Goal: Task Accomplishment & Management: Complete application form

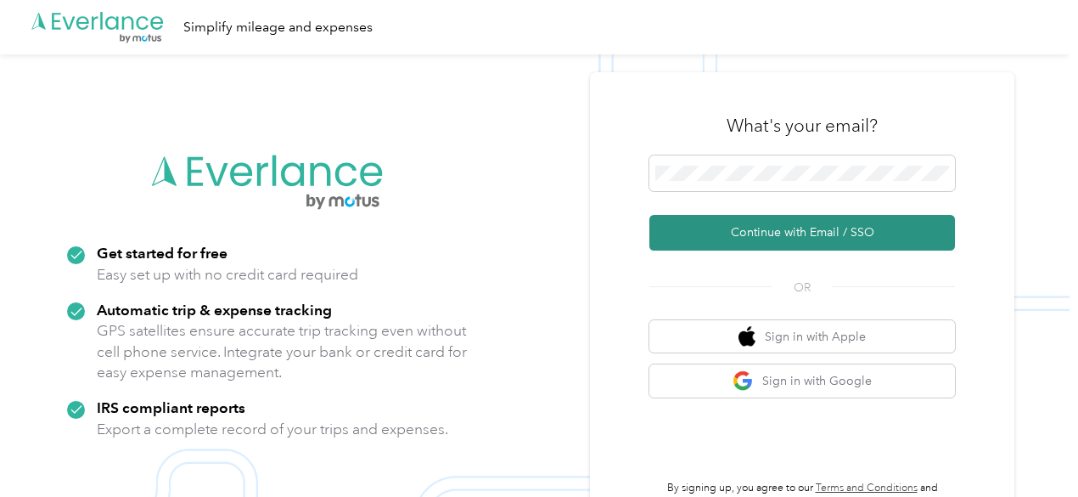
click at [686, 246] on button "Continue with Email / SSO" at bounding box center [802, 233] width 306 height 36
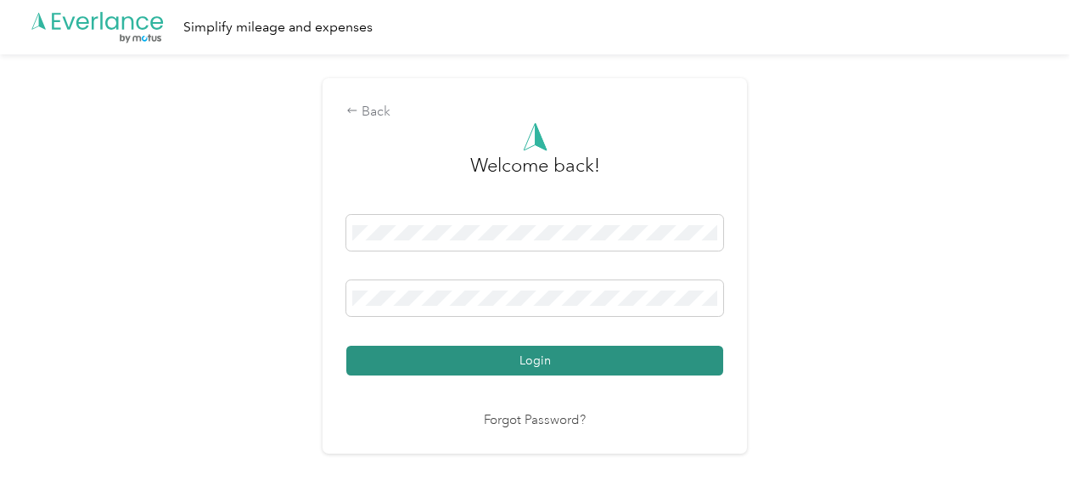
click at [564, 352] on button "Login" at bounding box center [534, 360] width 377 height 30
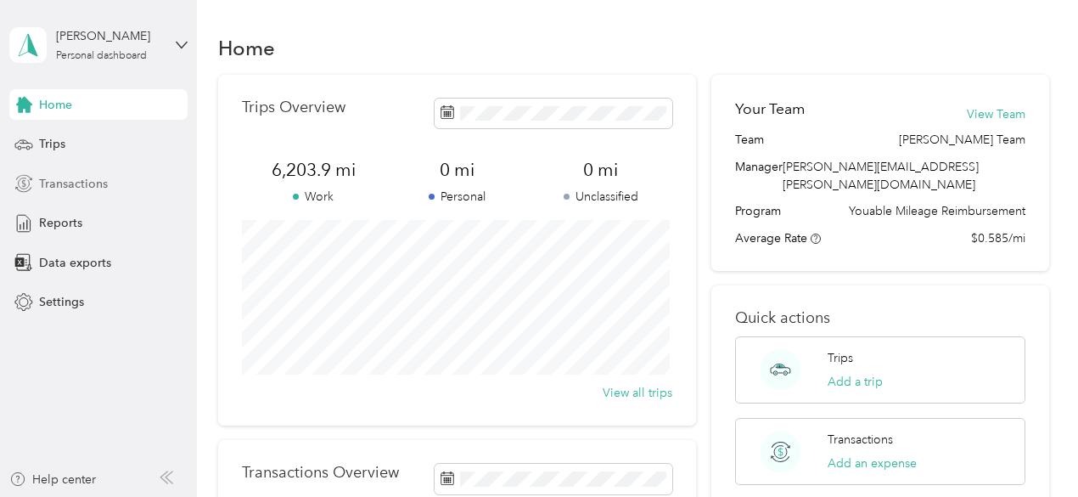
click at [81, 182] on span "Transactions" at bounding box center [73, 184] width 69 height 18
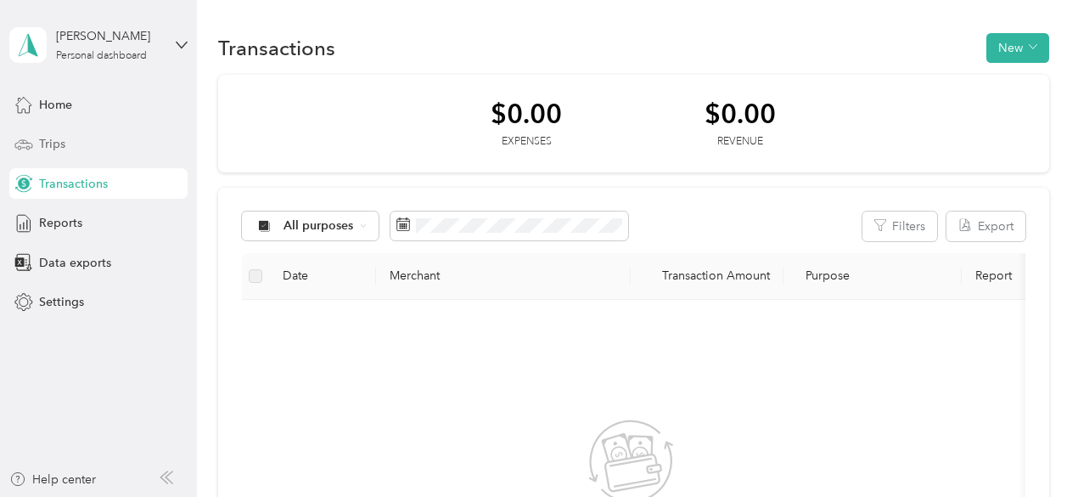
click at [76, 145] on div "Trips" at bounding box center [98, 144] width 178 height 31
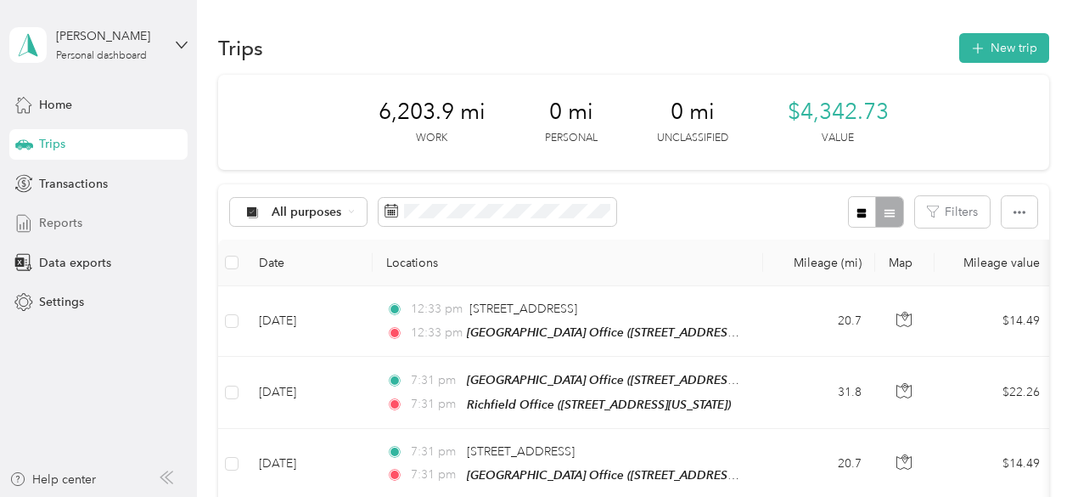
click at [65, 220] on span "Reports" at bounding box center [60, 223] width 43 height 18
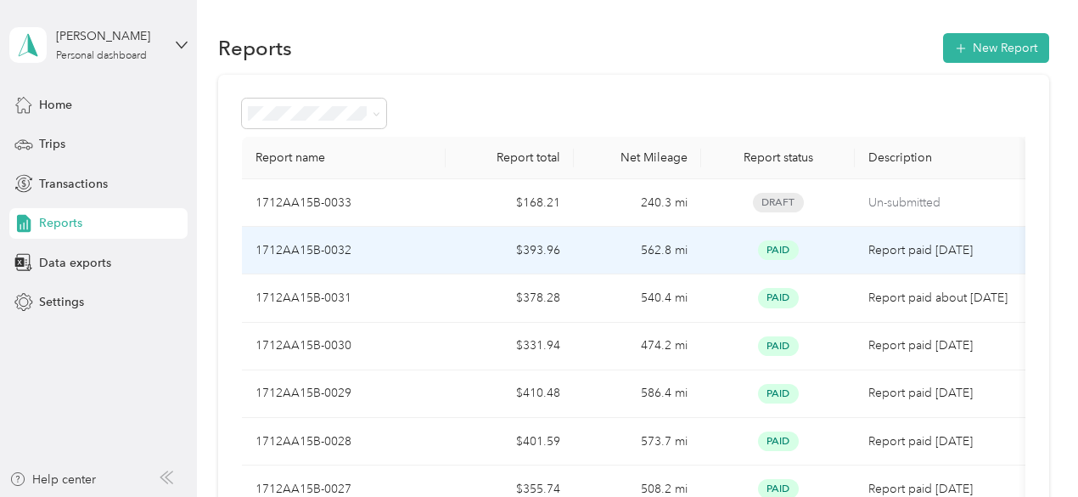
drag, startPoint x: 242, startPoint y: 249, endPoint x: 1007, endPoint y: 244, distance: 764.7
click at [1007, 244] on tr "1712AA15B-0032 $393.96 562.8 mi Paid Report paid [DATE]" at bounding box center [633, 251] width 783 height 48
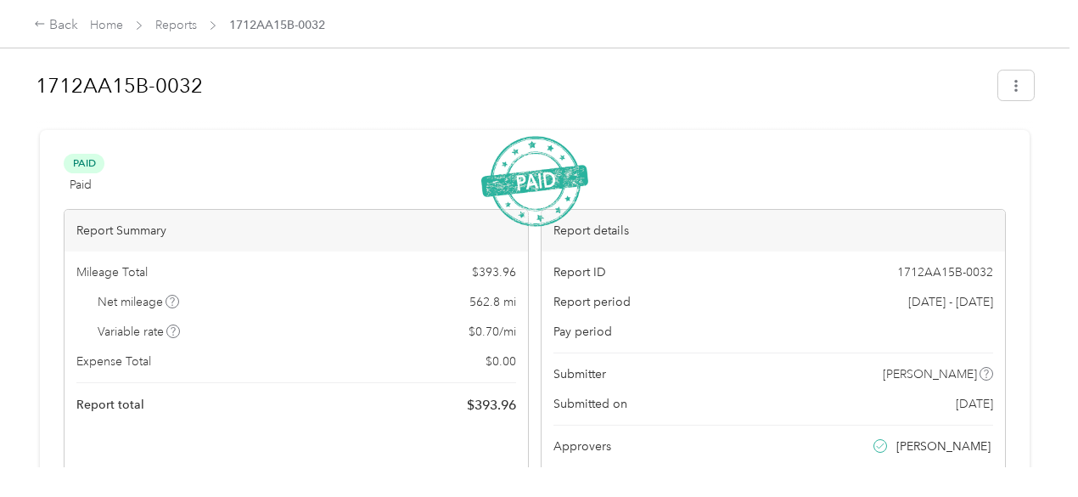
click at [177, 33] on span "Reports" at bounding box center [176, 25] width 42 height 18
click at [178, 23] on link "Reports" at bounding box center [176, 25] width 42 height 14
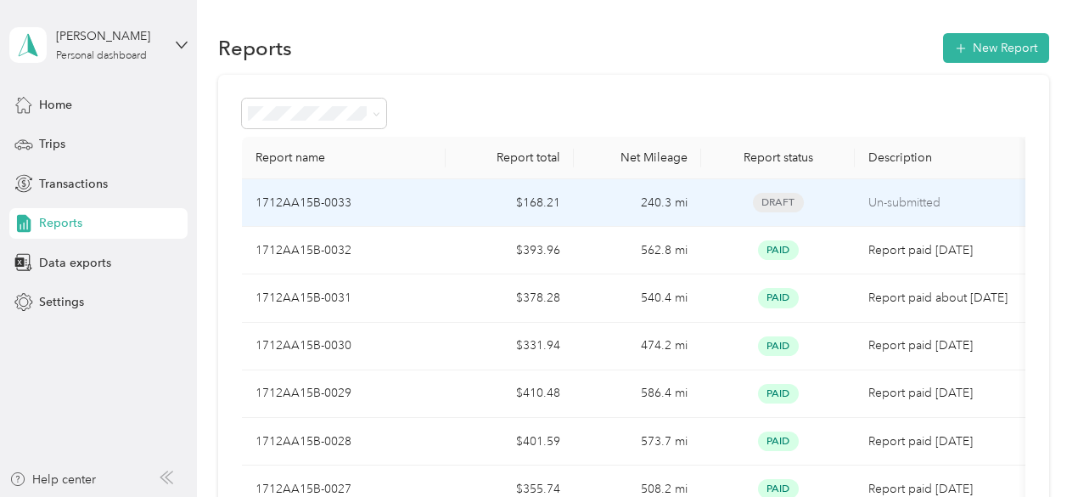
click at [289, 201] on p "1712AA15B-0033" at bounding box center [303, 203] width 96 height 19
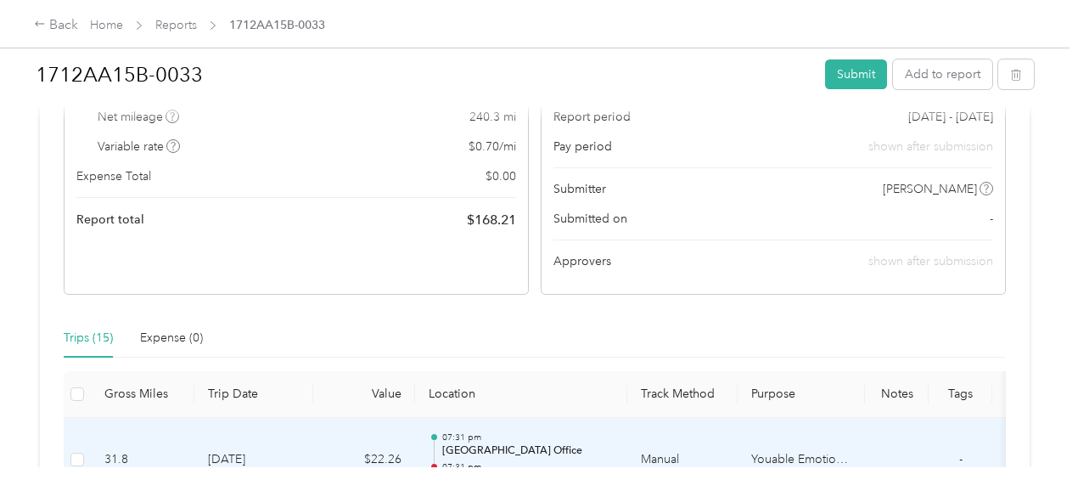
scroll to position [340, 0]
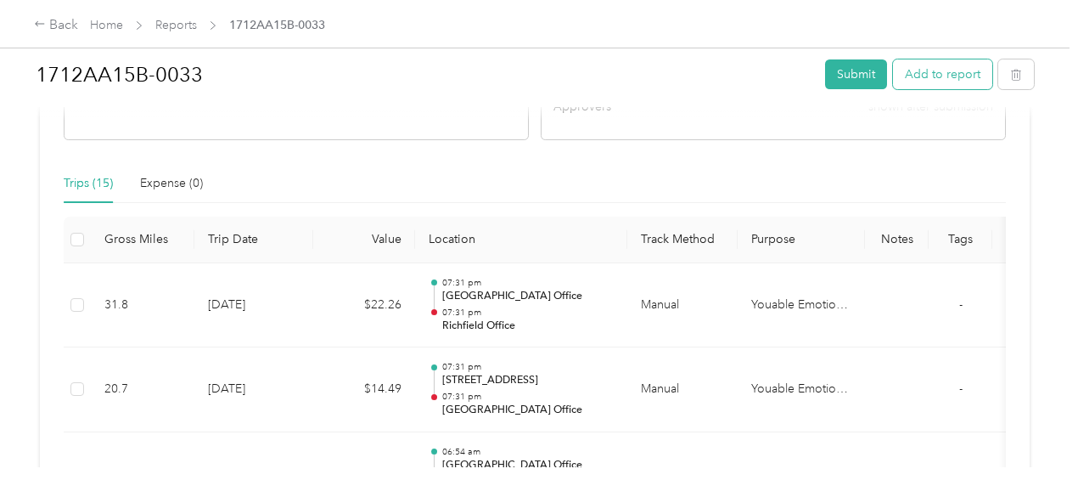
click at [946, 75] on button "Add to report" at bounding box center [942, 74] width 99 height 30
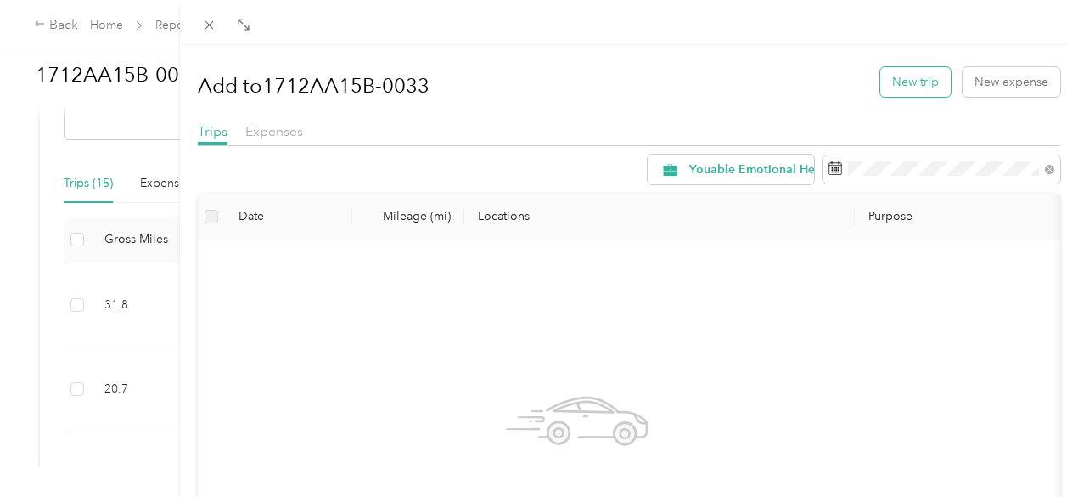
click at [890, 89] on button "New trip" at bounding box center [915, 82] width 70 height 30
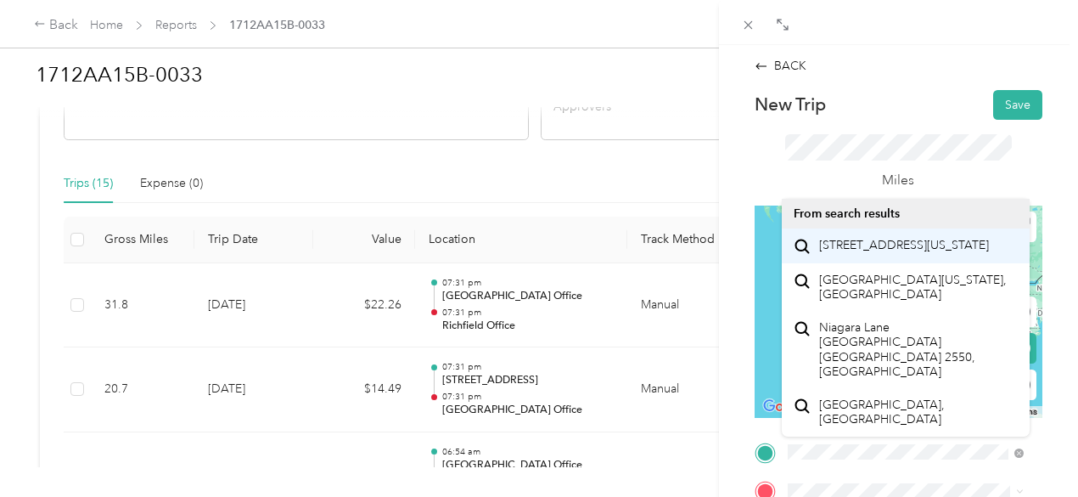
click at [832, 239] on span "[STREET_ADDRESS][US_STATE]" at bounding box center [904, 245] width 170 height 15
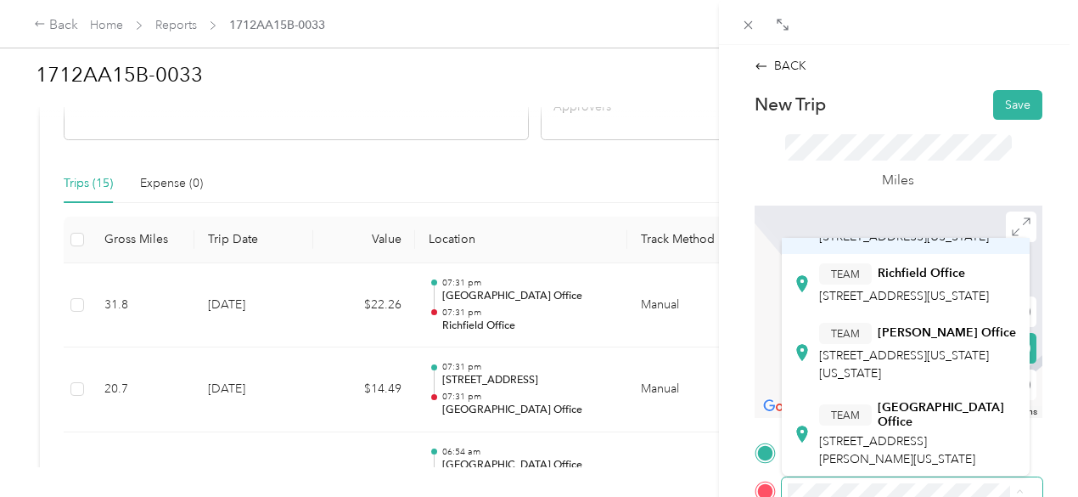
scroll to position [170, 0]
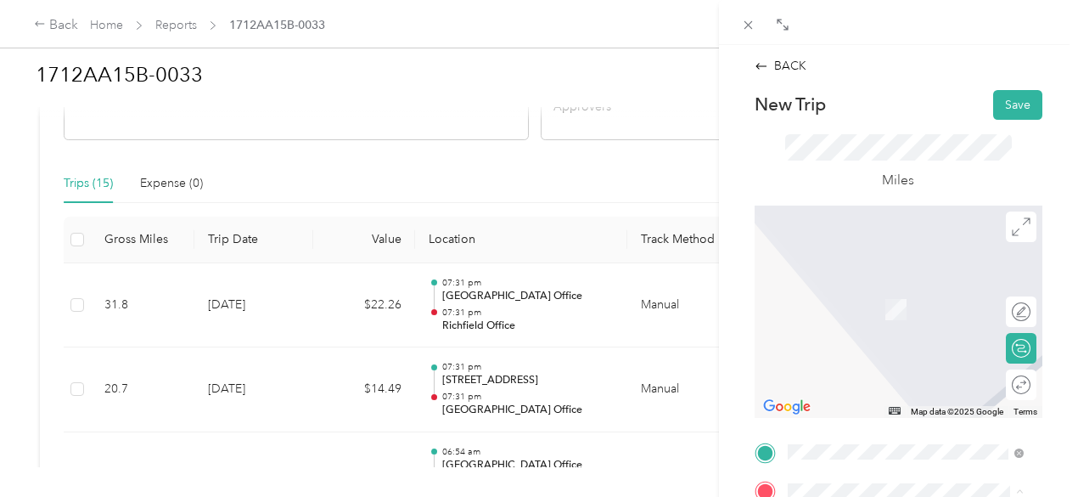
click at [862, 384] on span "[STREET_ADDRESS][PERSON_NAME][US_STATE]" at bounding box center [897, 367] width 156 height 32
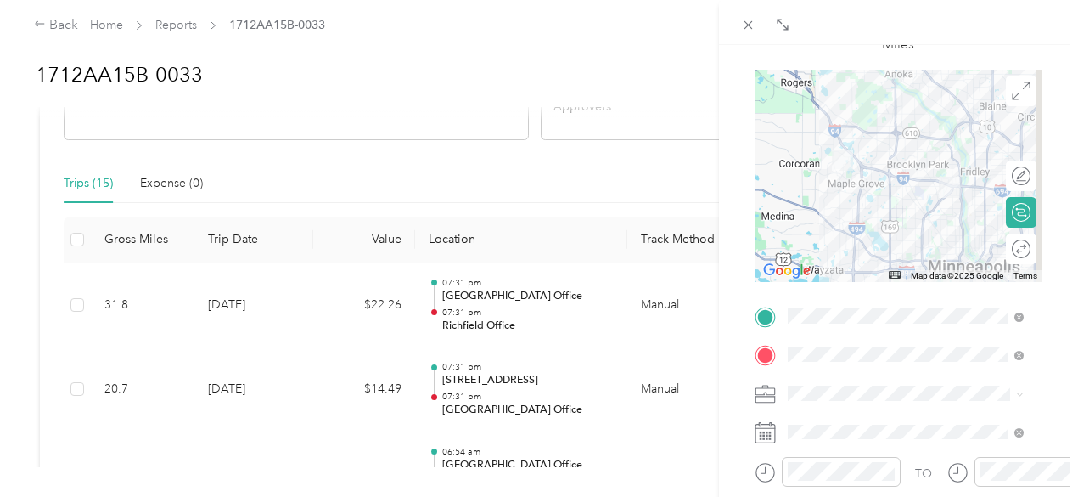
scroll to position [154, 0]
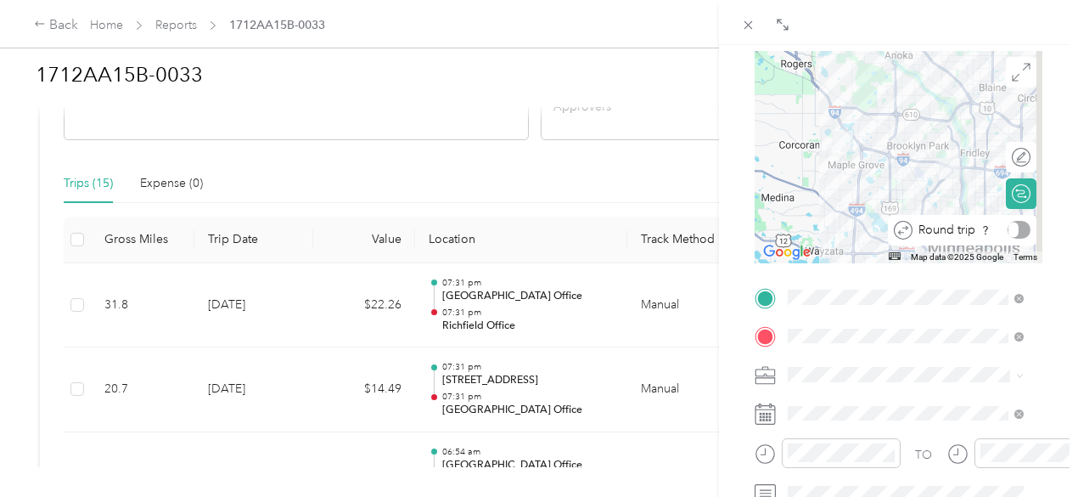
click at [1008, 233] on div at bounding box center [1018, 230] width 23 height 18
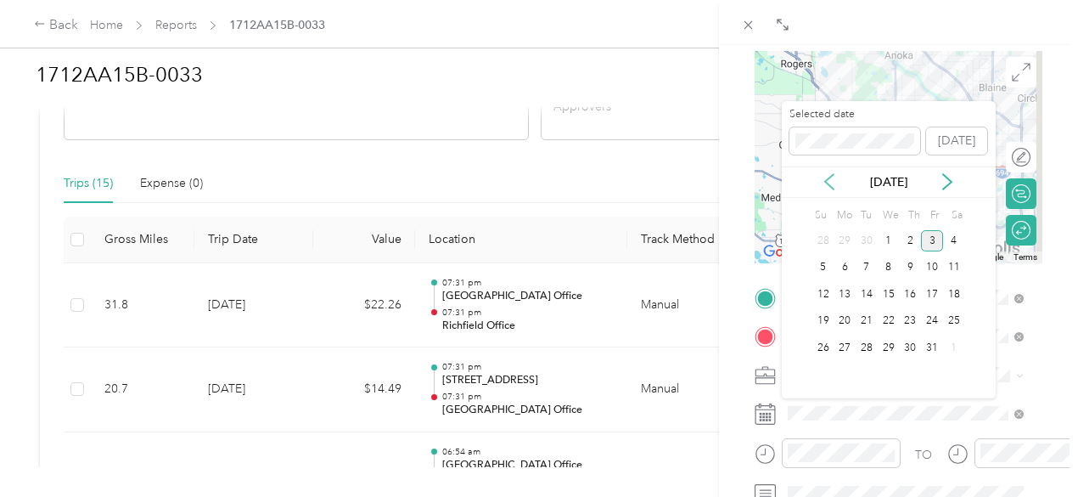
click at [828, 186] on icon at bounding box center [829, 181] width 17 height 17
click at [904, 320] on div "25" at bounding box center [911, 321] width 22 height 21
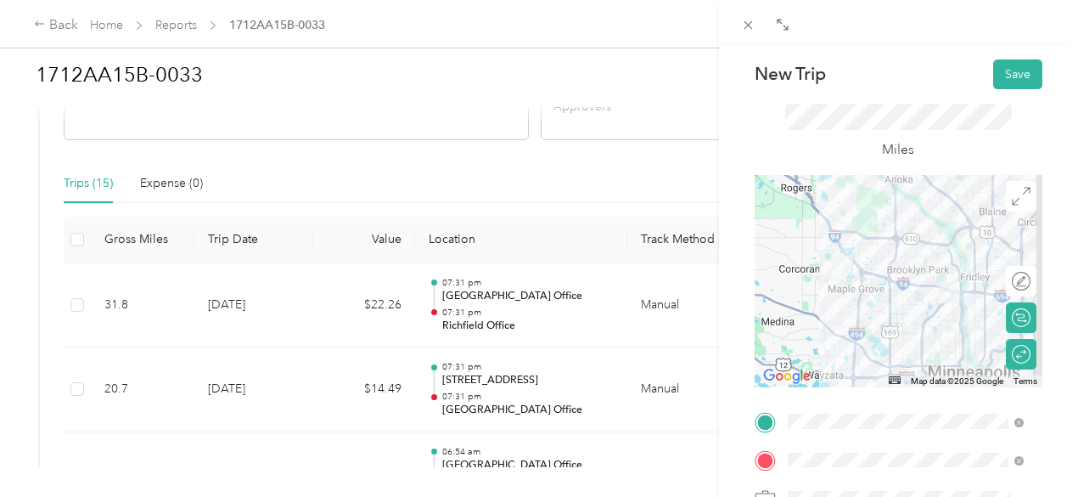
scroll to position [8, 0]
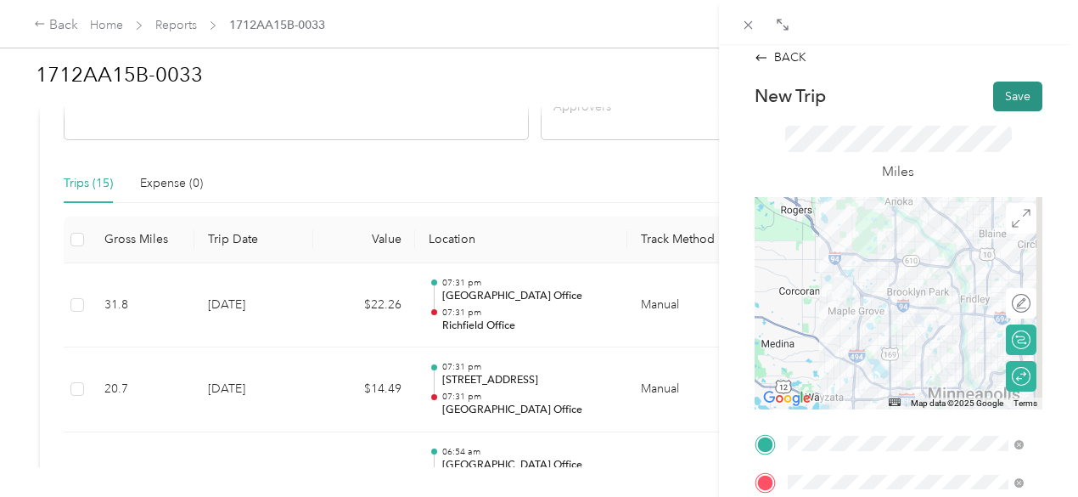
click at [995, 105] on button "Save" at bounding box center [1017, 96] width 49 height 30
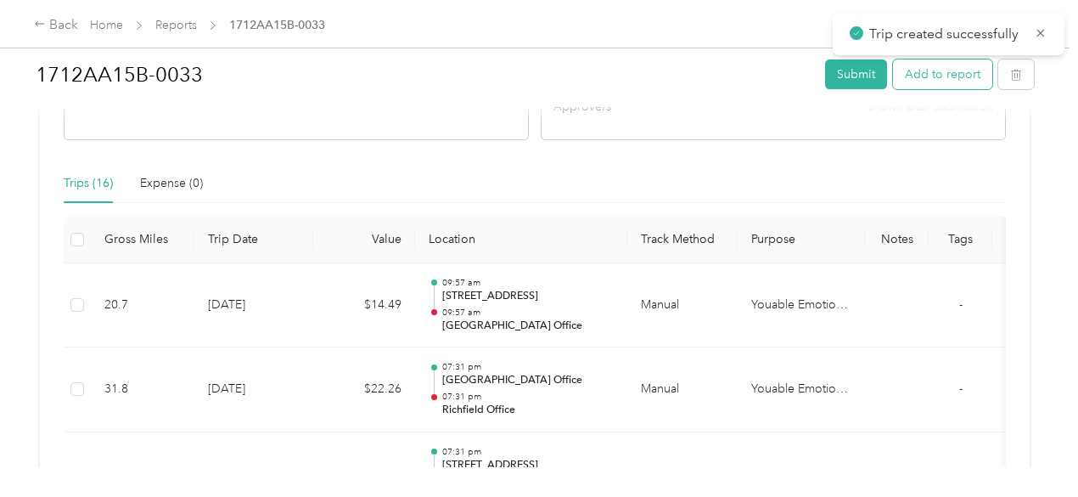
click at [929, 77] on button "Add to report" at bounding box center [942, 74] width 99 height 30
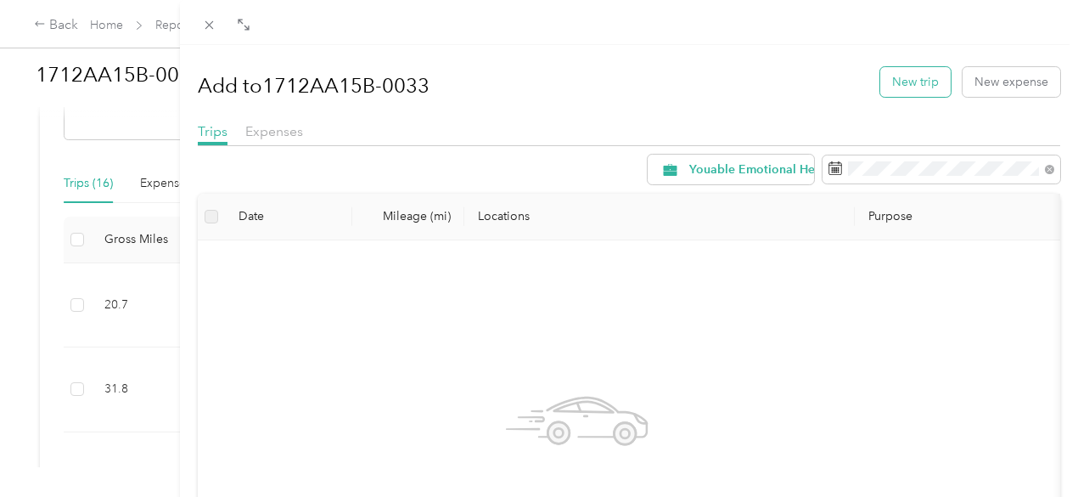
click at [900, 74] on button "New trip" at bounding box center [915, 82] width 70 height 30
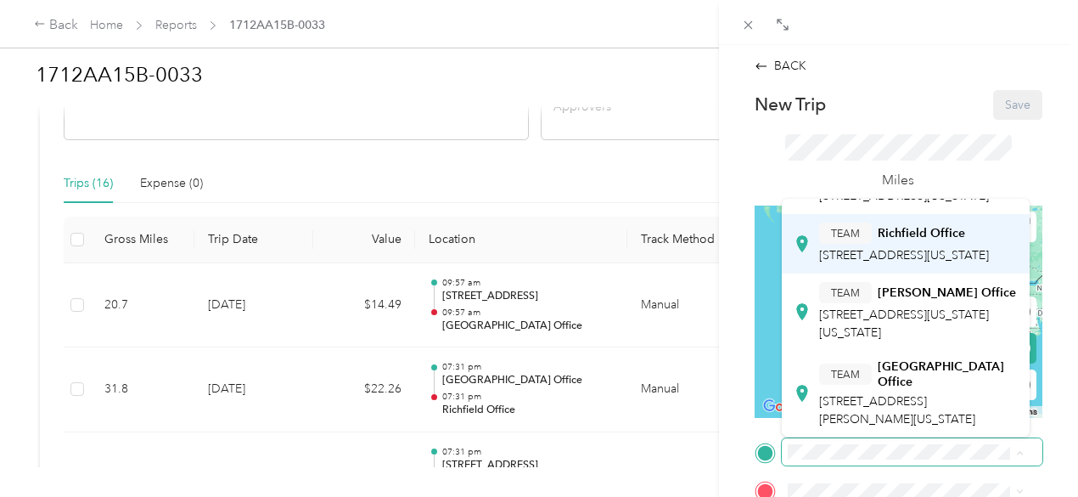
scroll to position [255, 0]
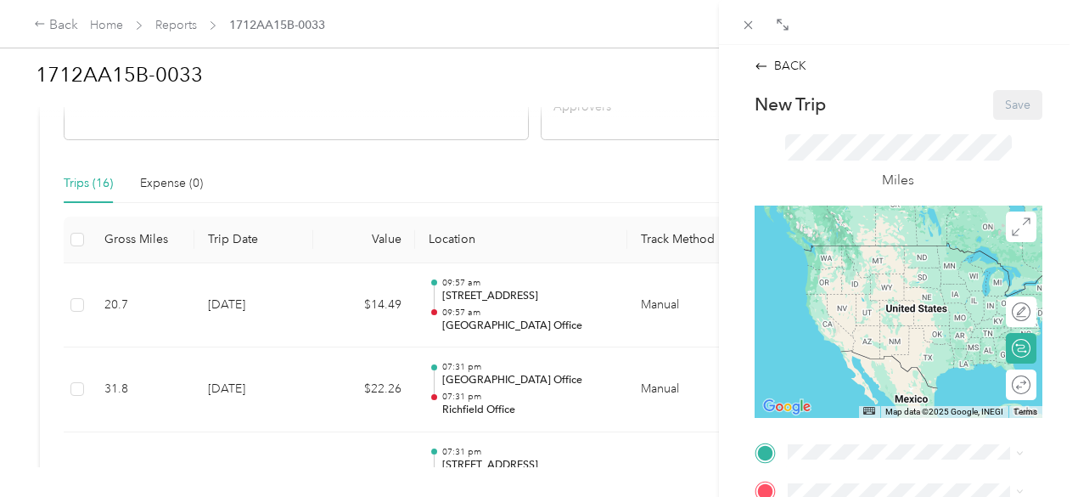
click at [870, 261] on span "[STREET_ADDRESS][PERSON_NAME][US_STATE]" at bounding box center [897, 244] width 156 height 32
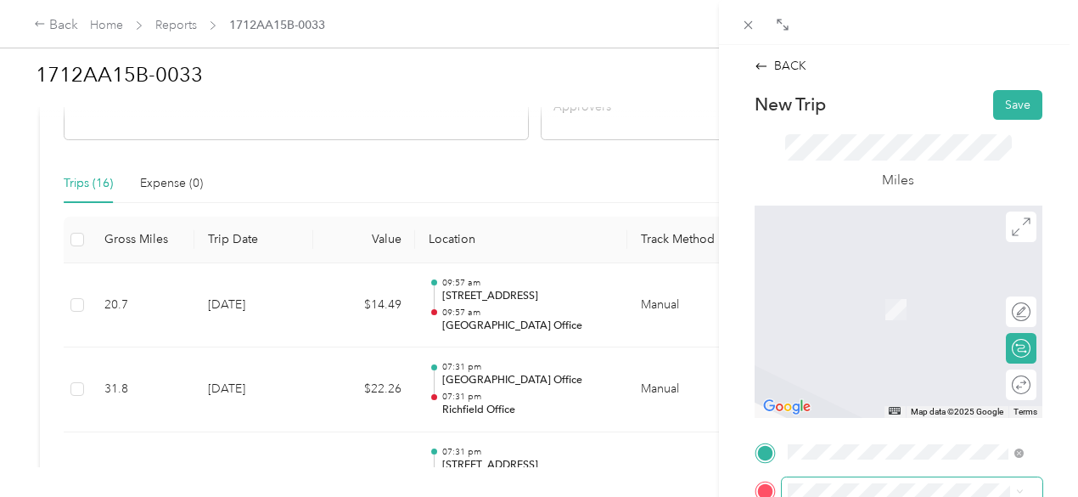
click at [851, 480] on span at bounding box center [912, 490] width 261 height 27
click at [861, 291] on span "[STREET_ADDRESS][US_STATE]" at bounding box center [904, 283] width 170 height 15
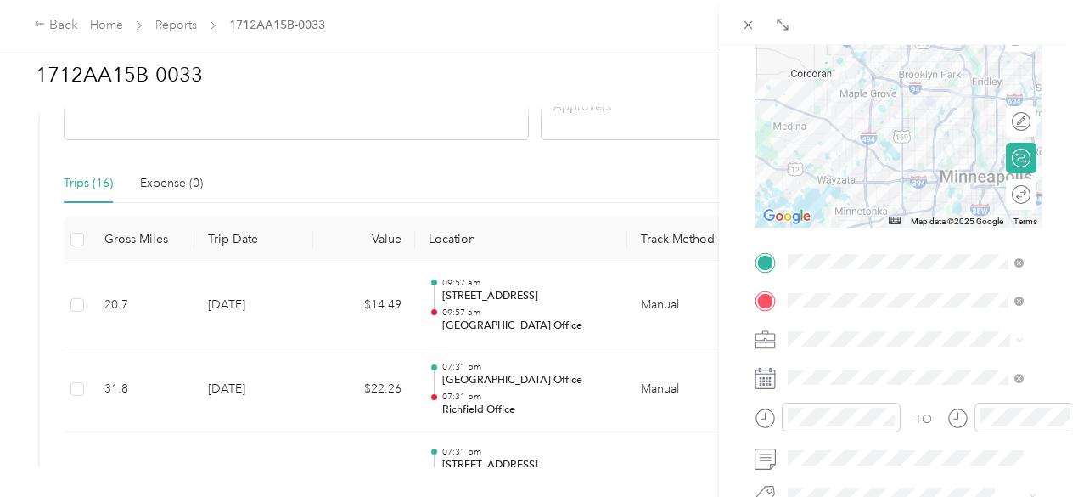
scroll to position [194, 0]
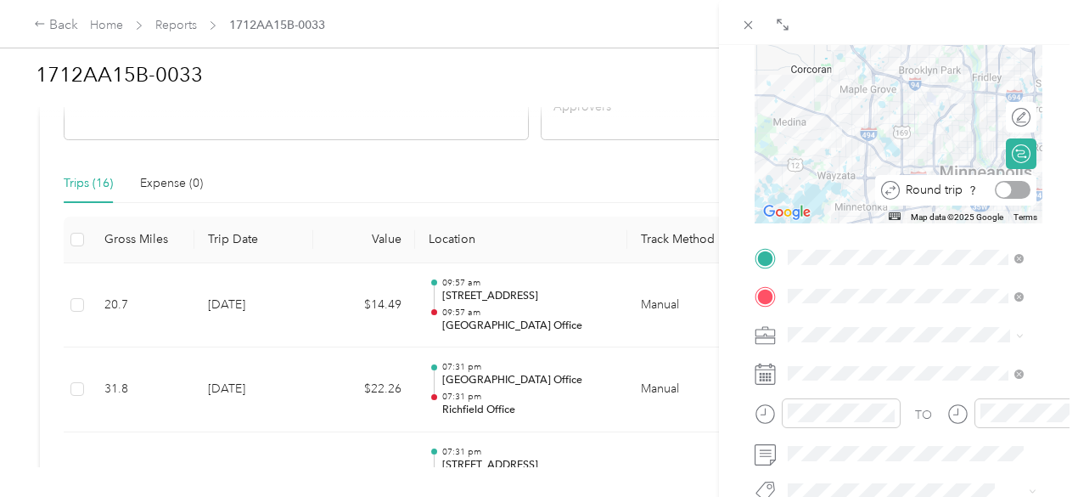
click at [1007, 191] on div at bounding box center [1013, 190] width 36 height 18
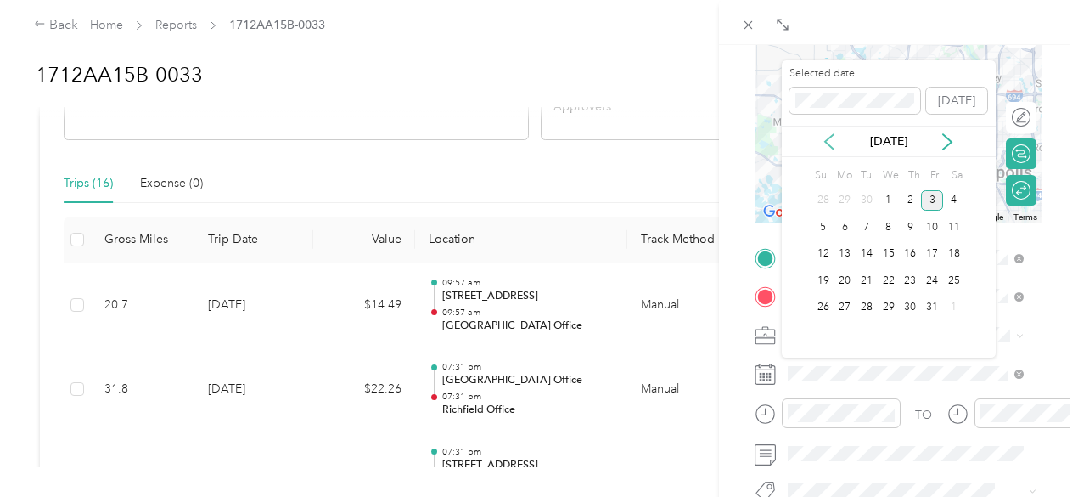
click at [827, 139] on icon at bounding box center [829, 141] width 8 height 15
click at [910, 277] on div "25" at bounding box center [911, 280] width 22 height 21
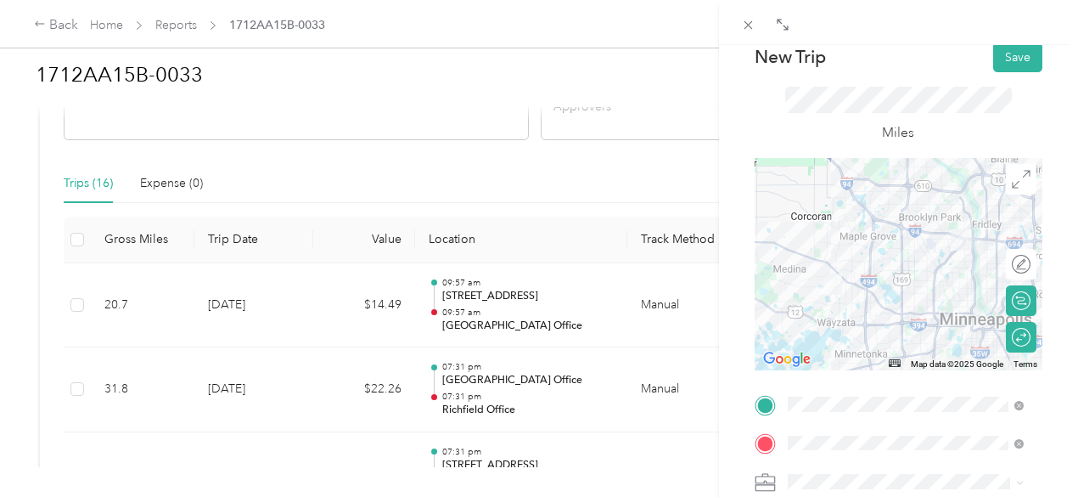
scroll to position [0, 0]
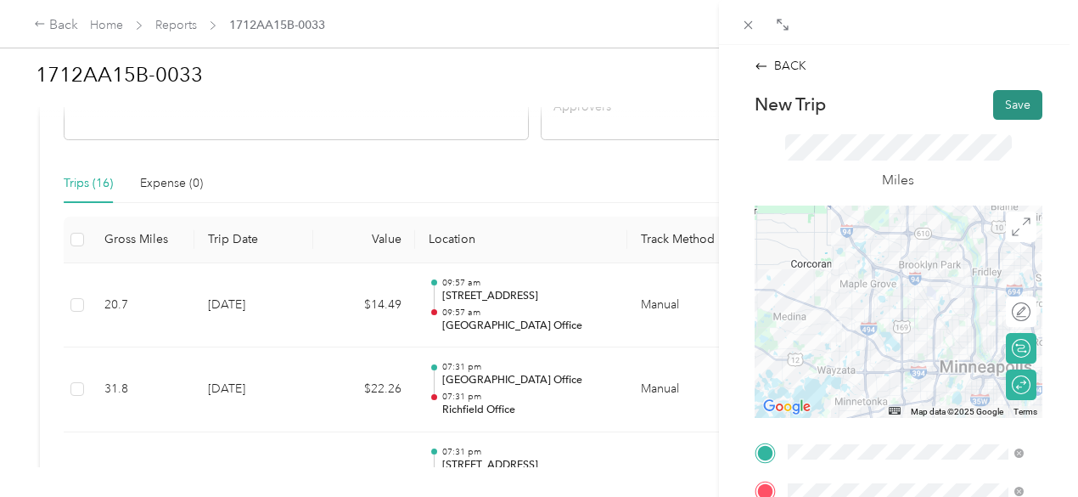
click at [993, 104] on button "Save" at bounding box center [1017, 105] width 49 height 30
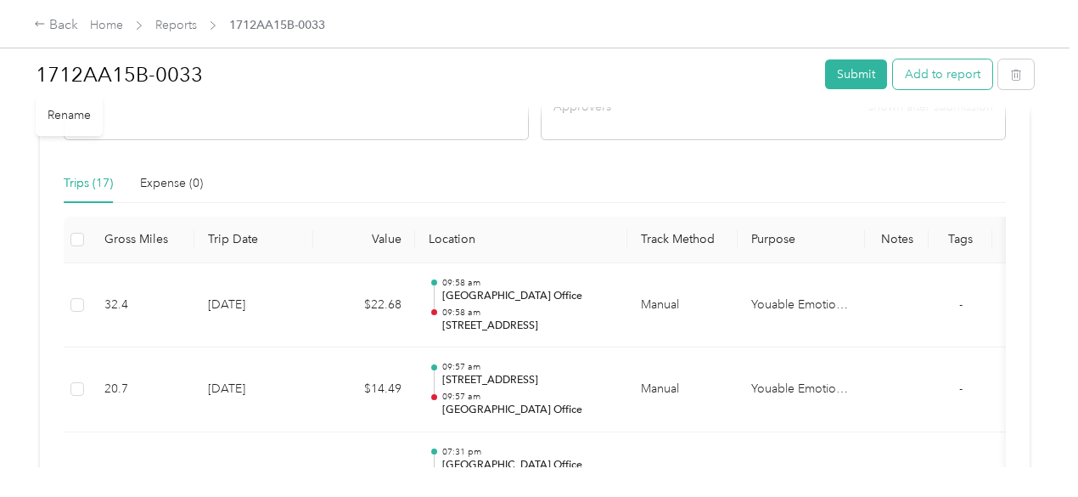
click at [942, 87] on button "Add to report" at bounding box center [942, 74] width 99 height 30
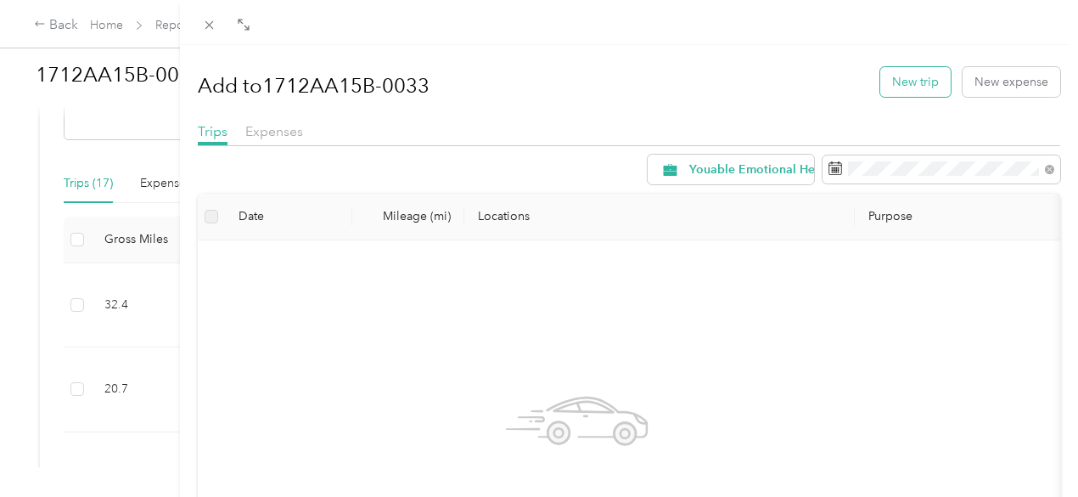
click at [910, 77] on button "New trip" at bounding box center [915, 82] width 70 height 30
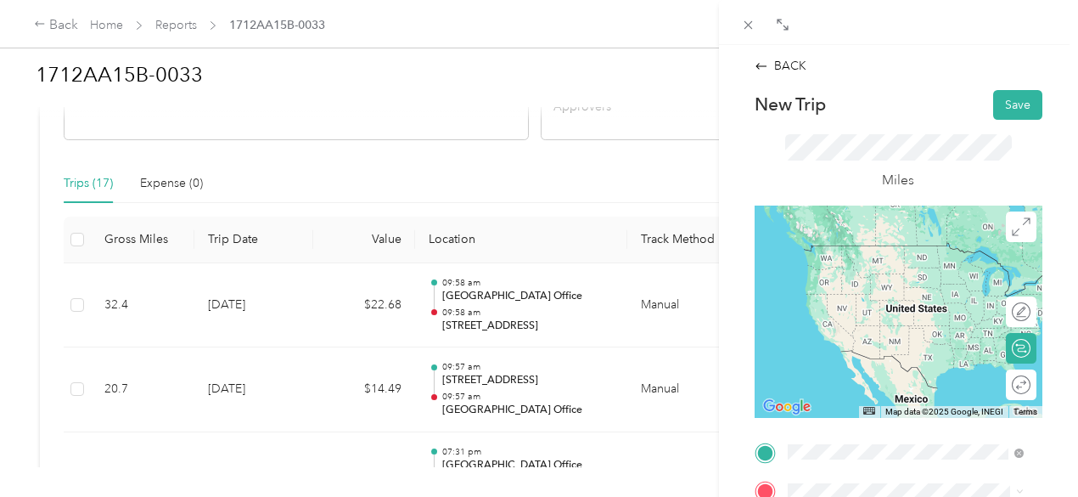
click at [861, 248] on span "[STREET_ADDRESS][US_STATE]" at bounding box center [904, 245] width 170 height 15
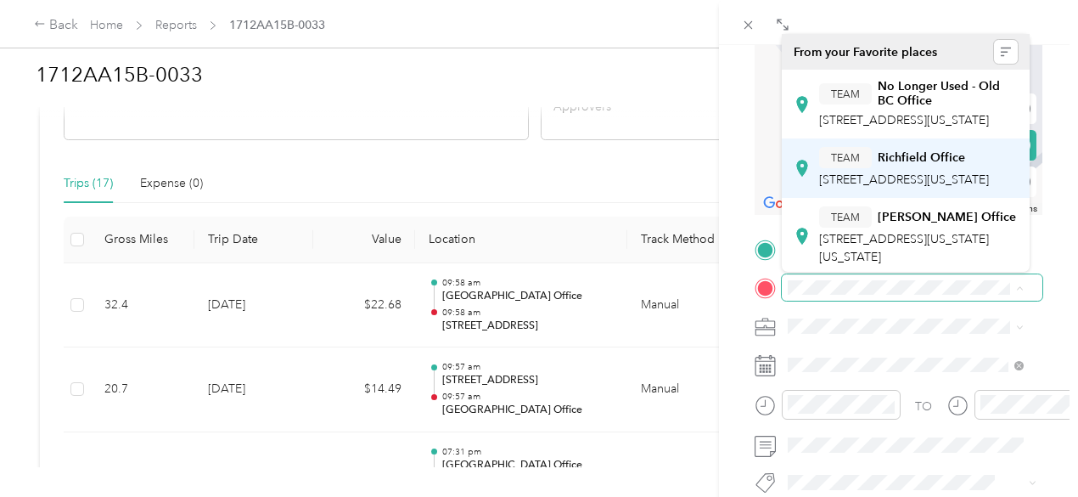
scroll to position [255, 0]
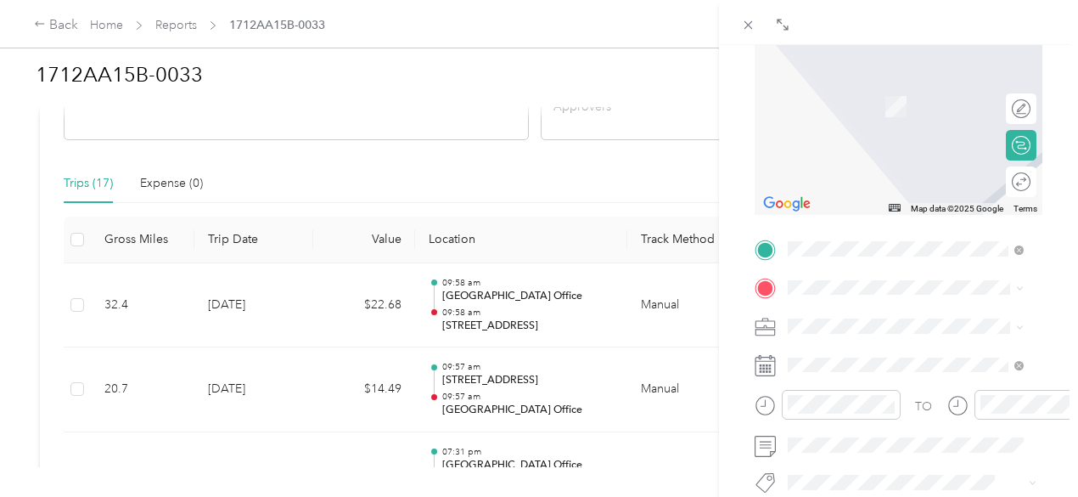
click at [842, 96] on span "[STREET_ADDRESS][PERSON_NAME][US_STATE]" at bounding box center [897, 80] width 156 height 32
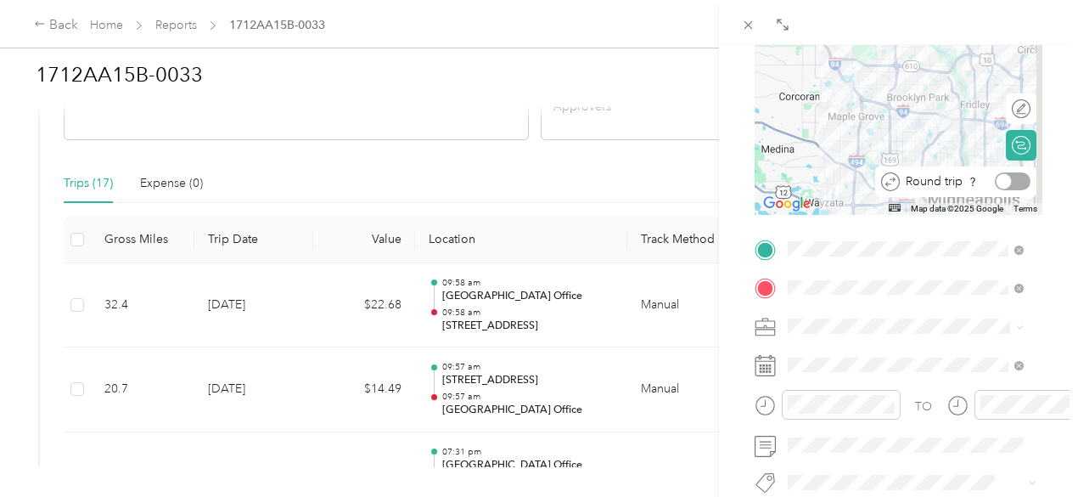
click at [1005, 183] on div at bounding box center [1013, 181] width 36 height 18
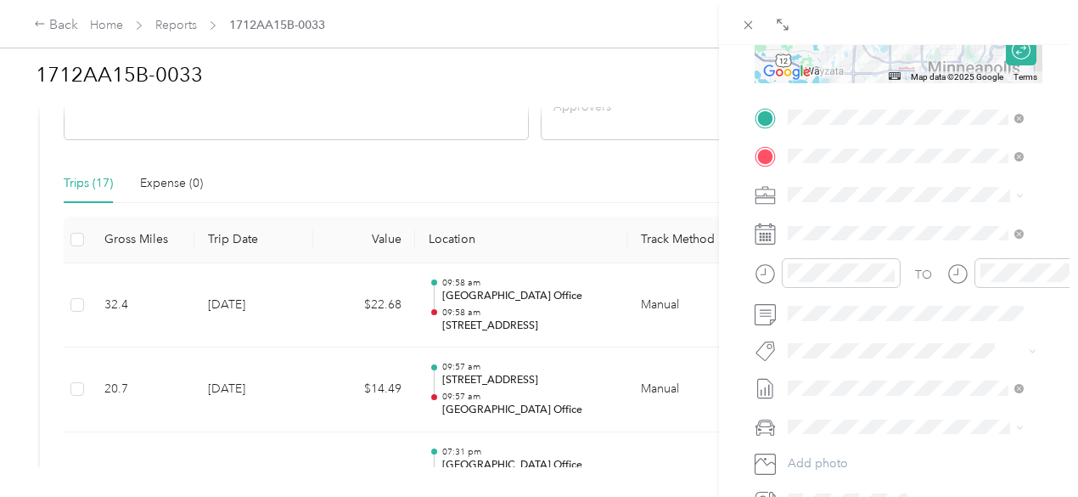
scroll to position [338, 0]
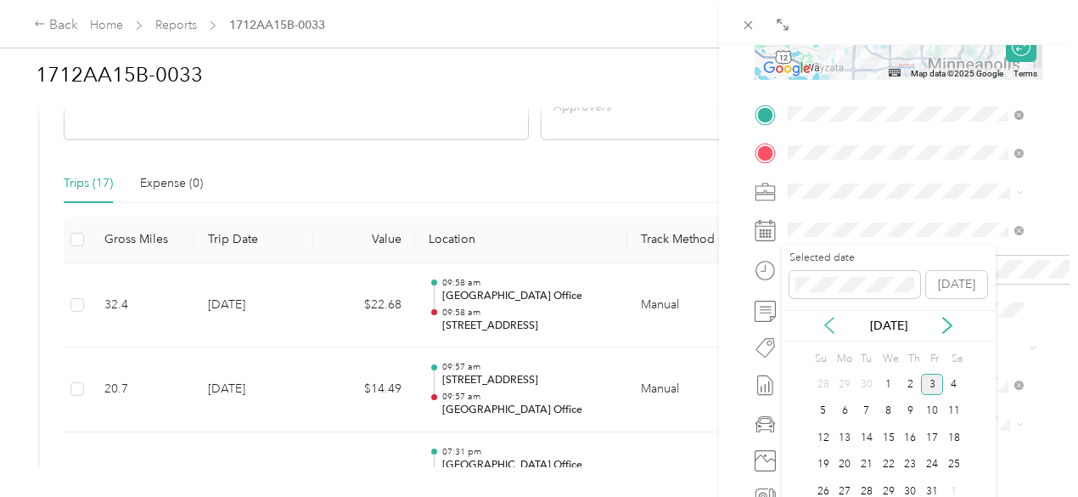
click at [829, 325] on icon at bounding box center [829, 325] width 17 height 17
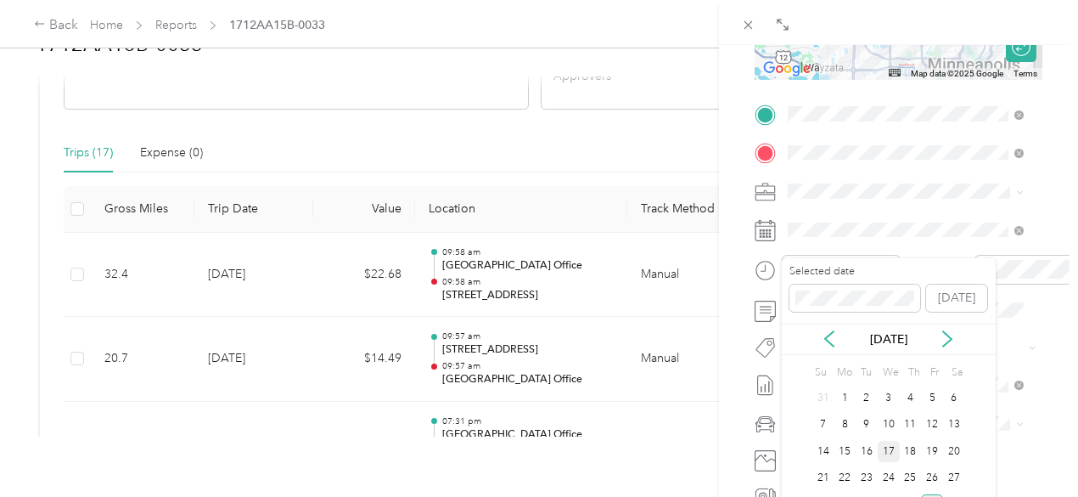
scroll to position [44, 0]
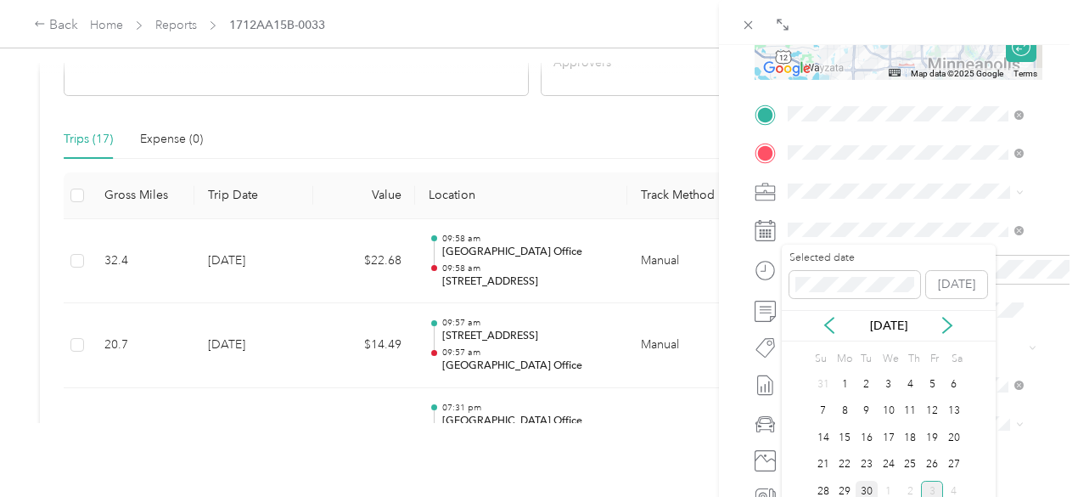
click at [873, 484] on div "30" at bounding box center [867, 490] width 22 height 21
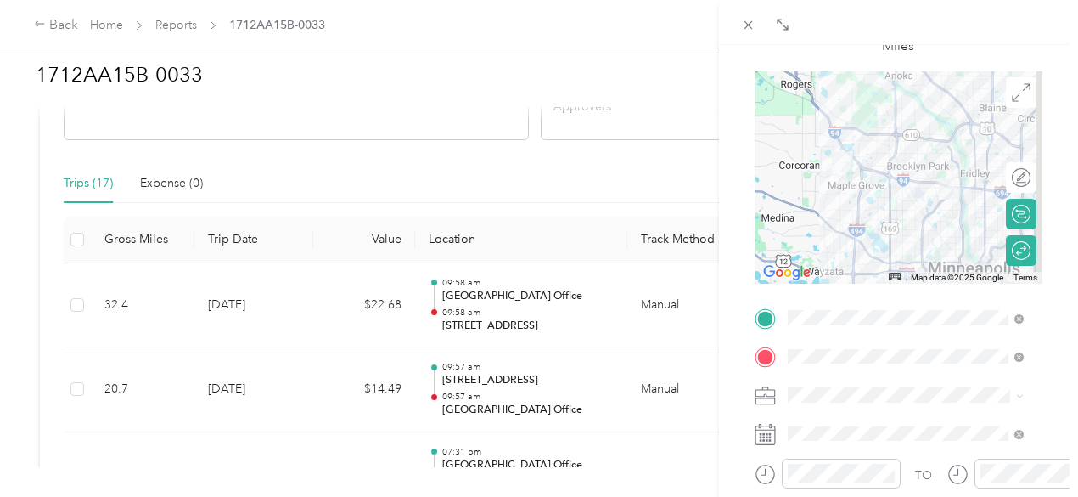
scroll to position [0, 0]
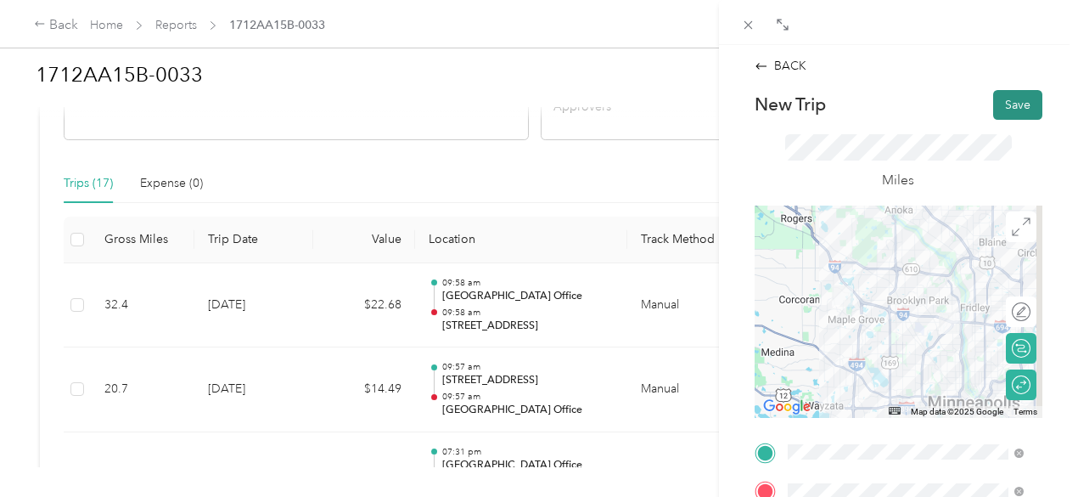
click at [1002, 101] on button "Save" at bounding box center [1017, 105] width 49 height 30
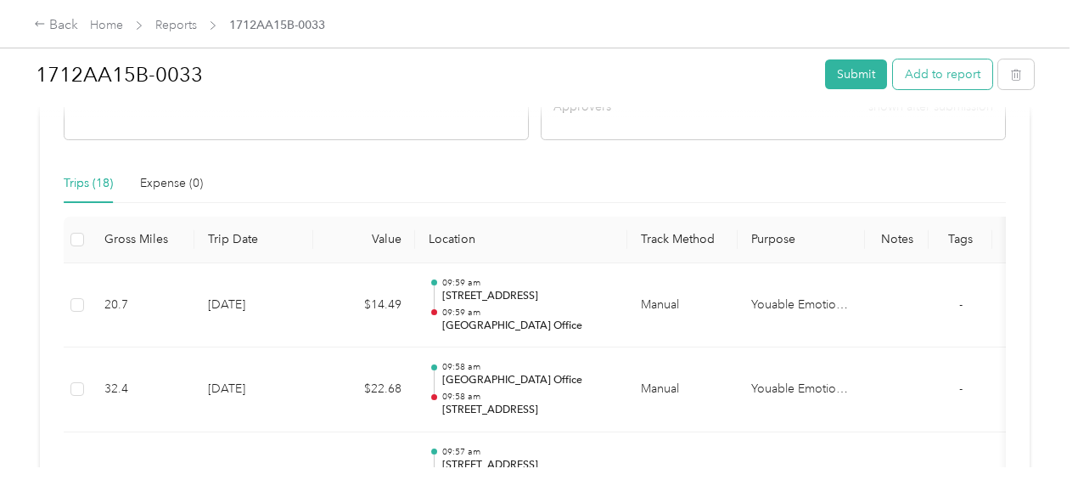
click at [940, 79] on button "Add to report" at bounding box center [942, 74] width 99 height 30
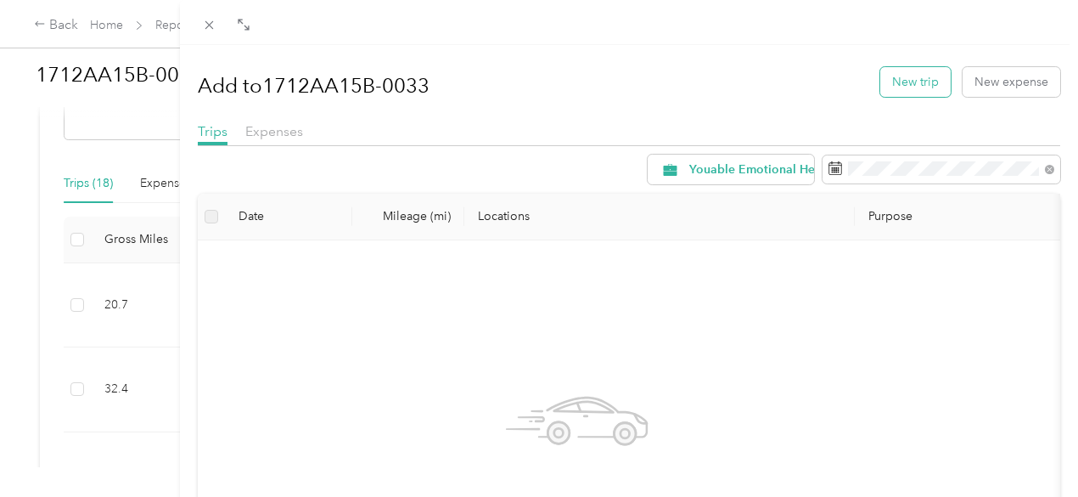
click at [896, 87] on button "New trip" at bounding box center [915, 82] width 70 height 30
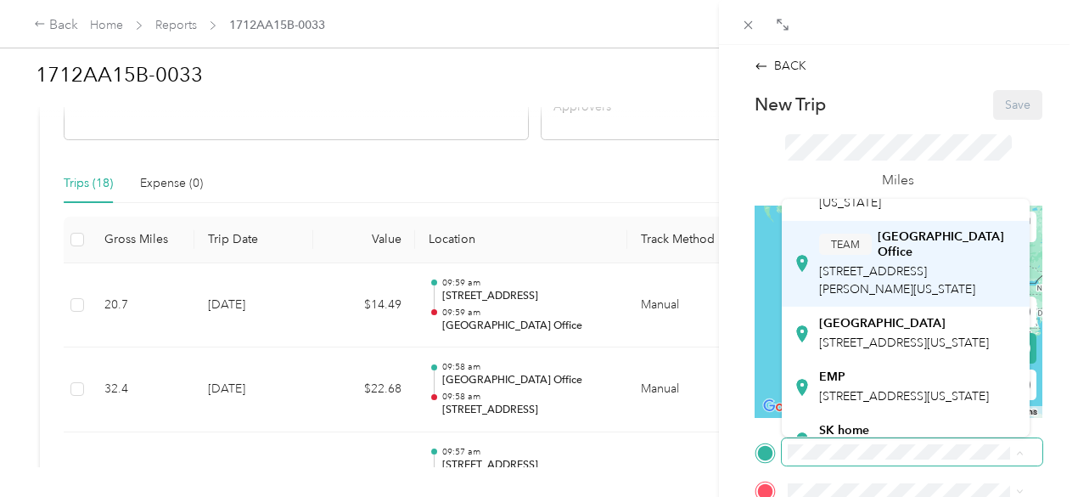
scroll to position [255, 0]
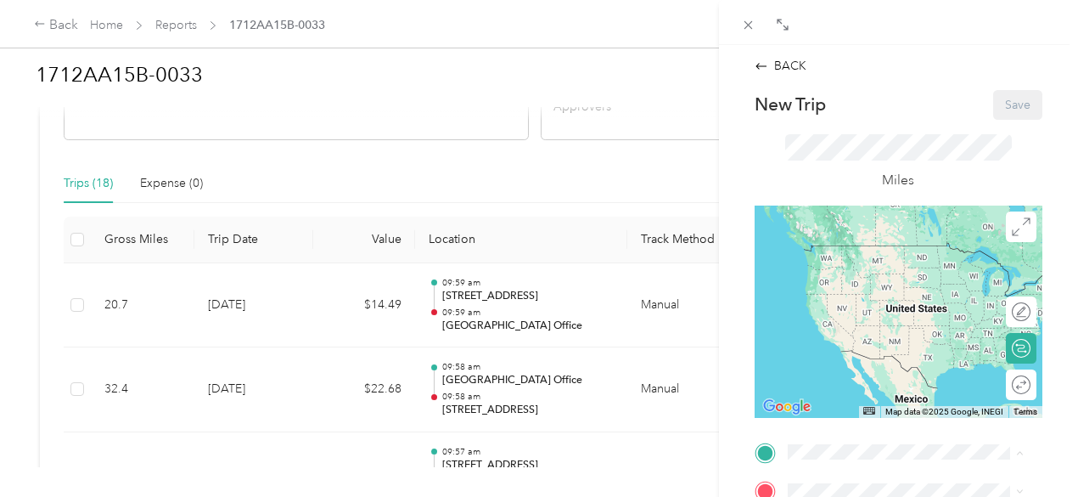
click at [840, 261] on span "[STREET_ADDRESS][PERSON_NAME][US_STATE]" at bounding box center [897, 244] width 156 height 32
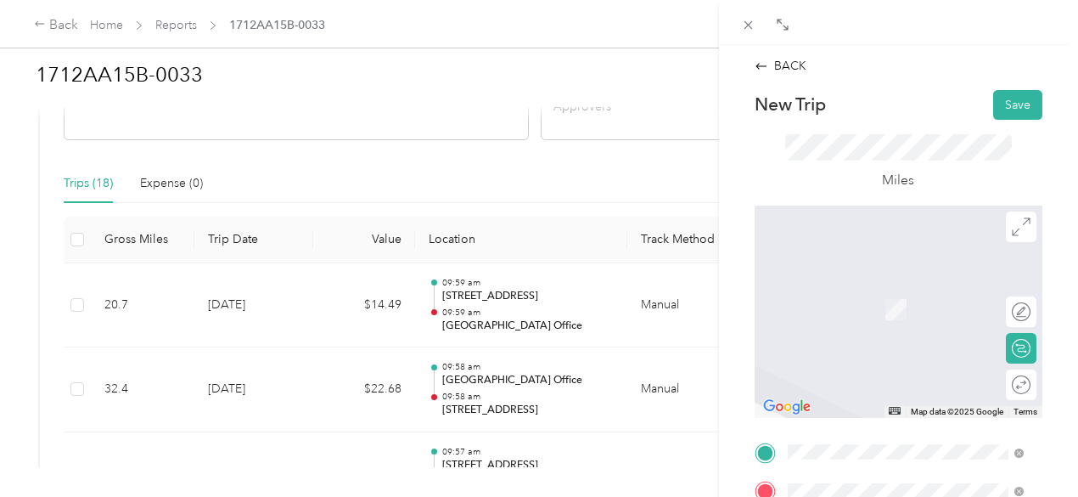
click at [861, 308] on span "[STREET_ADDRESS][US_STATE]" at bounding box center [904, 308] width 170 height 14
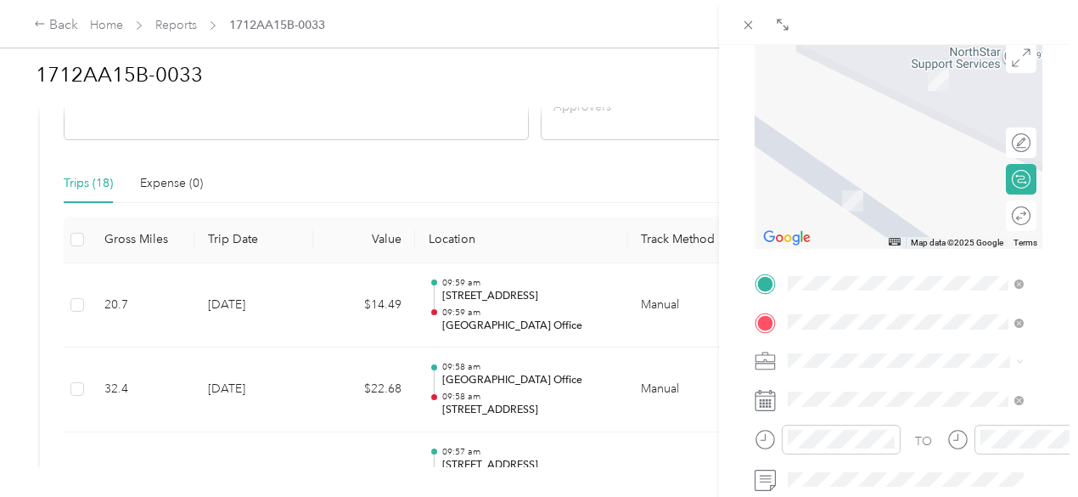
scroll to position [194, 0]
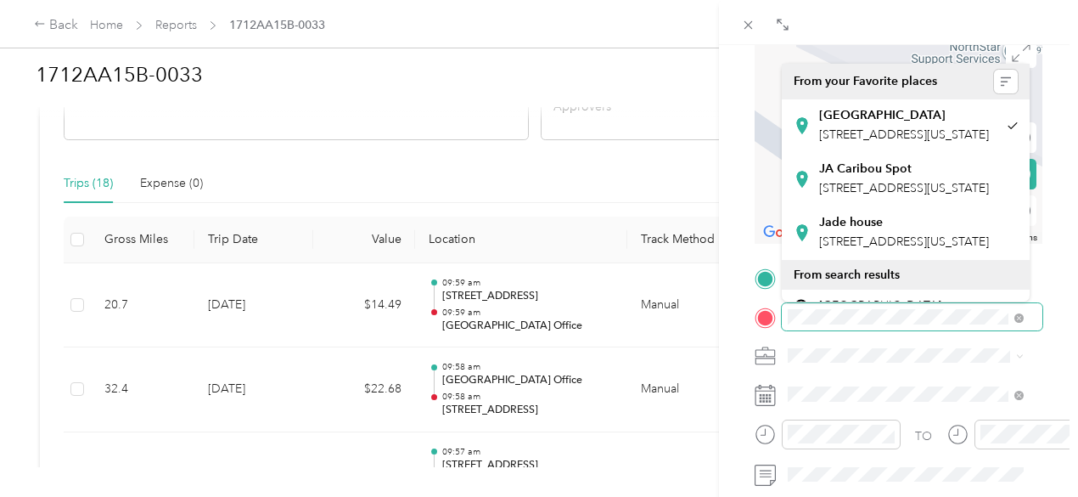
click at [738, 317] on form "New Trip Save This trip cannot be edited because it is either under review, app…" at bounding box center [898, 286] width 323 height 780
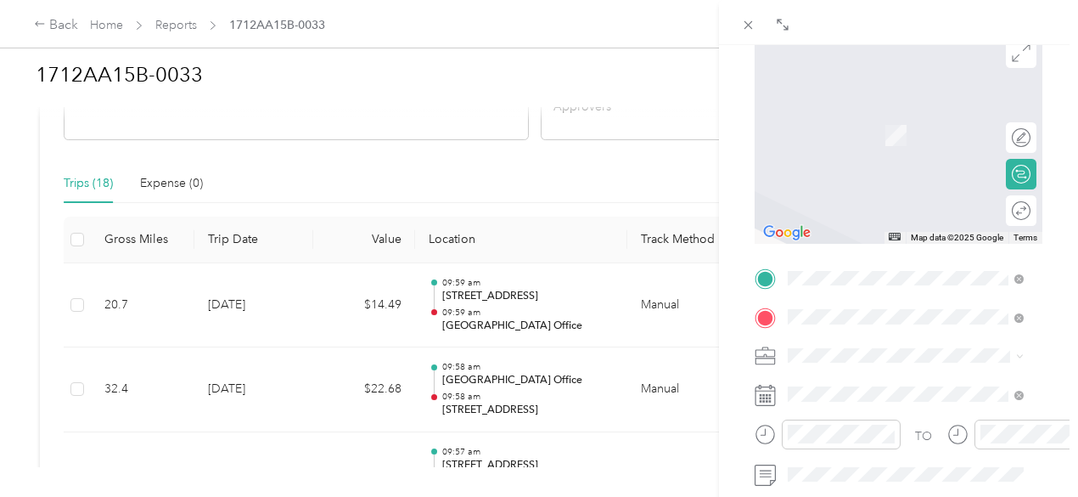
click at [856, 168] on span "[STREET_ADDRESS][US_STATE]" at bounding box center [904, 160] width 170 height 15
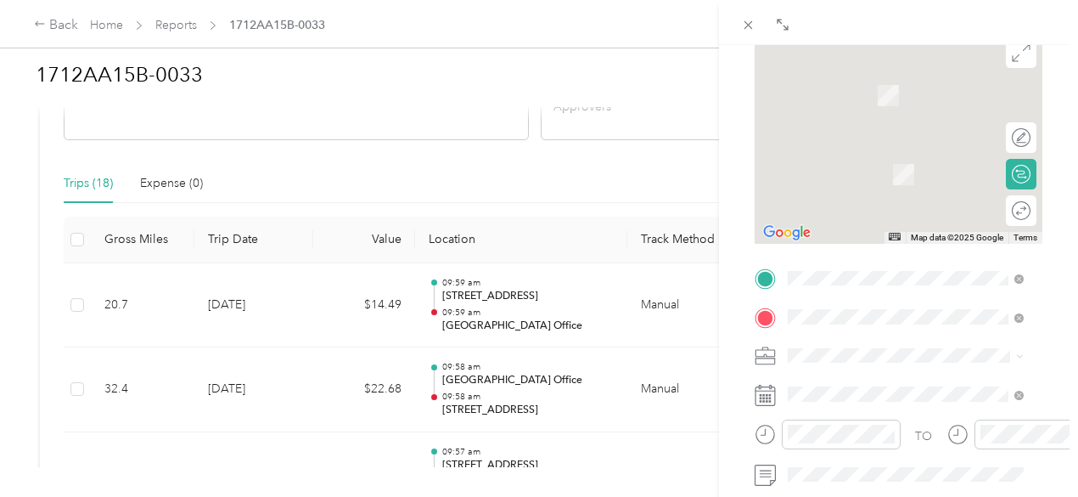
scroll to position [173, 0]
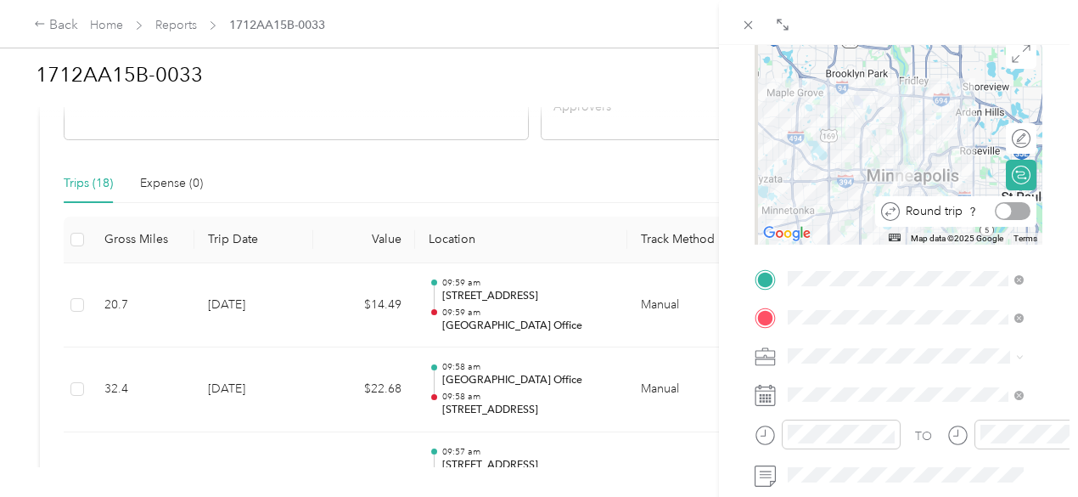
click at [1005, 214] on div at bounding box center [1013, 211] width 36 height 18
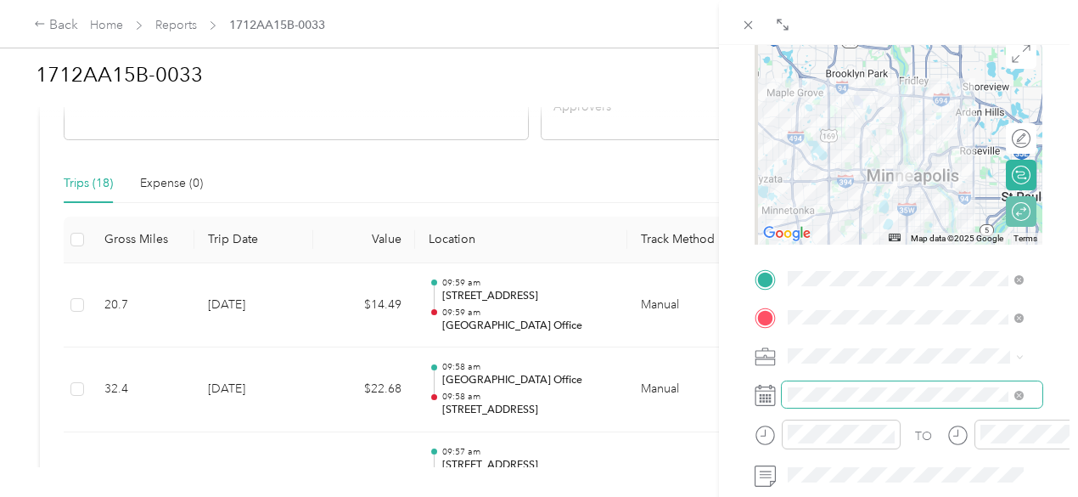
click at [853, 386] on span at bounding box center [912, 394] width 261 height 27
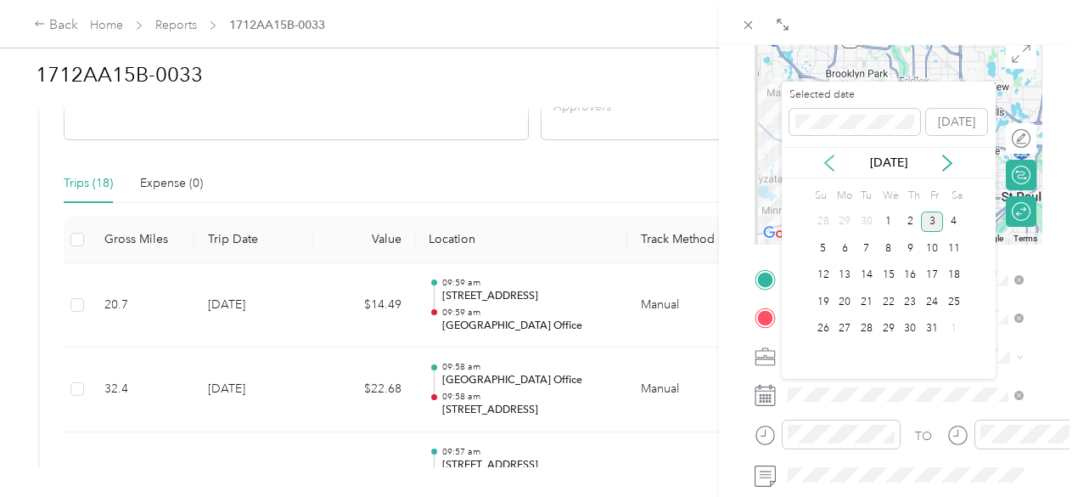
click at [827, 163] on icon at bounding box center [829, 162] width 8 height 15
click at [871, 328] on div "30" at bounding box center [867, 328] width 22 height 21
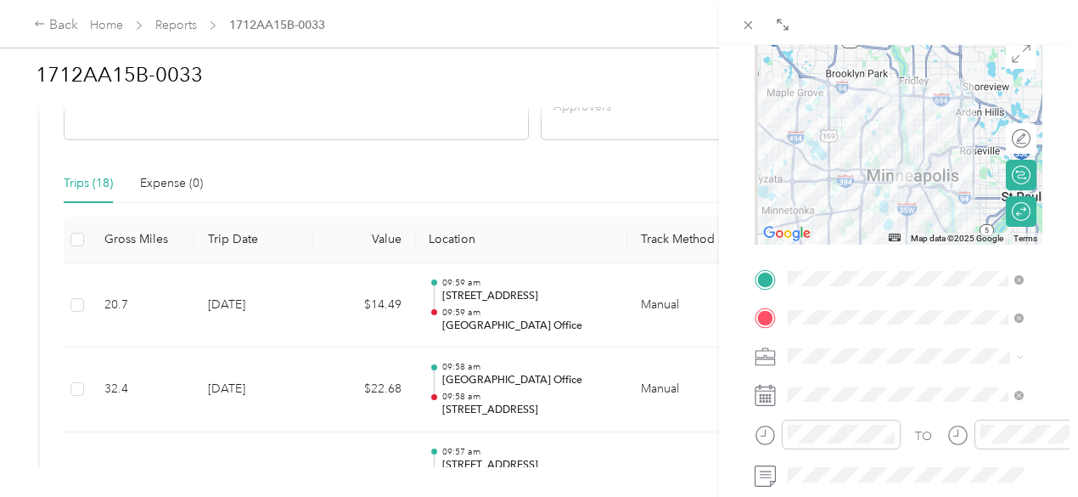
scroll to position [0, 0]
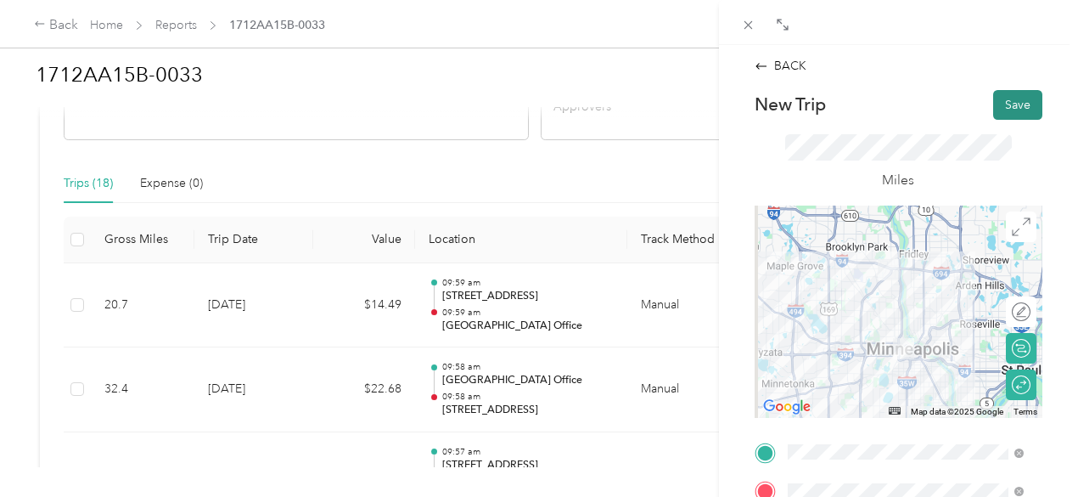
click at [1001, 109] on button "Save" at bounding box center [1017, 105] width 49 height 30
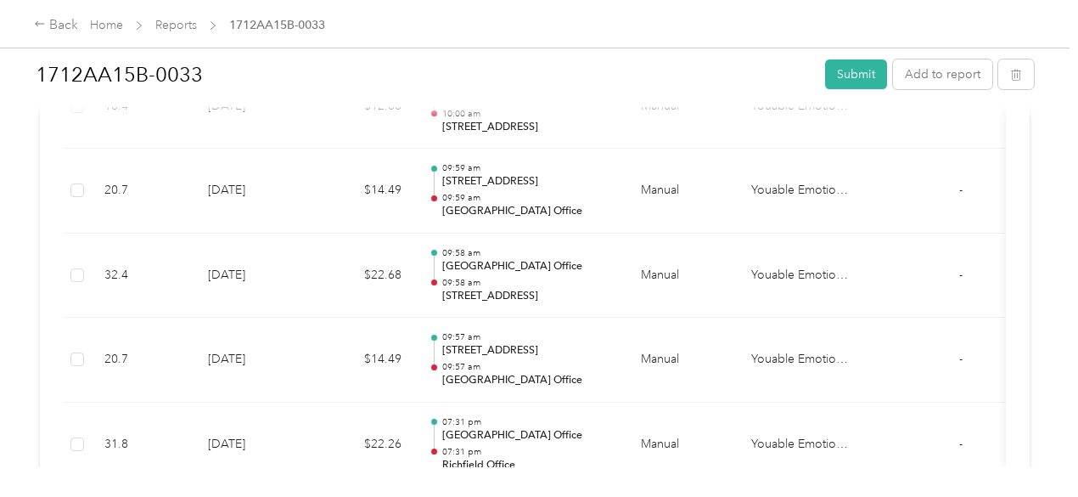
scroll to position [340, 0]
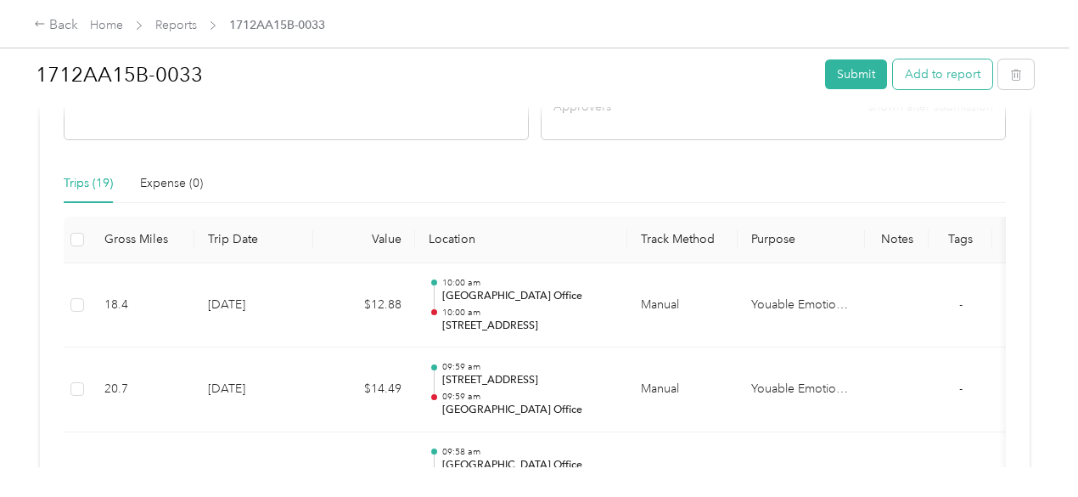
click at [913, 72] on button "Add to report" at bounding box center [942, 74] width 99 height 30
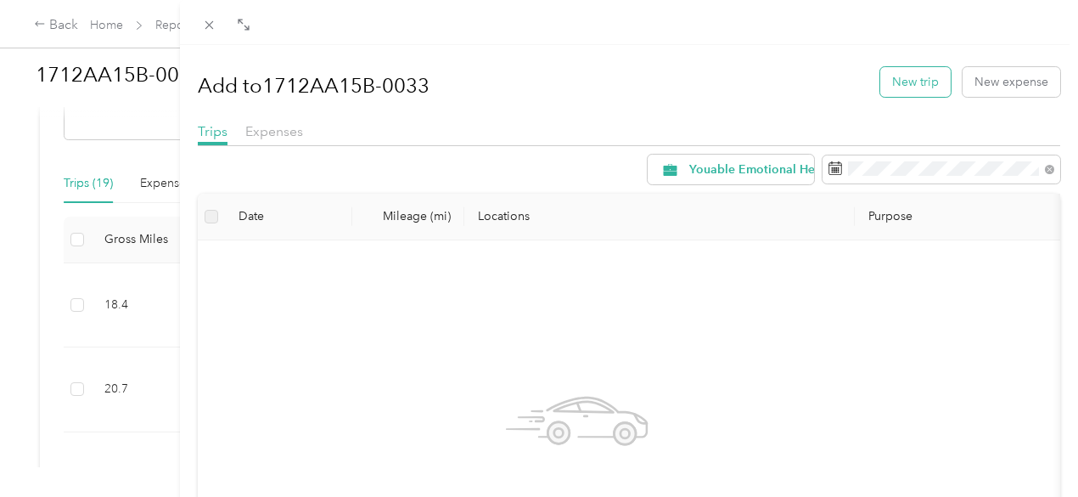
click at [886, 86] on button "New trip" at bounding box center [915, 82] width 70 height 30
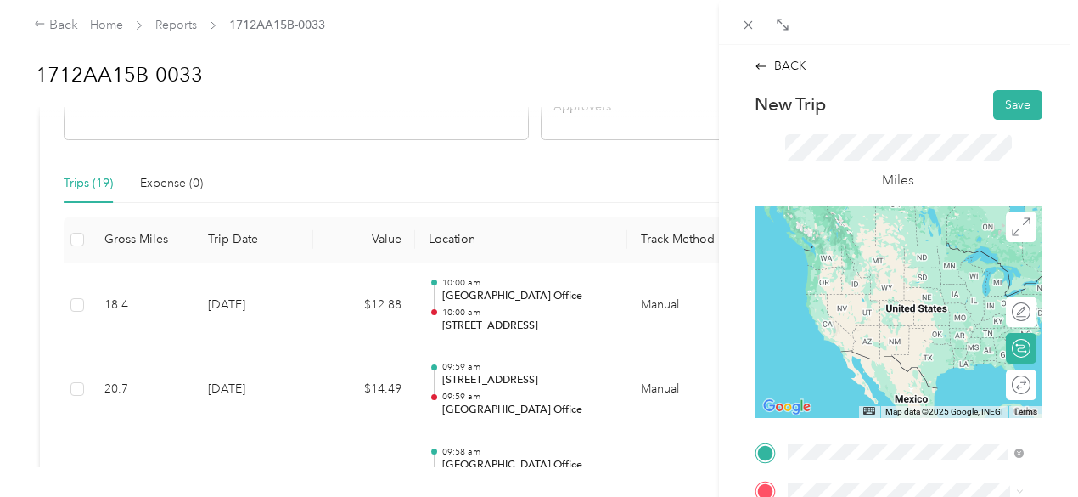
click at [858, 253] on span "[STREET_ADDRESS][US_STATE]" at bounding box center [904, 245] width 170 height 15
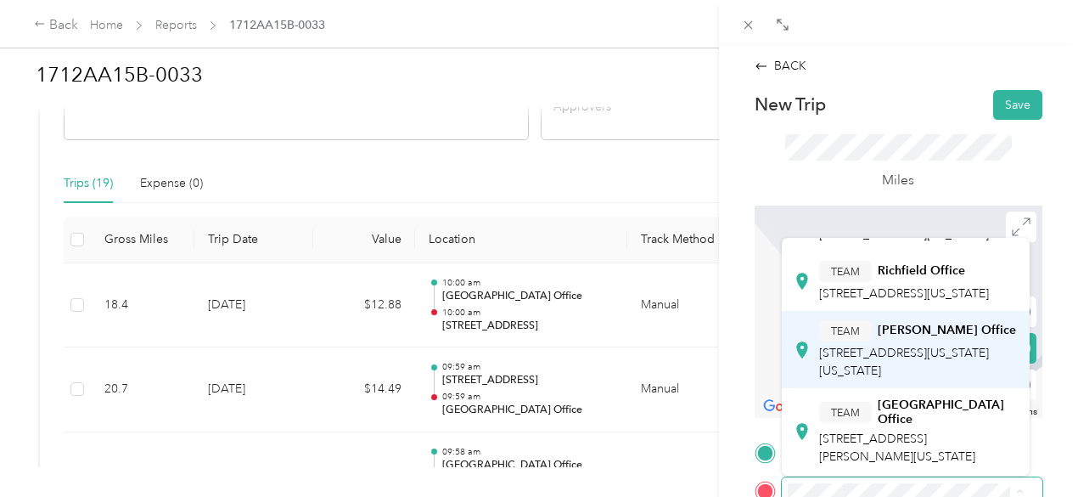
scroll to position [170, 0]
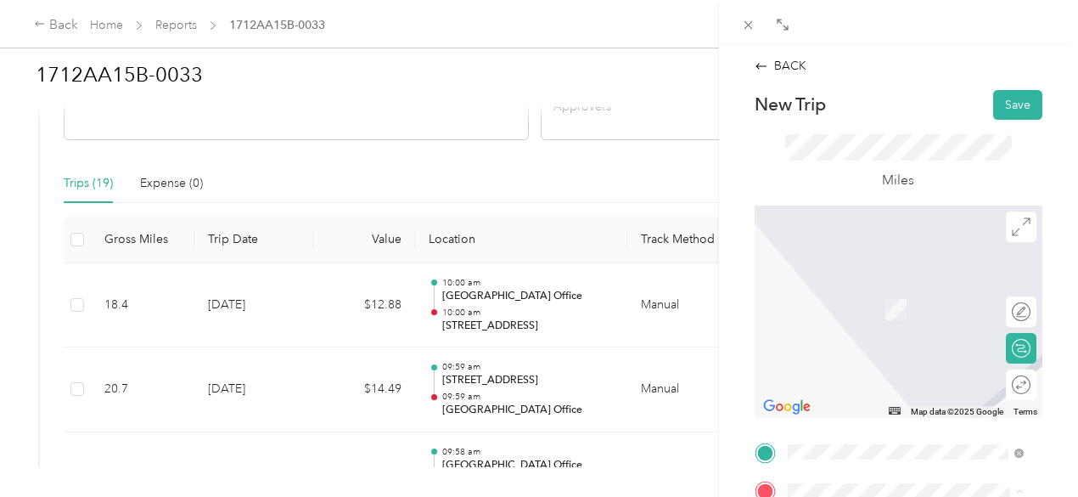
click at [873, 386] on div "TEAM [GEOGRAPHIC_DATA] Office [STREET_ADDRESS][PERSON_NAME][US_STATE]" at bounding box center [918, 351] width 198 height 69
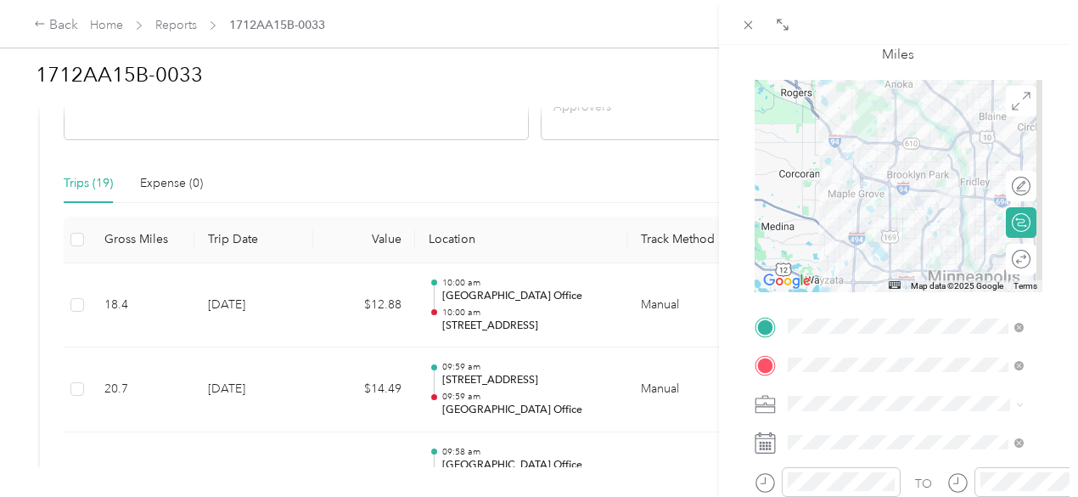
scroll to position [152, 0]
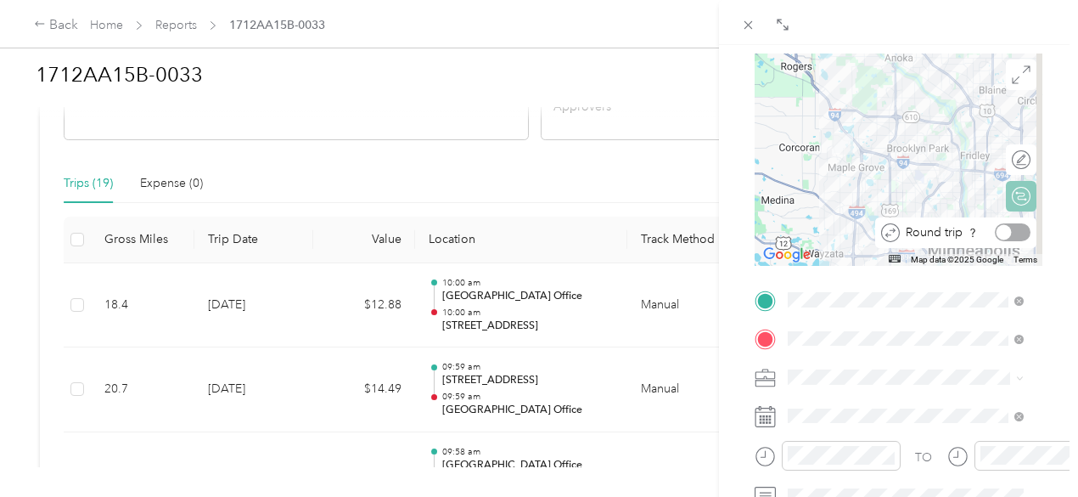
click at [1008, 234] on div at bounding box center [1013, 232] width 36 height 18
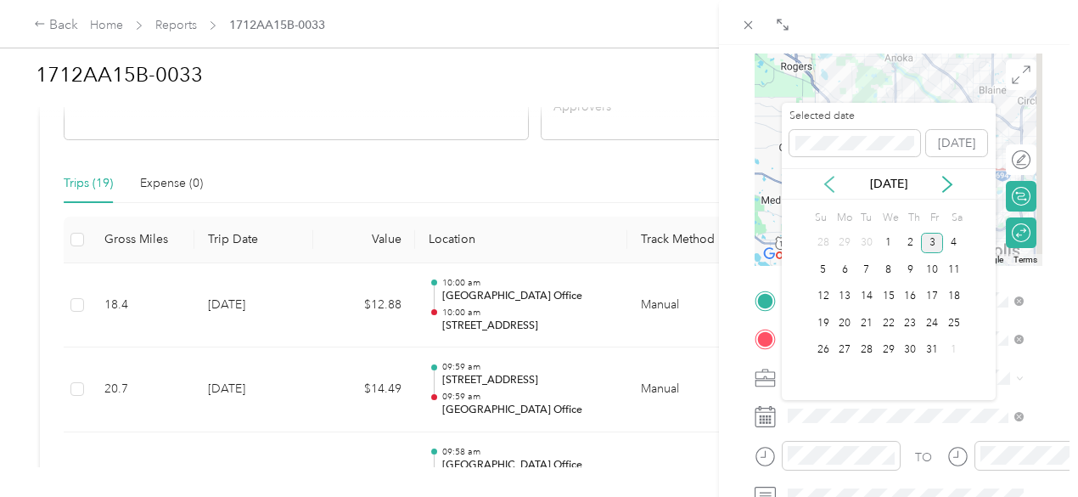
click at [827, 183] on icon at bounding box center [829, 184] width 17 height 17
click at [870, 351] on div "30" at bounding box center [867, 350] width 22 height 21
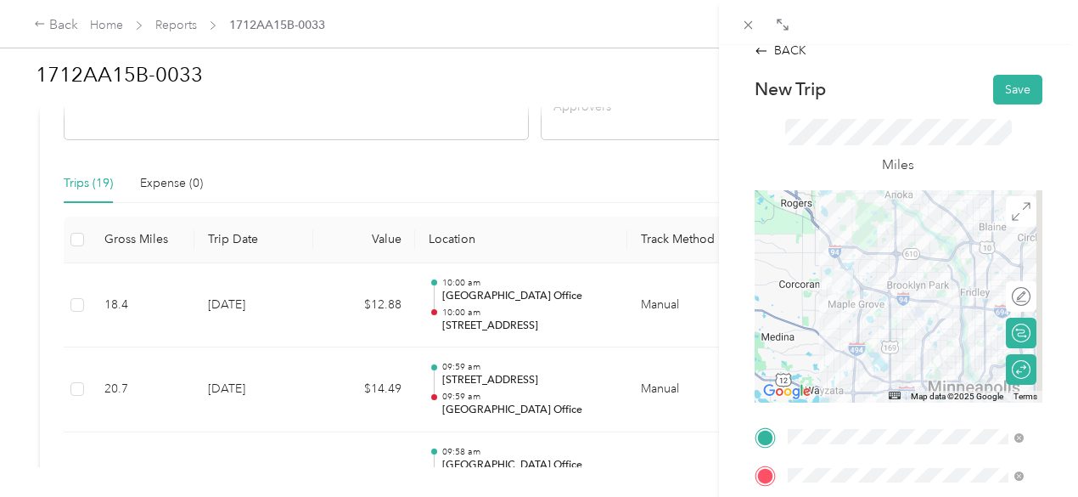
scroll to position [0, 0]
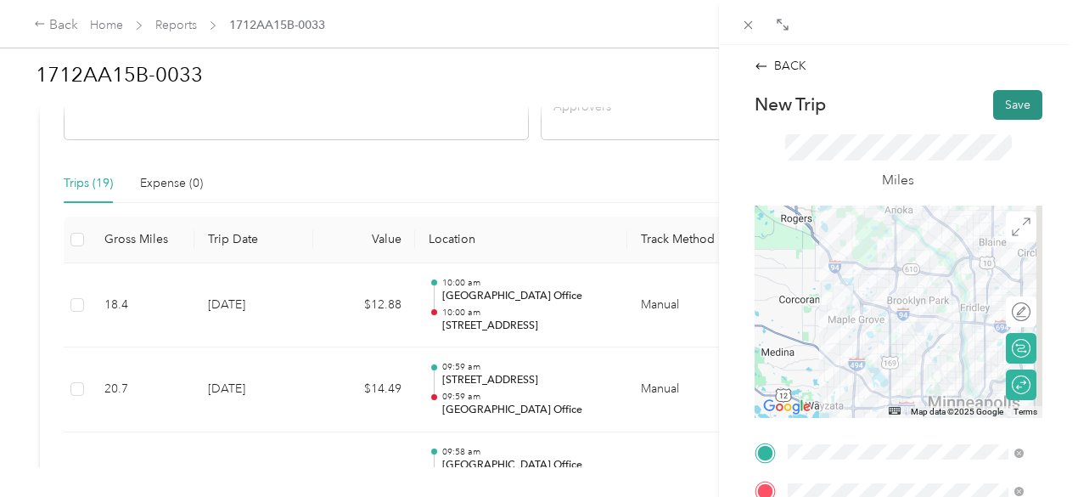
click at [1002, 104] on button "Save" at bounding box center [1017, 105] width 49 height 30
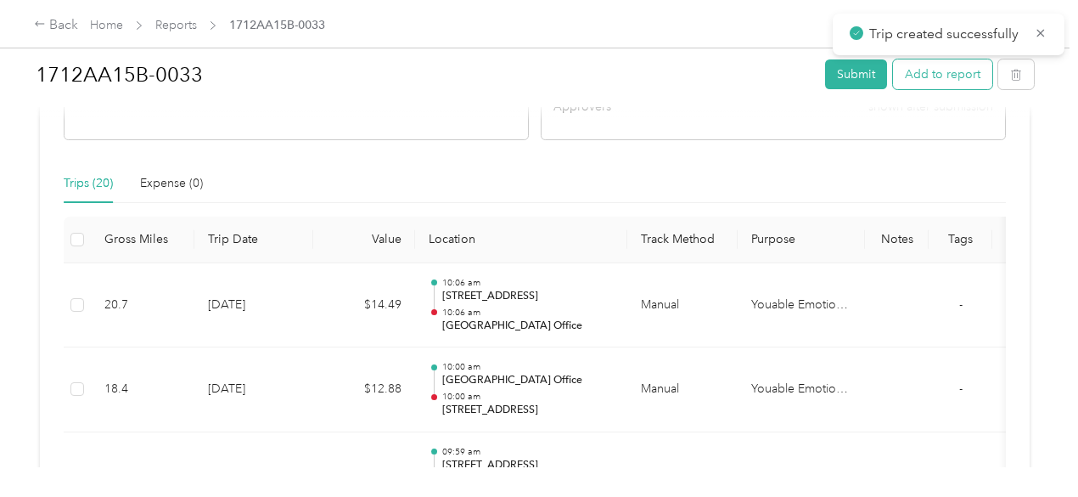
click at [964, 75] on button "Add to report" at bounding box center [942, 74] width 99 height 30
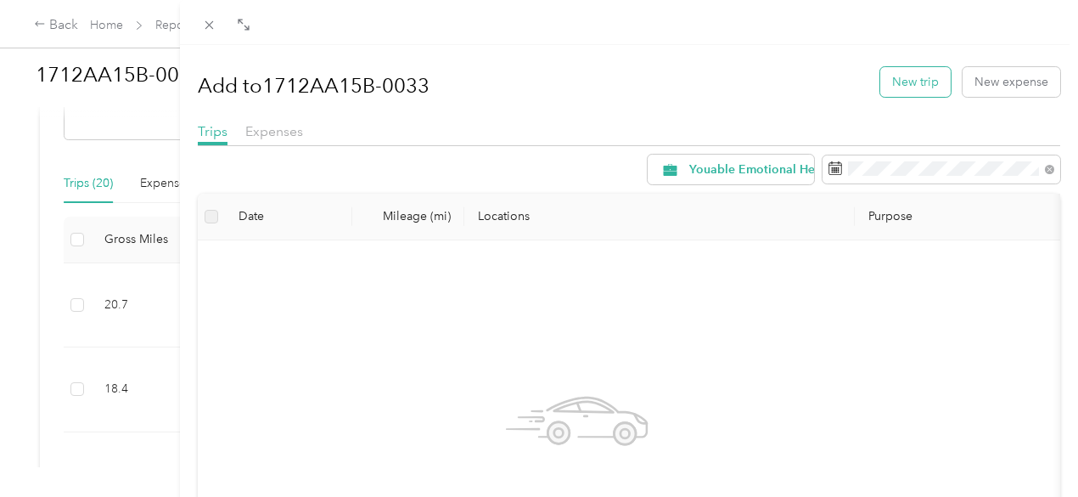
click at [900, 83] on button "New trip" at bounding box center [915, 82] width 70 height 30
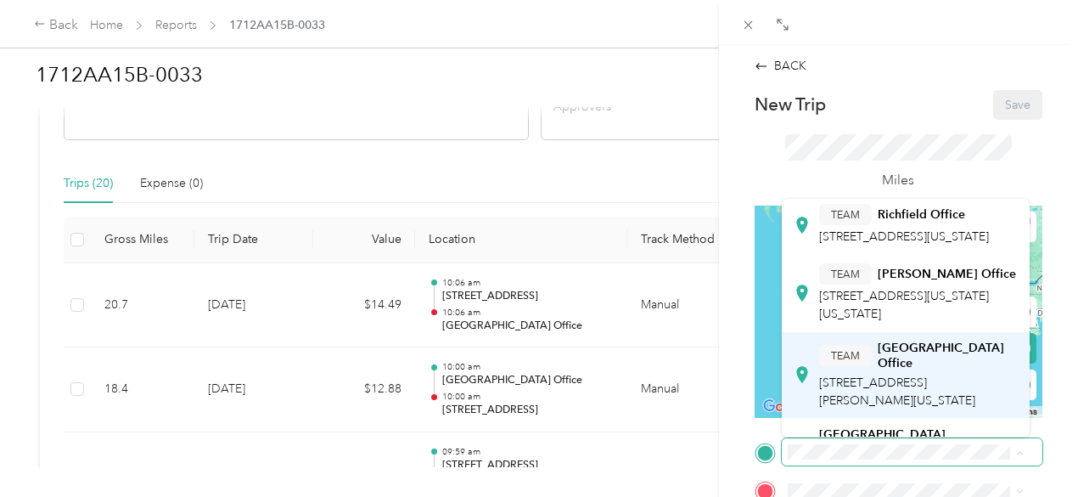
scroll to position [170, 0]
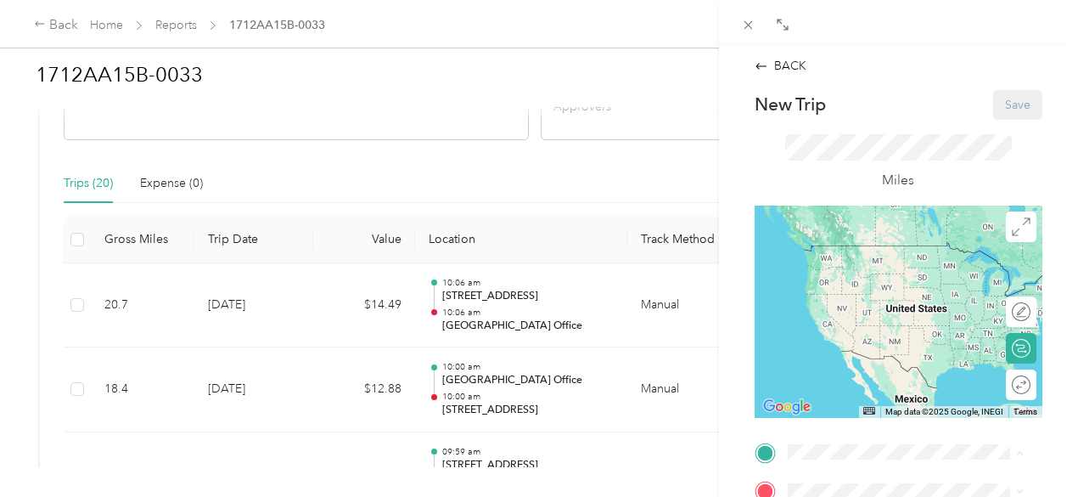
click at [847, 345] on span "[STREET_ADDRESS][PERSON_NAME][US_STATE]" at bounding box center [897, 329] width 156 height 32
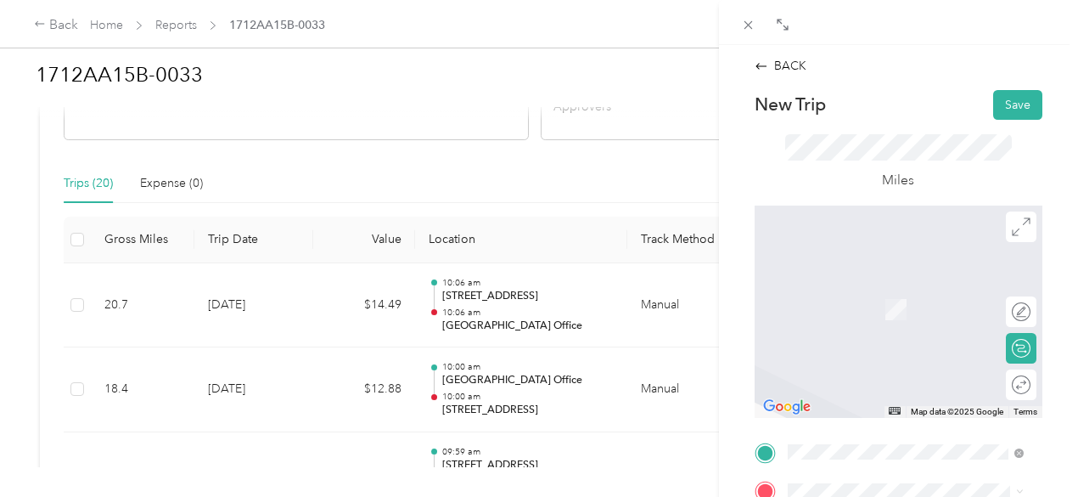
click at [839, 477] on span at bounding box center [912, 490] width 261 height 27
click at [837, 481] on span at bounding box center [912, 490] width 261 height 27
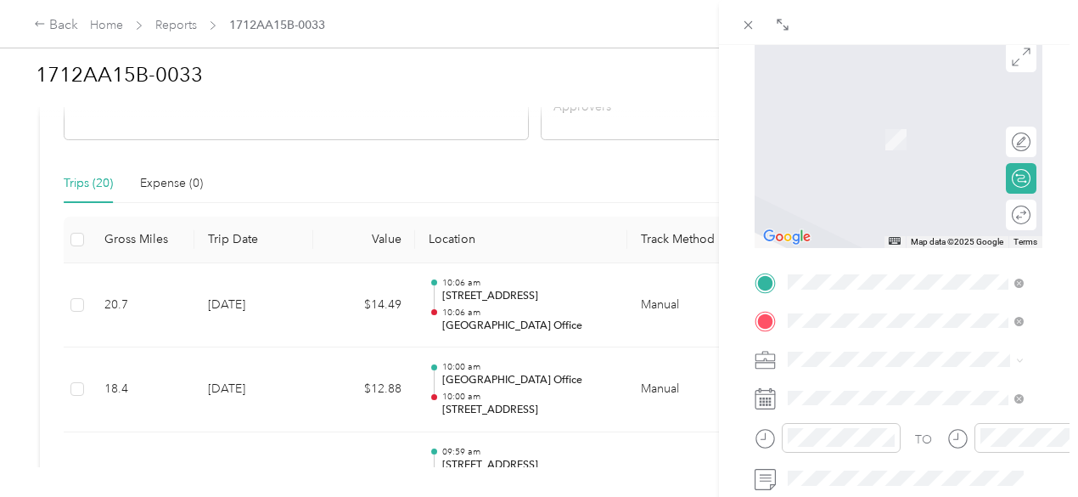
click at [878, 136] on span "[STREET_ADDRESS][PERSON_NAME][US_STATE]" at bounding box center [918, 121] width 198 height 30
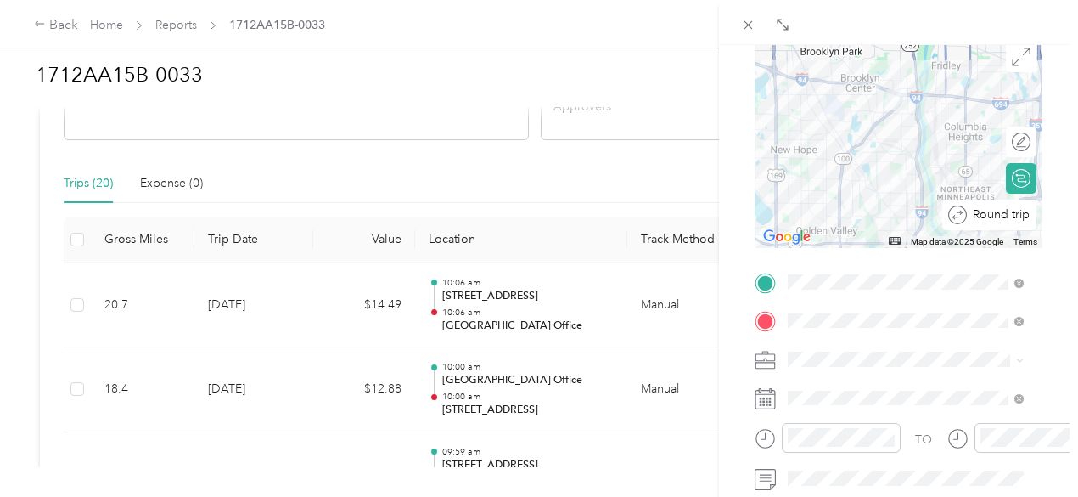
click at [1062, 211] on div at bounding box center [1062, 214] width 0 height 18
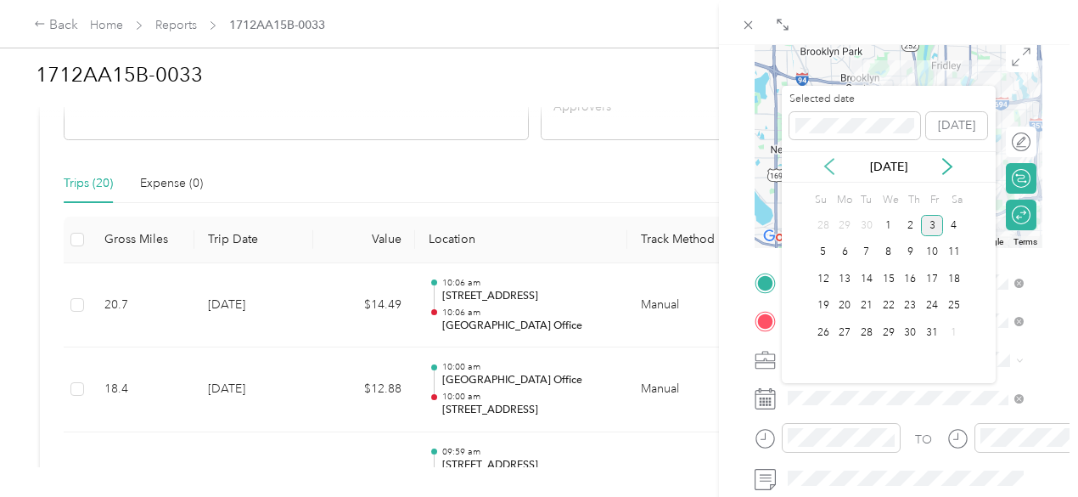
click at [832, 164] on icon at bounding box center [829, 166] width 17 height 17
click at [867, 334] on div "30" at bounding box center [867, 332] width 22 height 21
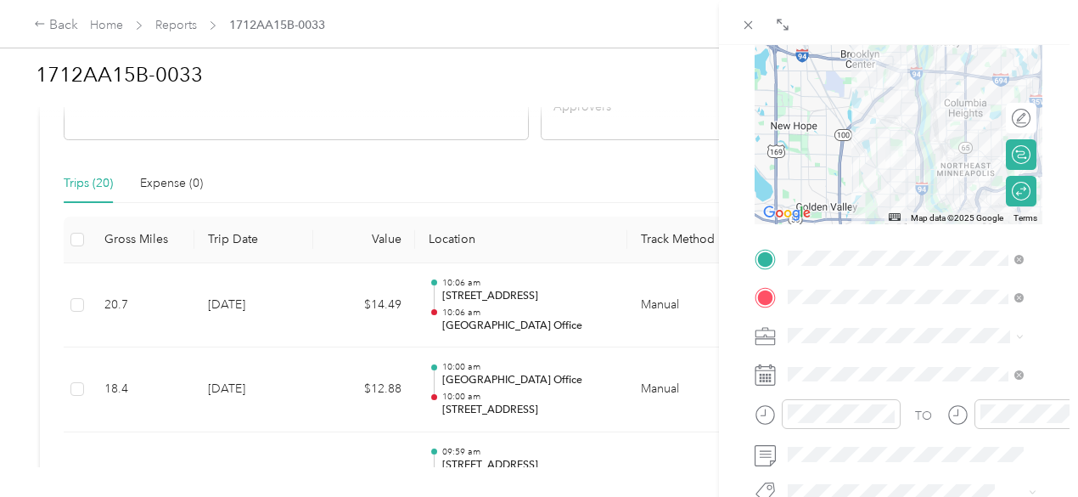
scroll to position [0, 0]
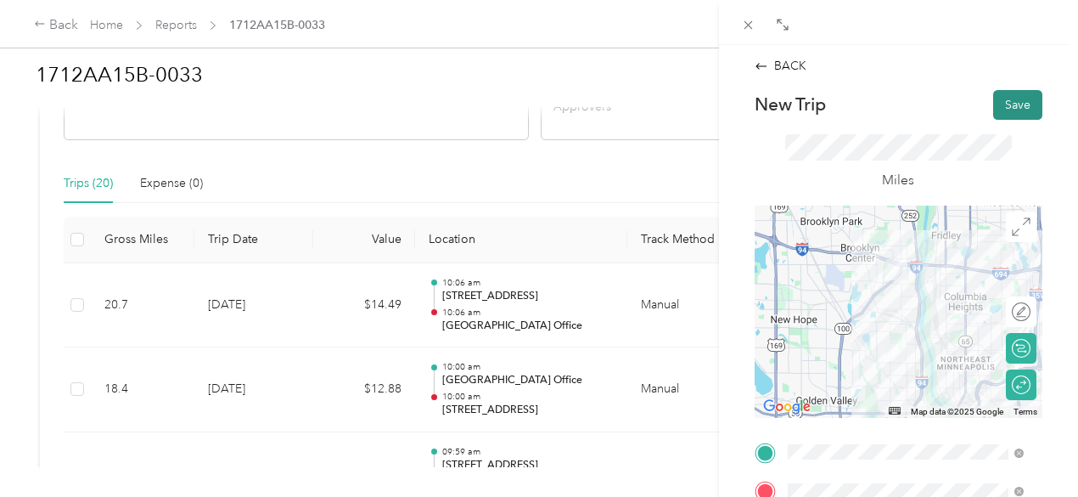
click at [1005, 105] on button "Save" at bounding box center [1017, 105] width 49 height 30
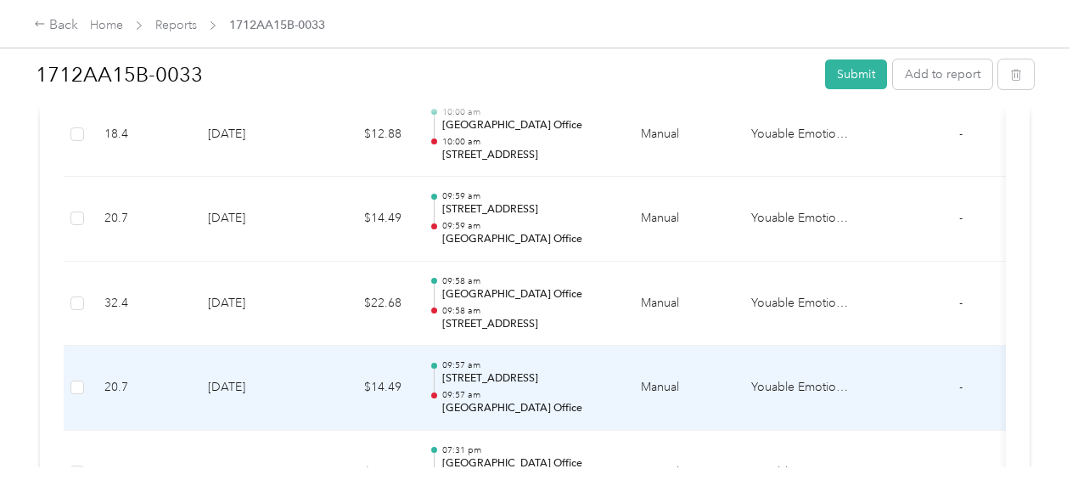
scroll to position [764, 0]
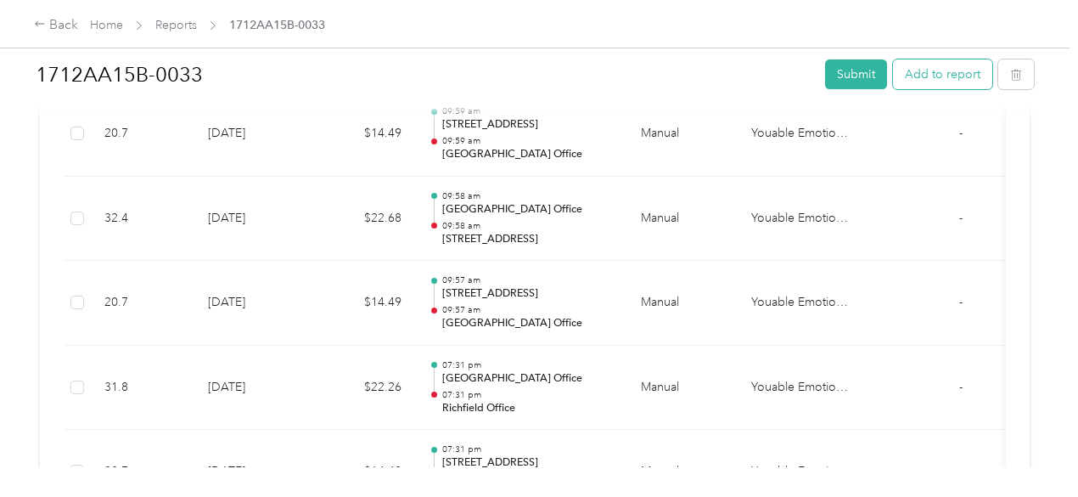
click at [906, 77] on button "Add to report" at bounding box center [942, 74] width 99 height 30
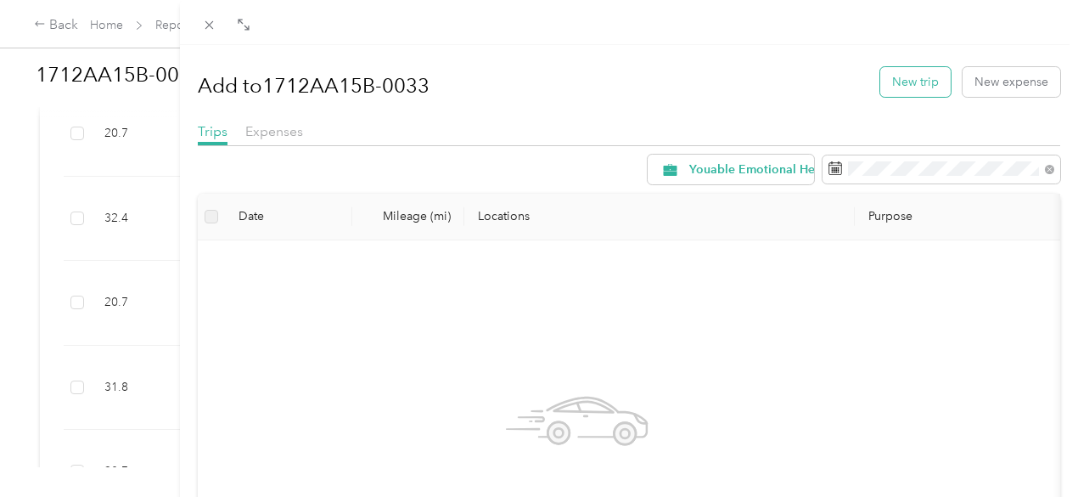
click at [896, 87] on button "New trip" at bounding box center [915, 82] width 70 height 30
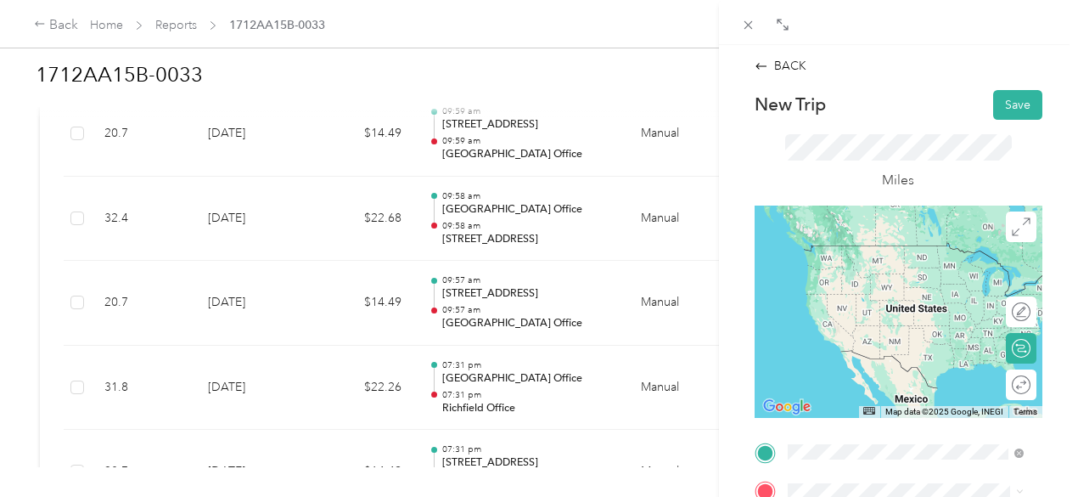
click at [844, 253] on span "[STREET_ADDRESS][US_STATE]" at bounding box center [904, 245] width 170 height 15
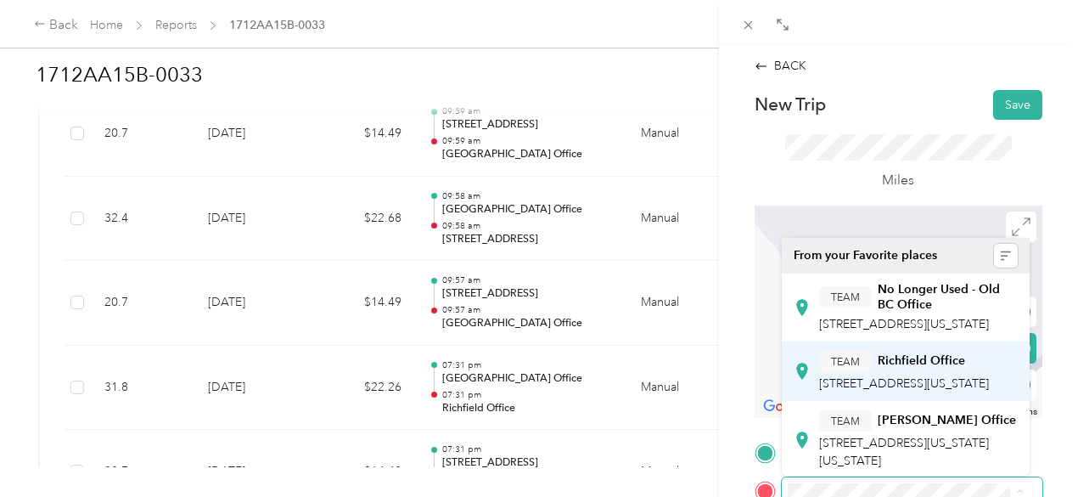
scroll to position [170, 0]
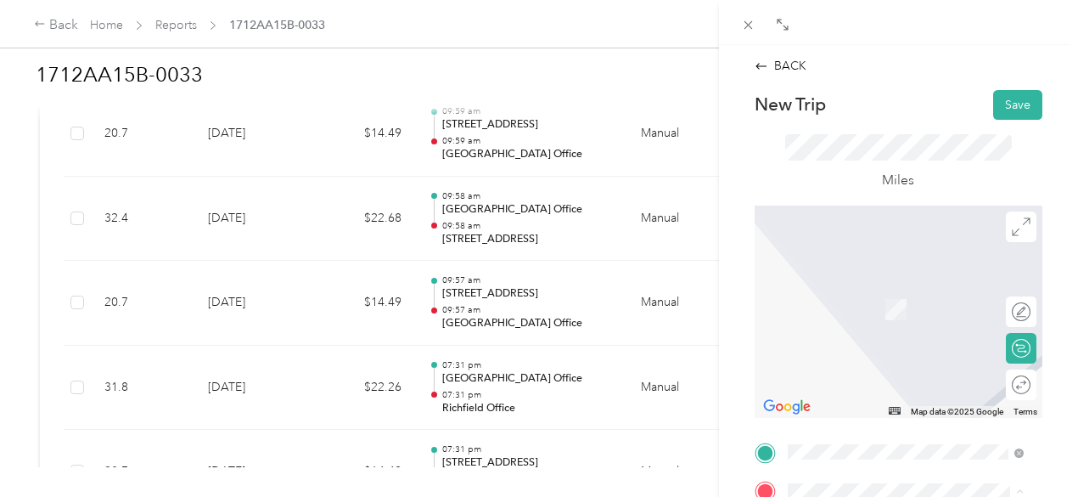
click at [879, 384] on span "[STREET_ADDRESS][PERSON_NAME][US_STATE]" at bounding box center [897, 367] width 156 height 32
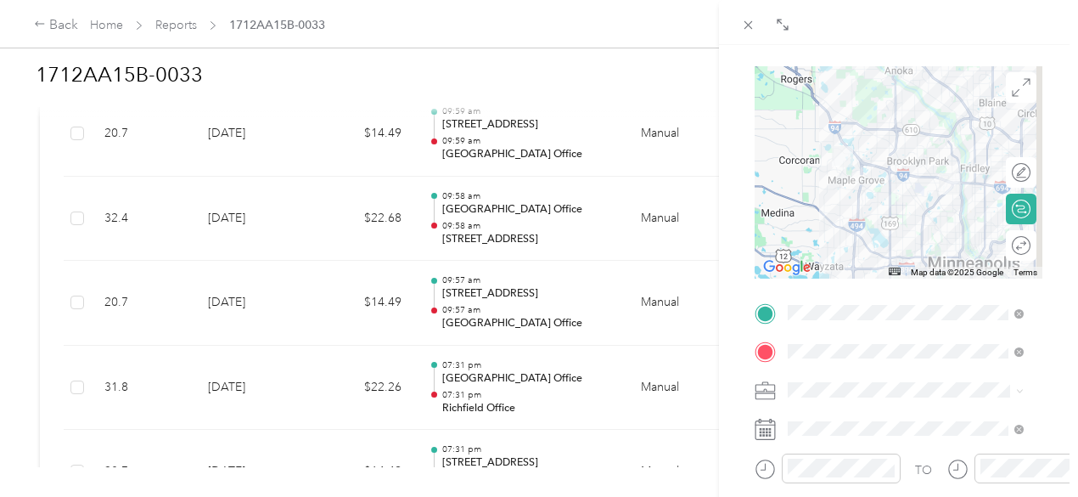
scroll to position [147, 0]
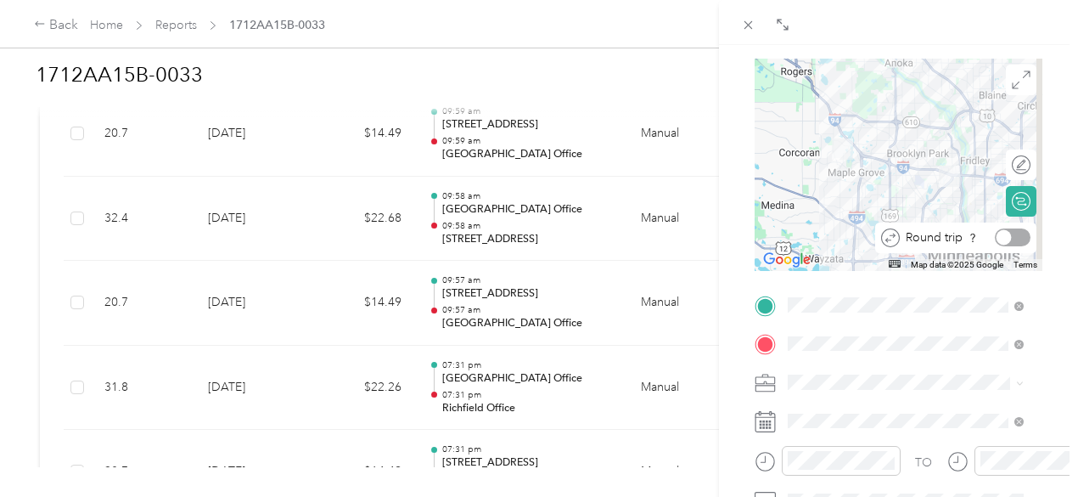
click at [1005, 240] on div at bounding box center [1013, 237] width 36 height 18
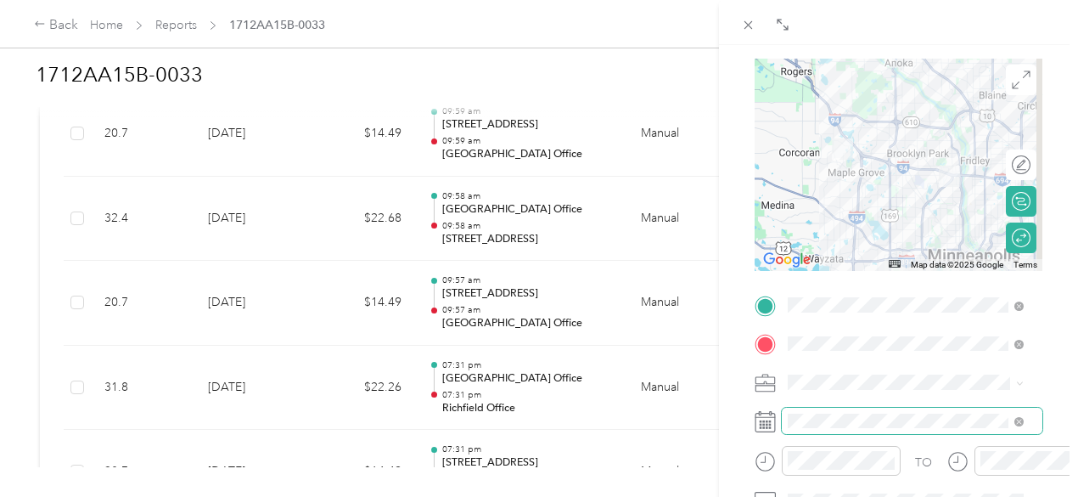
click at [794, 410] on span at bounding box center [912, 420] width 261 height 27
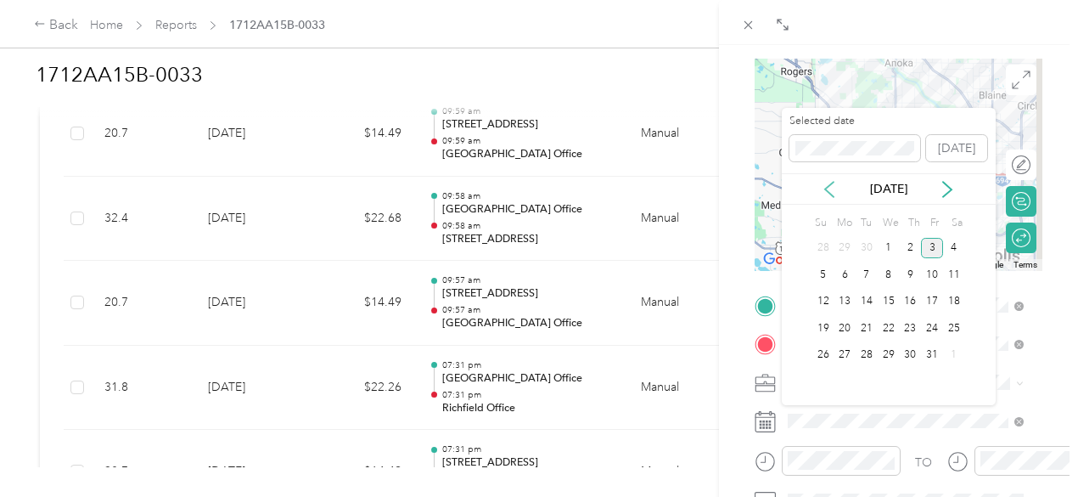
click at [827, 189] on icon at bounding box center [829, 189] width 8 height 15
click at [908, 332] on div "25" at bounding box center [911, 327] width 22 height 21
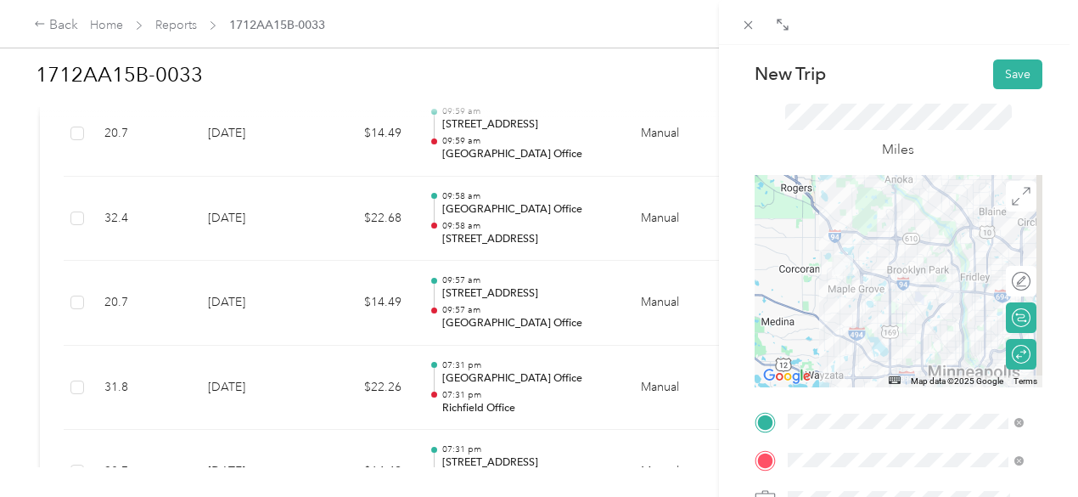
scroll to position [0, 0]
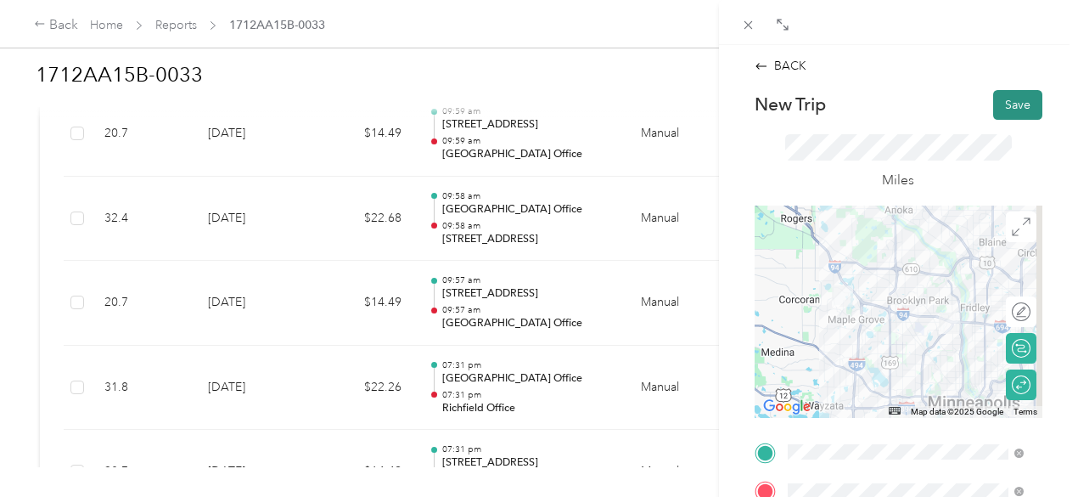
click at [1002, 104] on button "Save" at bounding box center [1017, 105] width 49 height 30
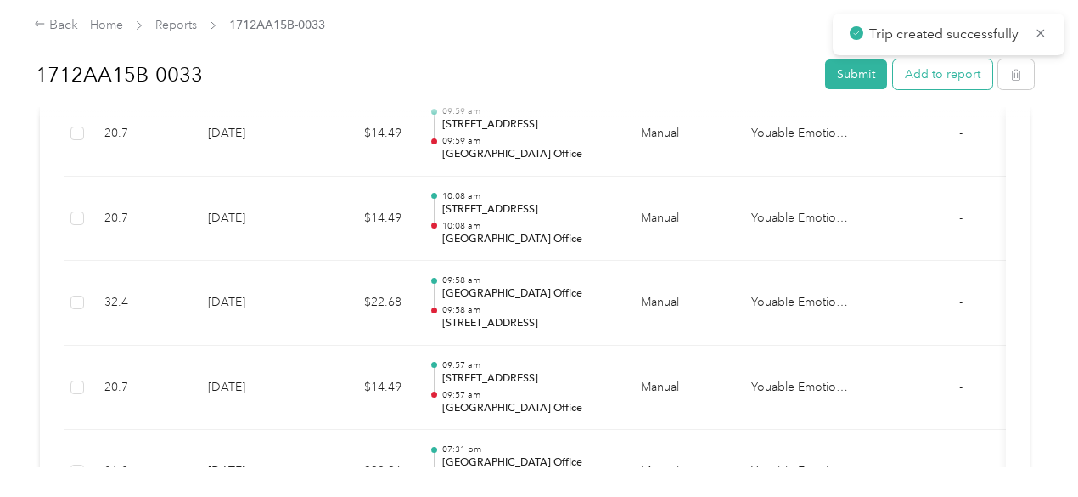
click at [942, 79] on button "Add to report" at bounding box center [942, 74] width 99 height 30
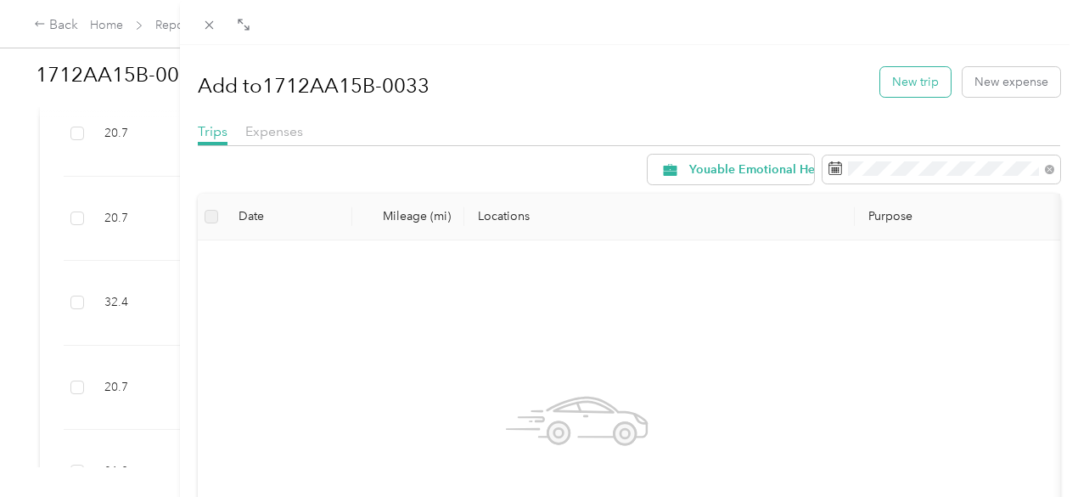
click at [900, 85] on button "New trip" at bounding box center [915, 82] width 70 height 30
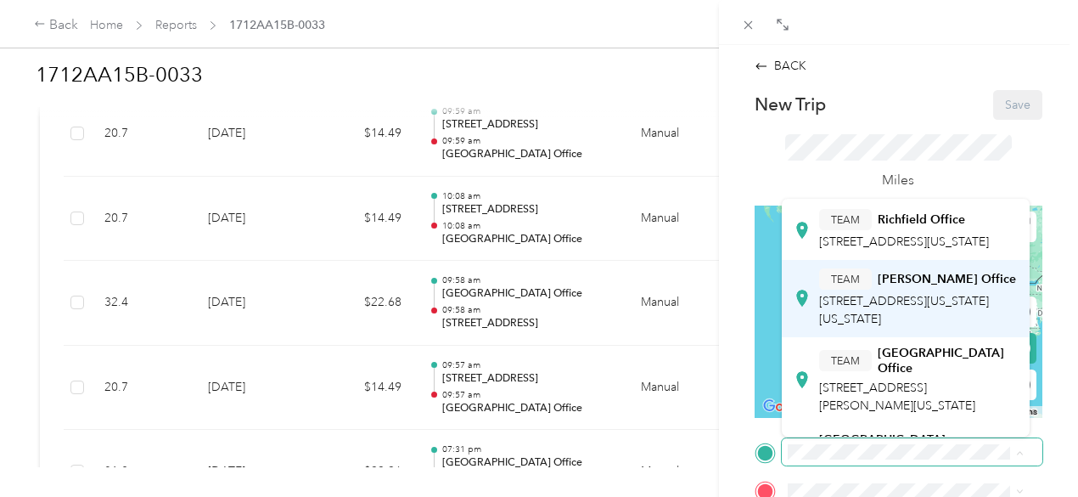
scroll to position [170, 0]
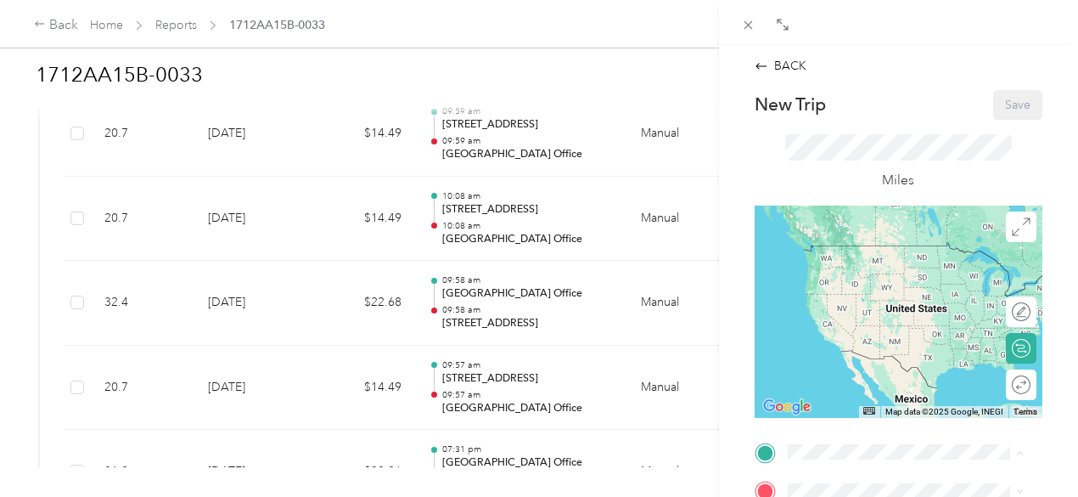
click at [873, 345] on span "[STREET_ADDRESS][PERSON_NAME][US_STATE]" at bounding box center [897, 329] width 156 height 32
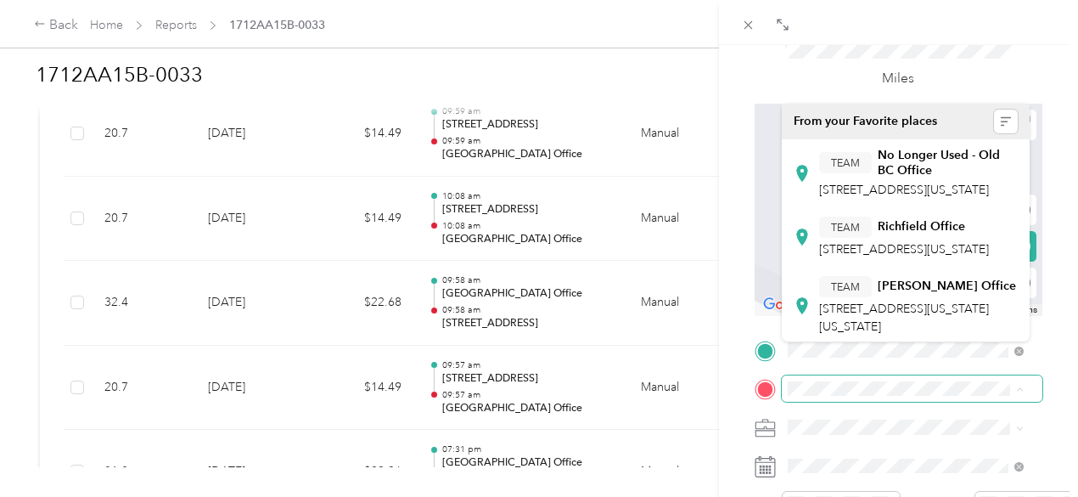
scroll to position [147, 0]
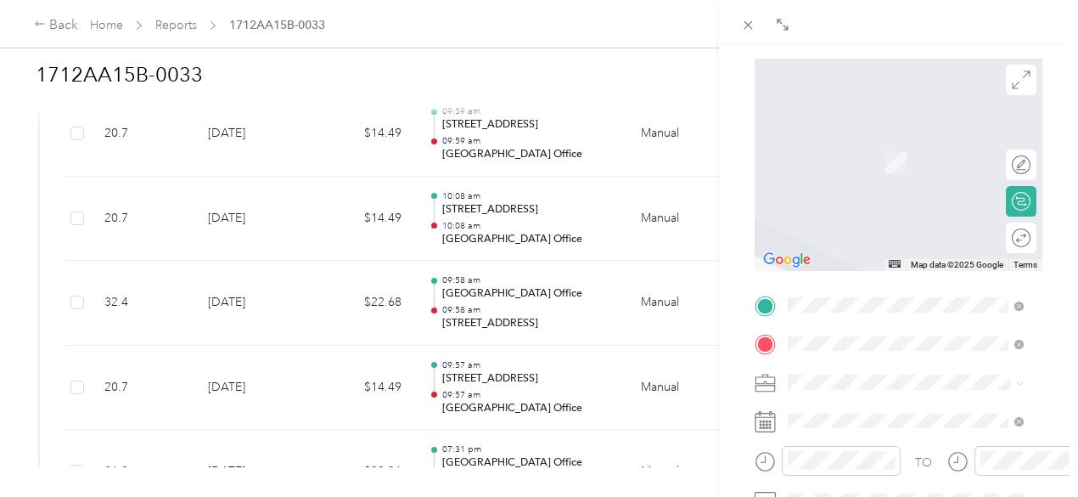
click at [863, 276] on span "[STREET_ADDRESS][US_STATE]" at bounding box center [904, 268] width 170 height 14
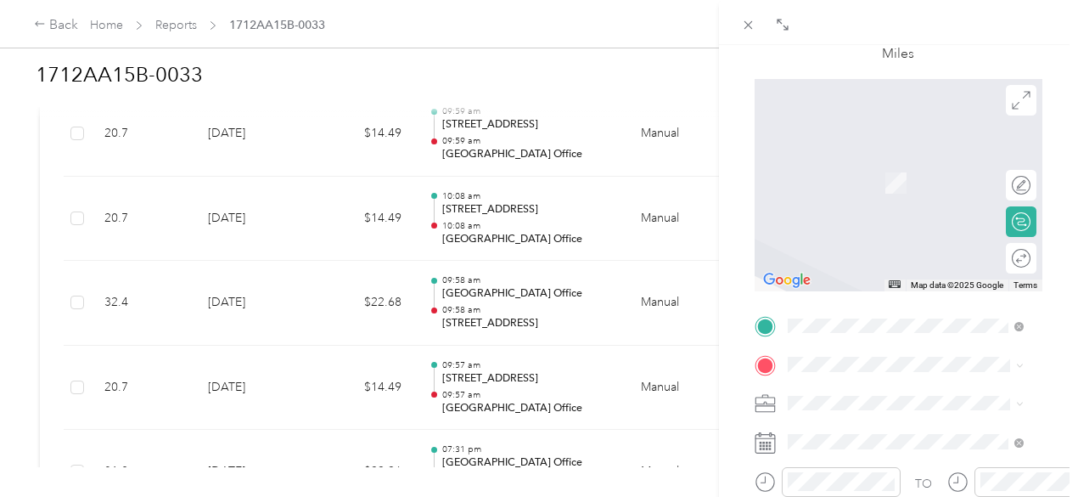
click at [878, 214] on span "[STREET_ADDRESS][US_STATE]" at bounding box center [904, 206] width 170 height 15
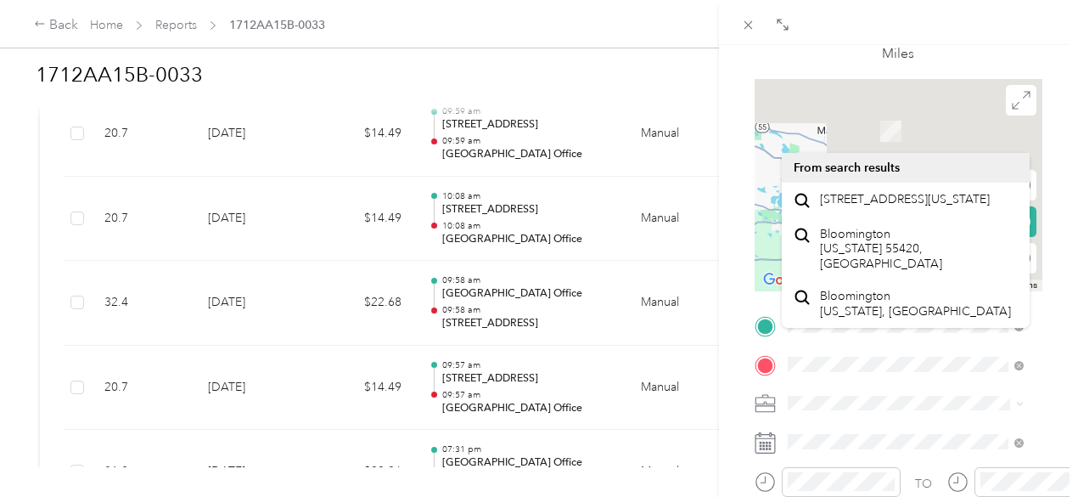
scroll to position [126, 0]
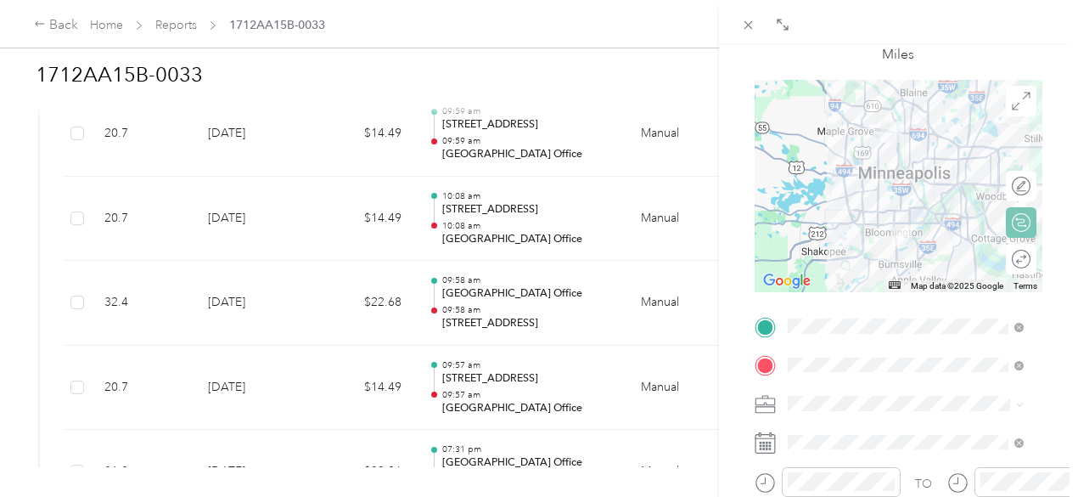
click at [1010, 262] on div "Round trip" at bounding box center [1021, 259] width 31 height 31
click at [1011, 262] on div at bounding box center [1013, 259] width 36 height 18
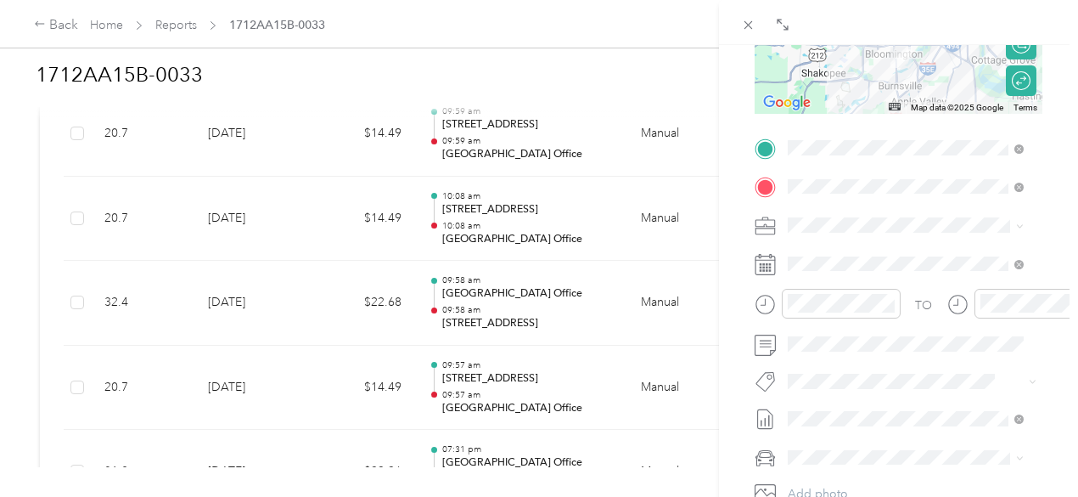
scroll to position [324, 0]
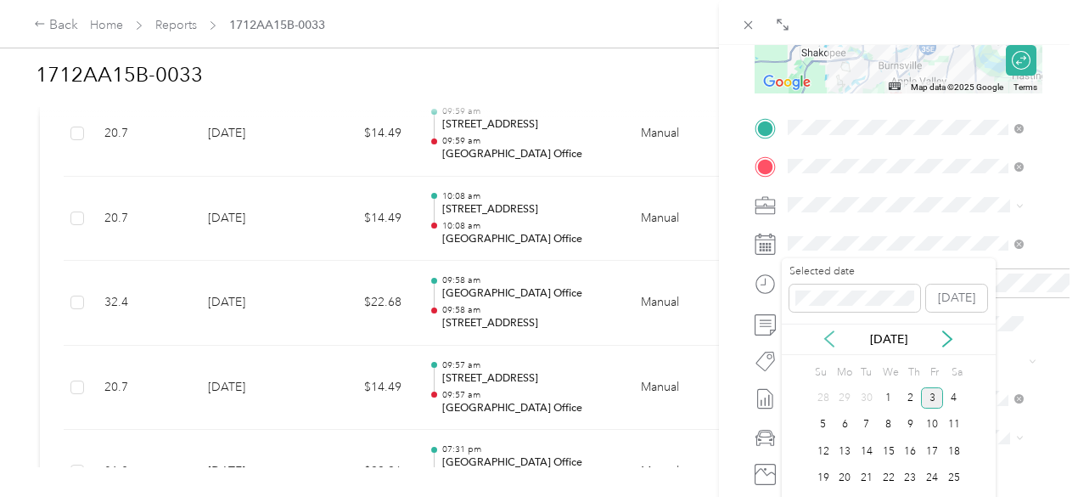
click at [829, 335] on icon at bounding box center [829, 338] width 17 height 17
click at [912, 481] on div "25" at bounding box center [911, 478] width 22 height 21
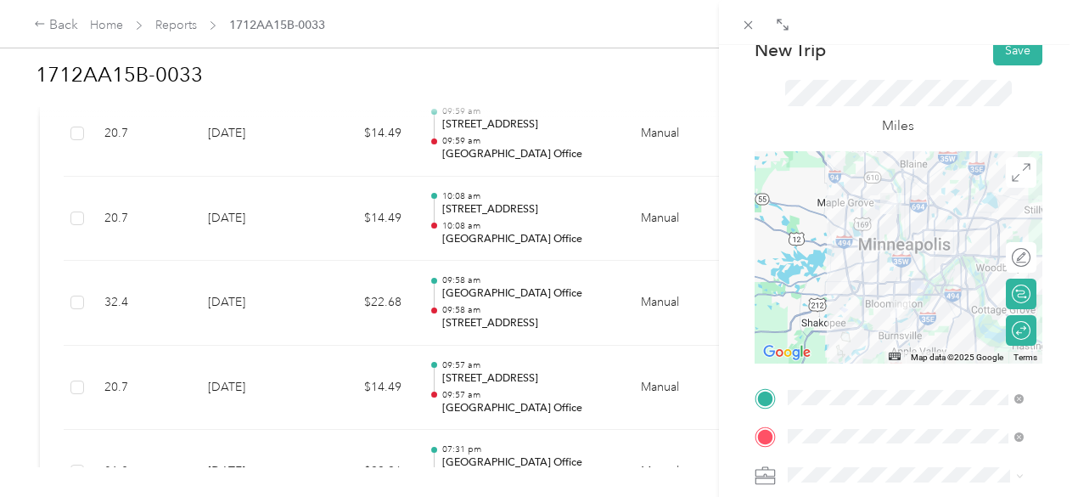
scroll to position [0, 0]
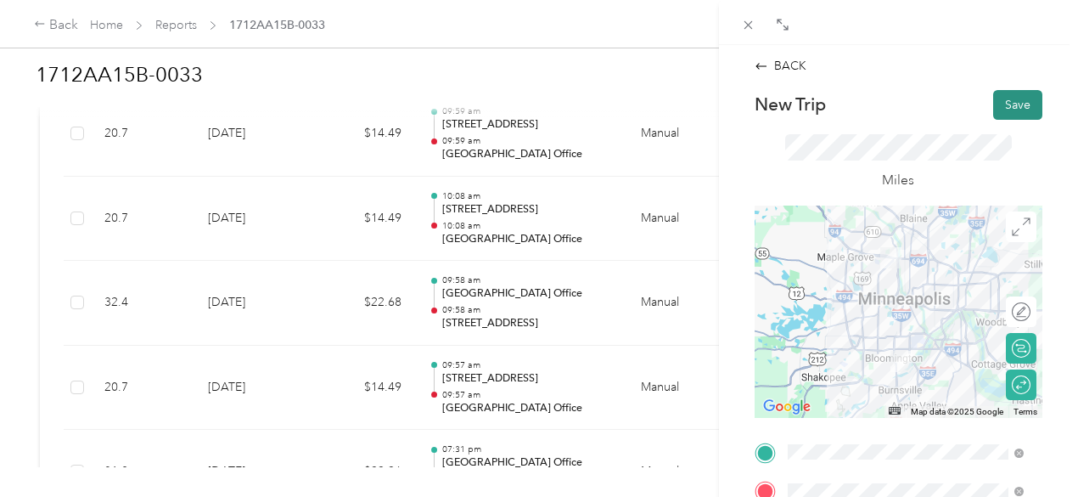
click at [996, 111] on button "Save" at bounding box center [1017, 105] width 49 height 30
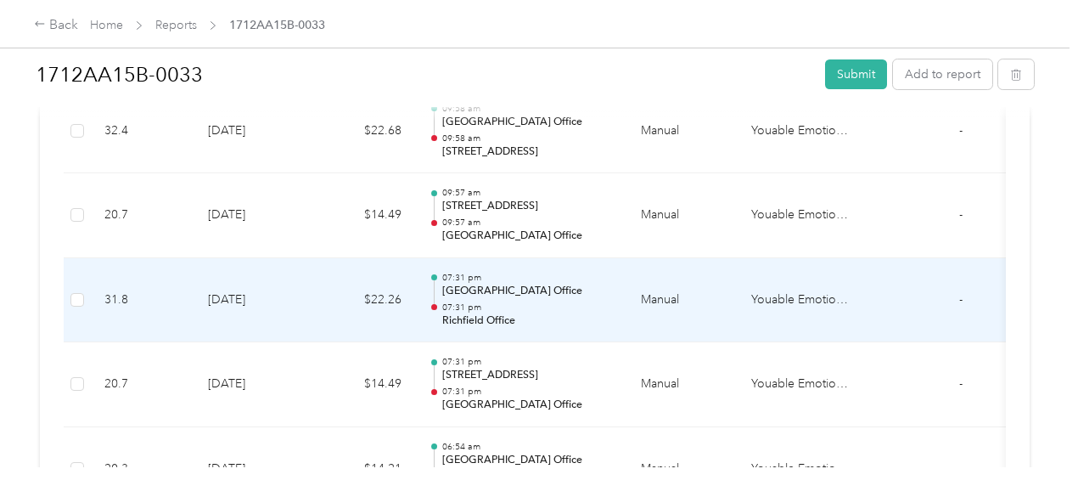
scroll to position [935, 0]
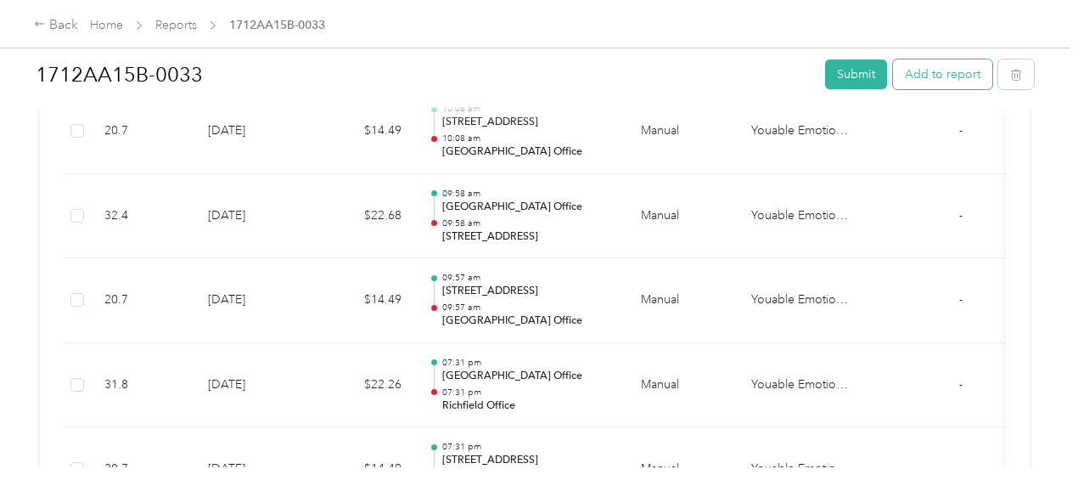
click at [931, 82] on button "Add to report" at bounding box center [942, 74] width 99 height 30
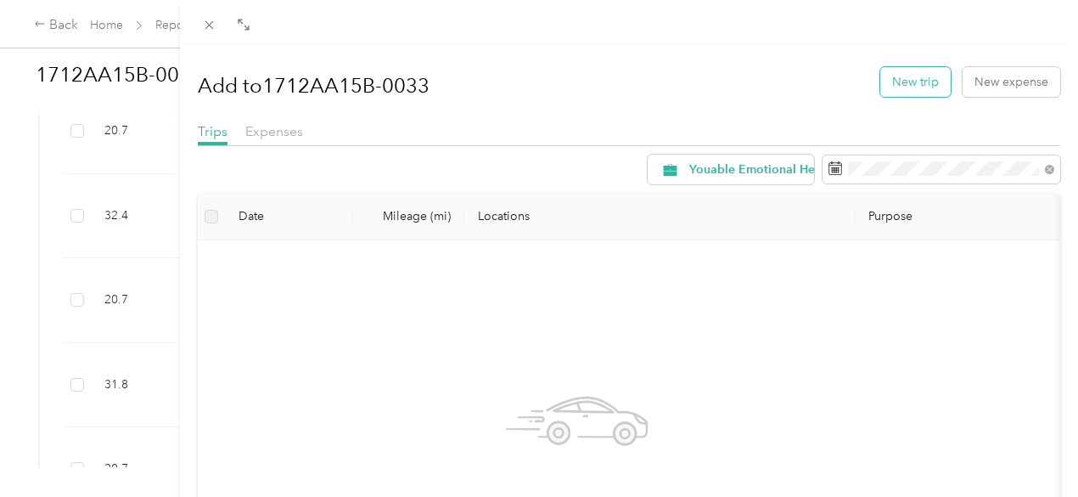
click at [891, 81] on button "New trip" at bounding box center [915, 82] width 70 height 30
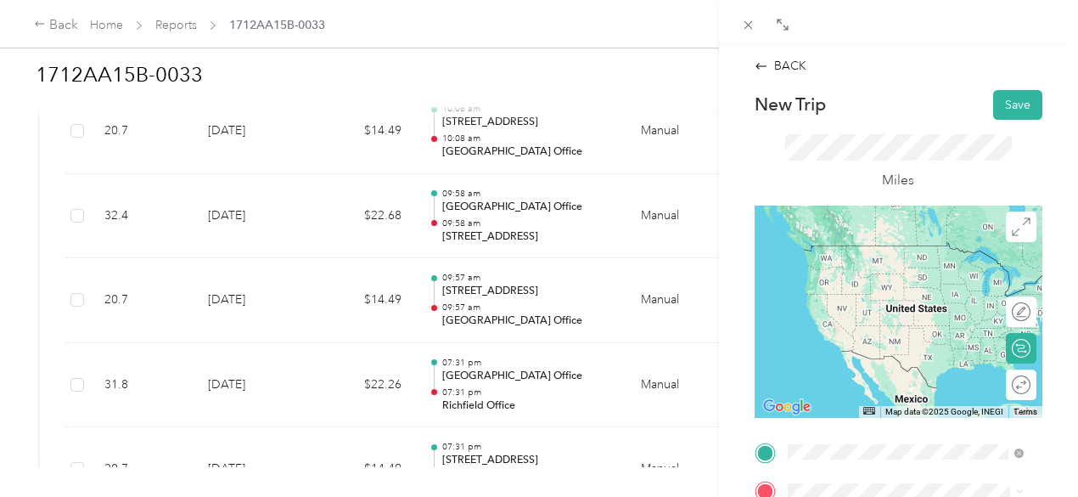
click at [879, 247] on span "[STREET_ADDRESS][US_STATE]" at bounding box center [904, 245] width 170 height 15
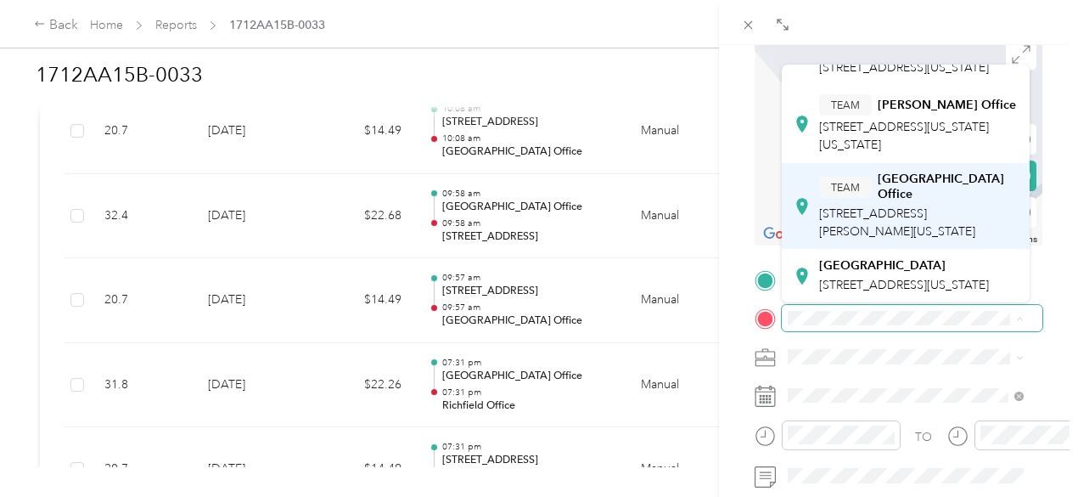
scroll to position [170, 0]
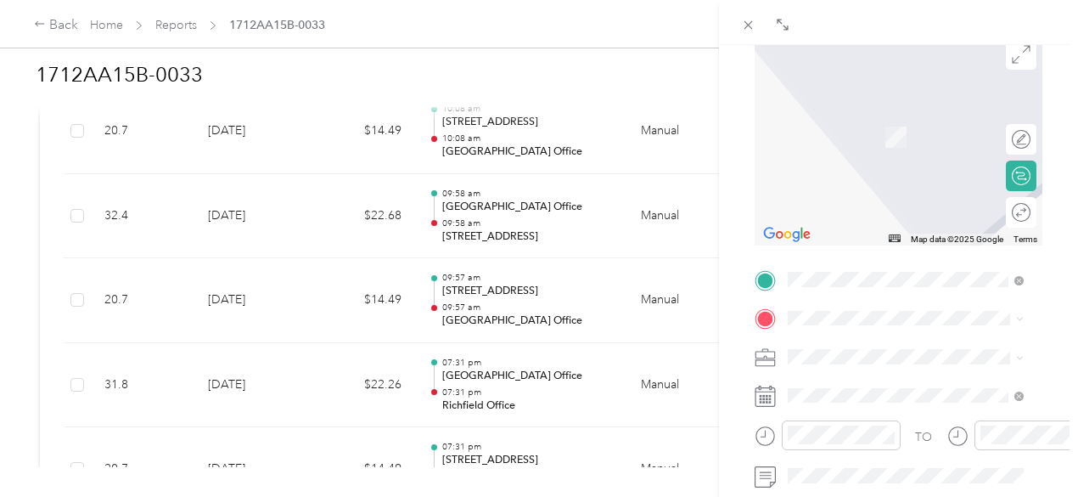
click at [875, 210] on div "TEAM [GEOGRAPHIC_DATA] Office [STREET_ADDRESS][PERSON_NAME][US_STATE]" at bounding box center [918, 176] width 198 height 69
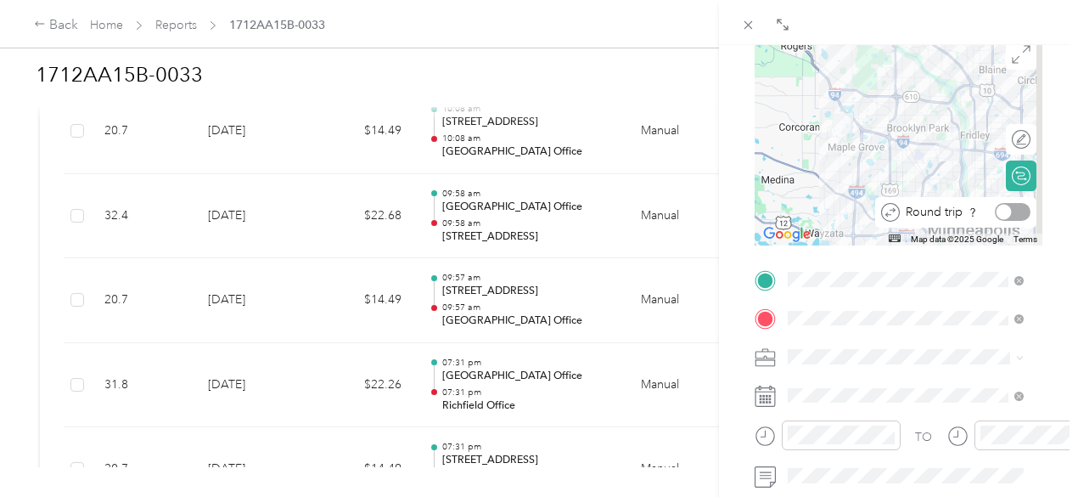
click at [1002, 218] on div at bounding box center [1013, 212] width 36 height 18
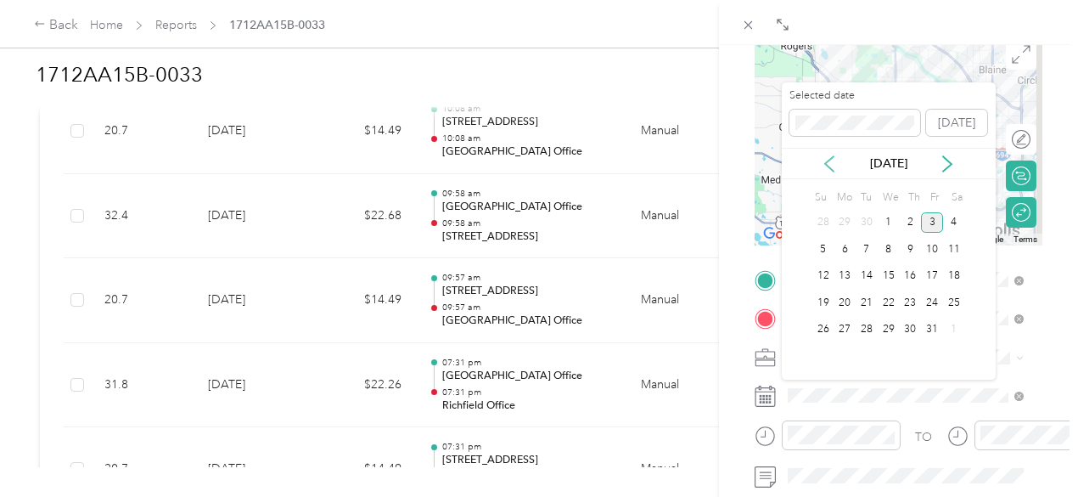
click at [831, 165] on icon at bounding box center [829, 163] width 17 height 17
click at [869, 305] on div "23" at bounding box center [867, 302] width 22 height 21
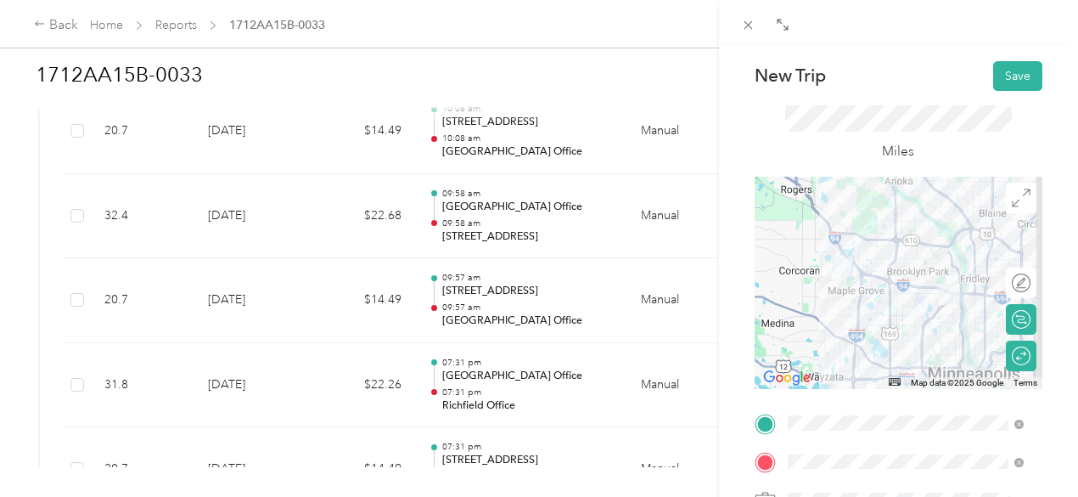
scroll to position [0, 0]
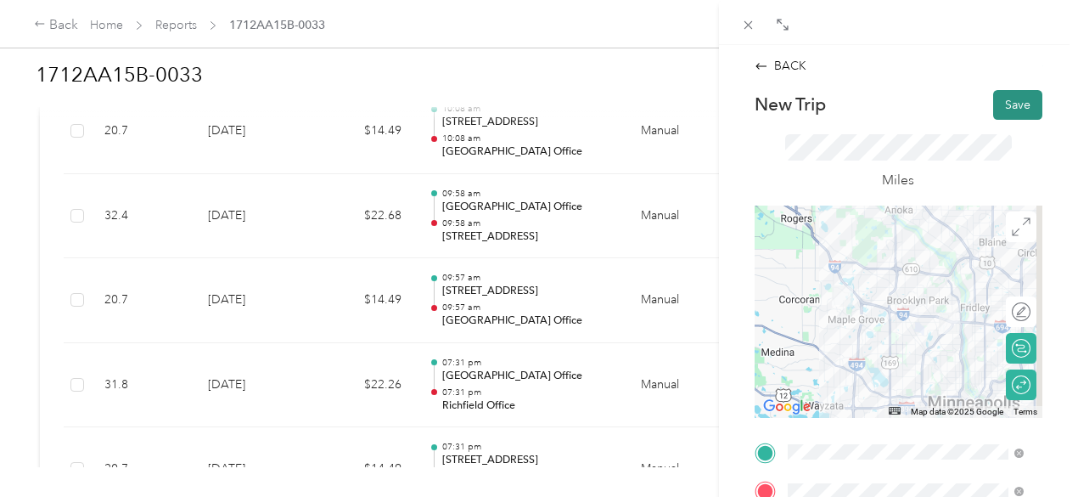
click at [1015, 105] on button "Save" at bounding box center [1017, 105] width 49 height 30
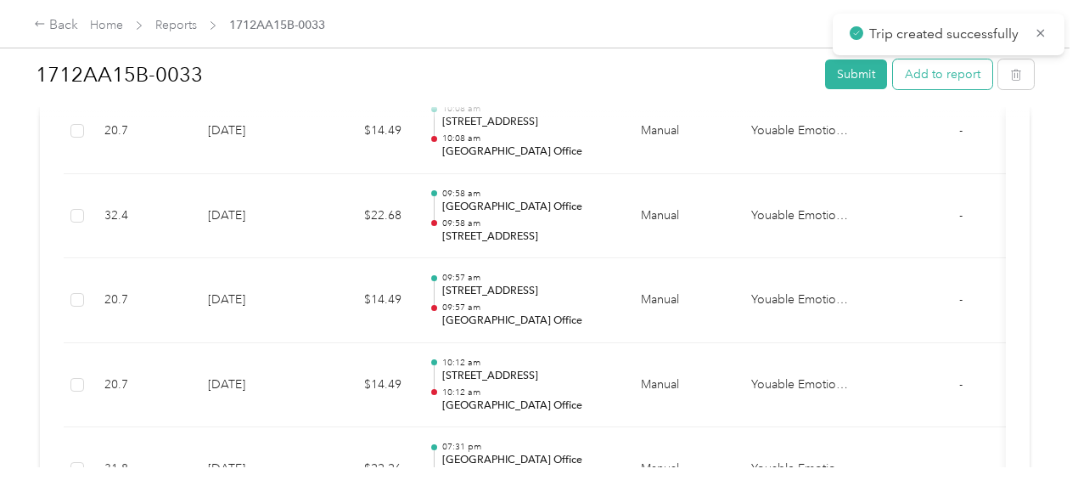
click at [948, 74] on button "Add to report" at bounding box center [942, 74] width 99 height 30
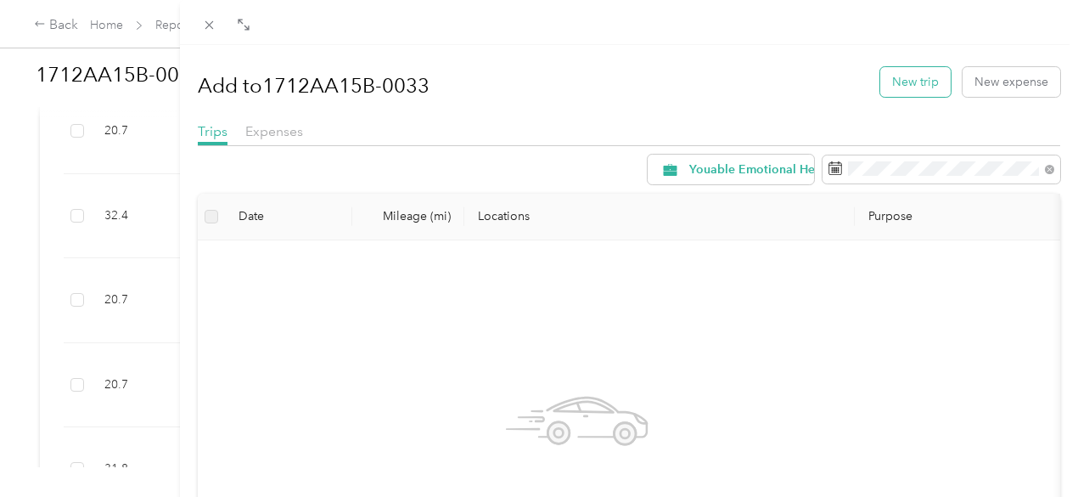
click at [909, 78] on button "New trip" at bounding box center [915, 82] width 70 height 30
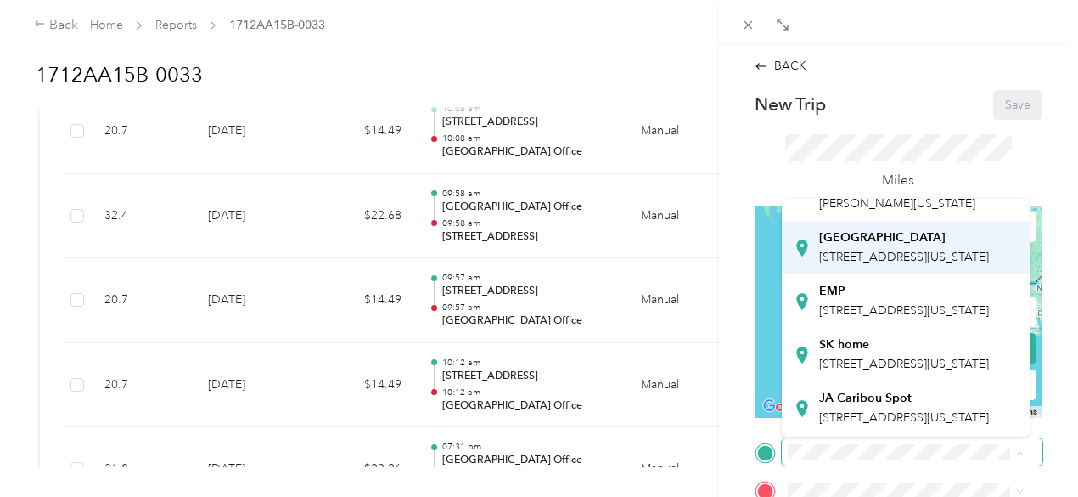
scroll to position [340, 0]
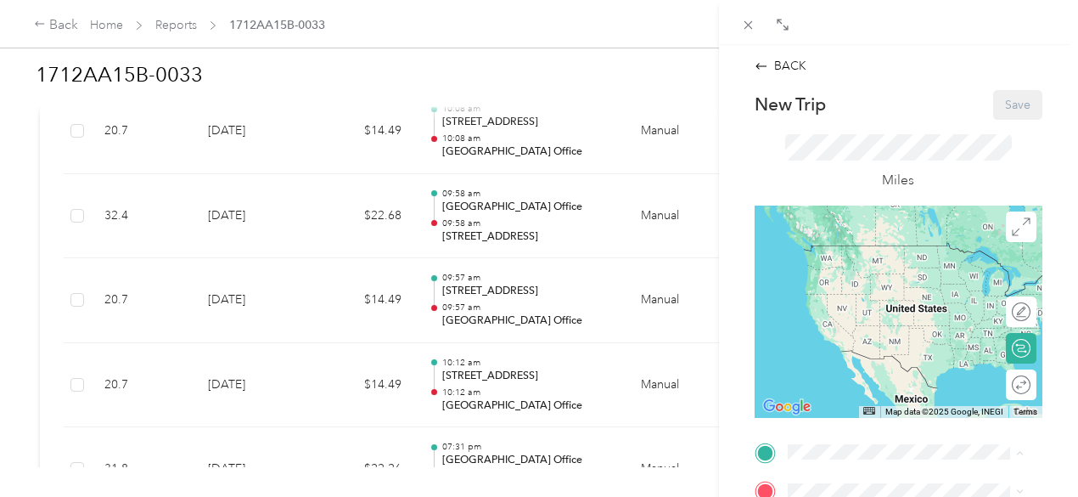
click at [866, 176] on span "[STREET_ADDRESS][PERSON_NAME][US_STATE]" at bounding box center [897, 159] width 156 height 32
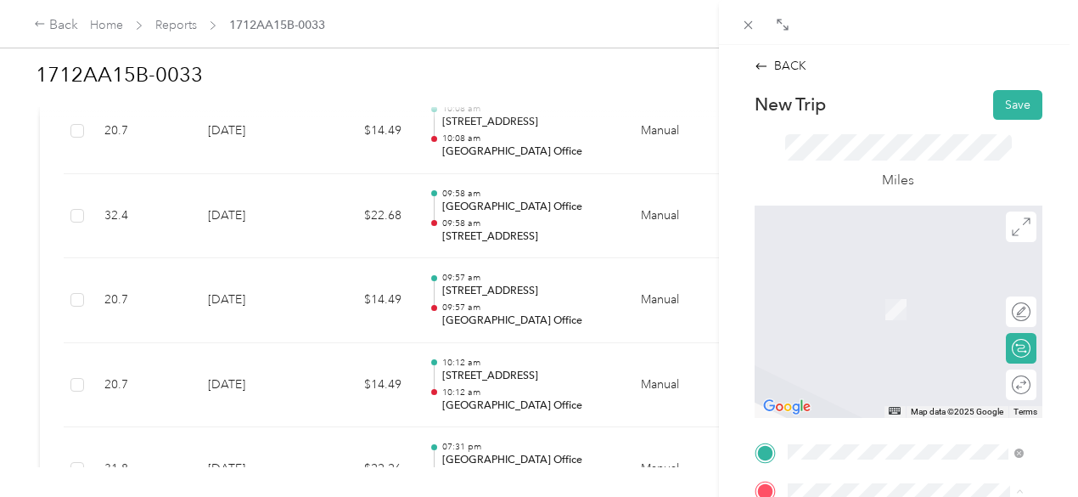
click at [854, 390] on span "[STREET_ADDRESS][US_STATE]" at bounding box center [904, 383] width 170 height 14
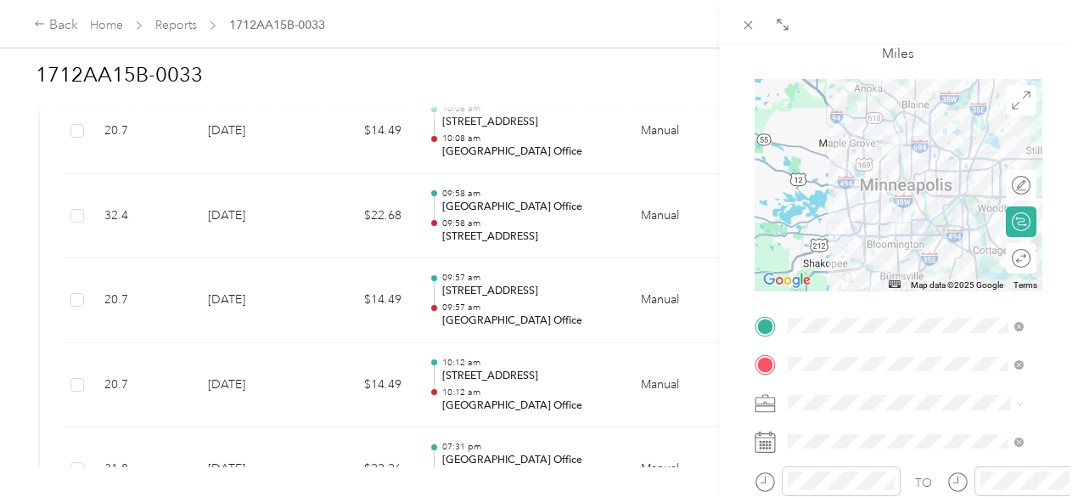
scroll to position [141, 0]
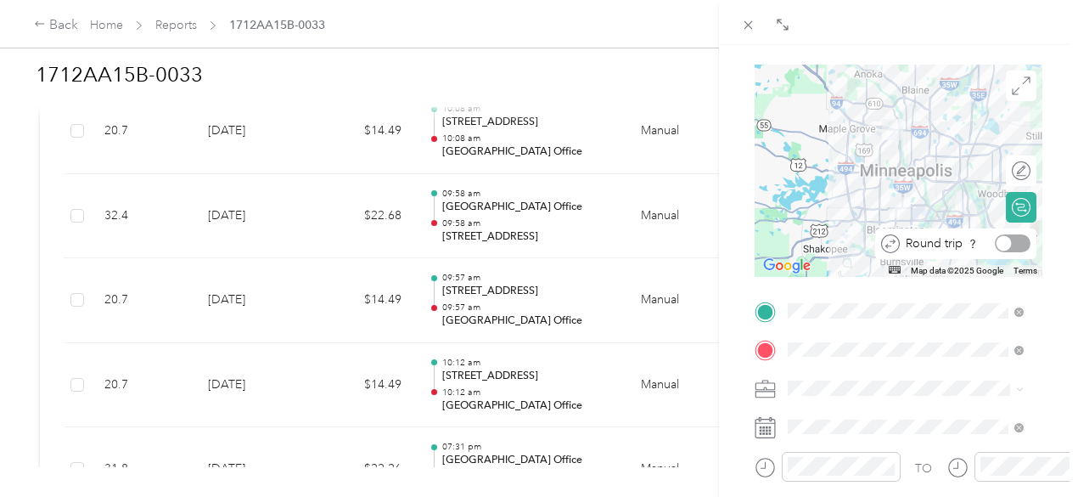
click at [1003, 254] on div "Round trip" at bounding box center [955, 243] width 161 height 31
click at [1002, 245] on div at bounding box center [1013, 243] width 36 height 18
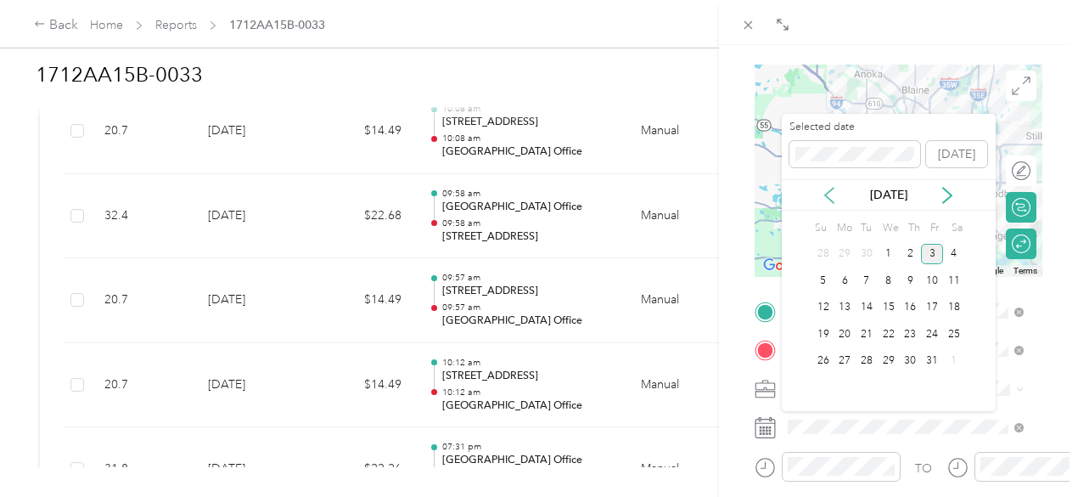
click at [830, 192] on icon at bounding box center [829, 195] width 17 height 17
click at [869, 339] on div "23" at bounding box center [867, 333] width 22 height 21
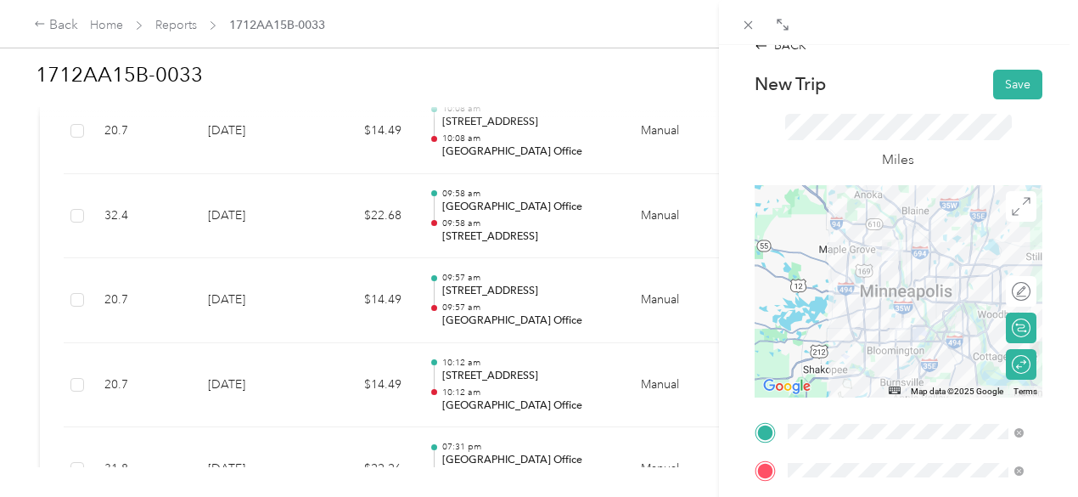
scroll to position [0, 0]
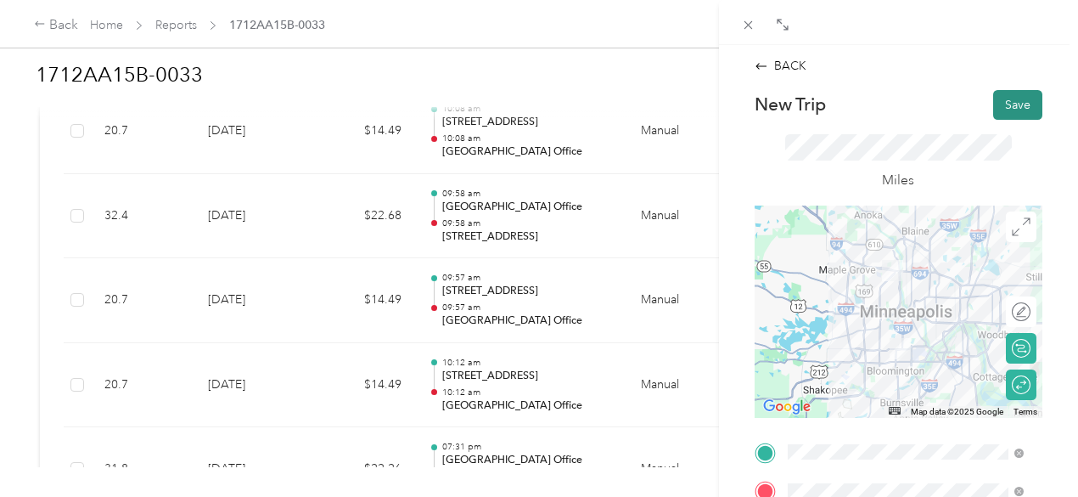
click at [1013, 96] on button "Save" at bounding box center [1017, 105] width 49 height 30
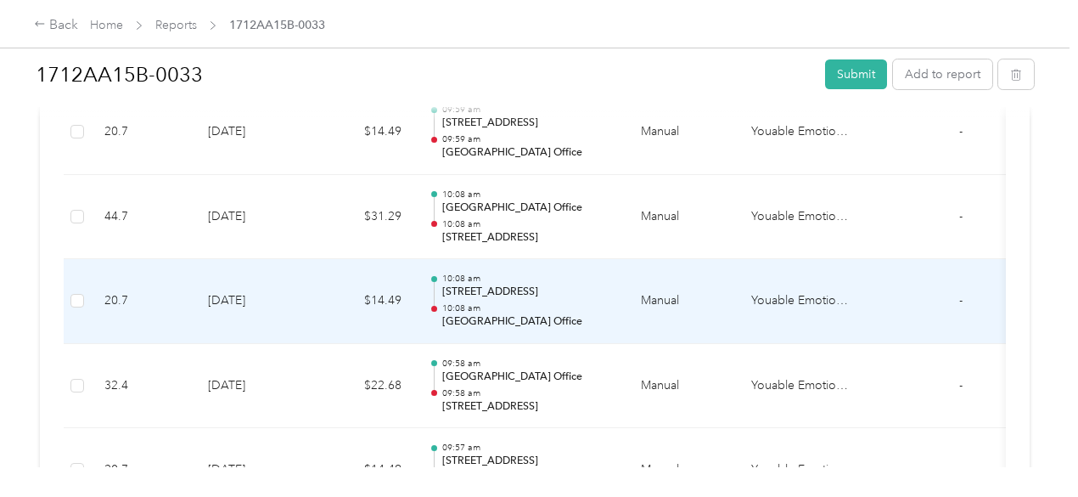
scroll to position [681, 0]
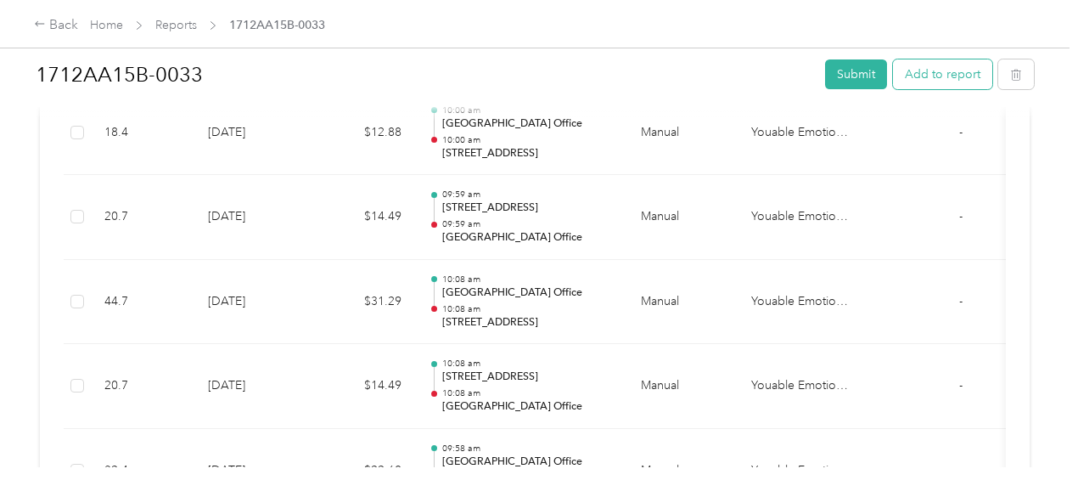
click at [932, 74] on button "Add to report" at bounding box center [942, 74] width 99 height 30
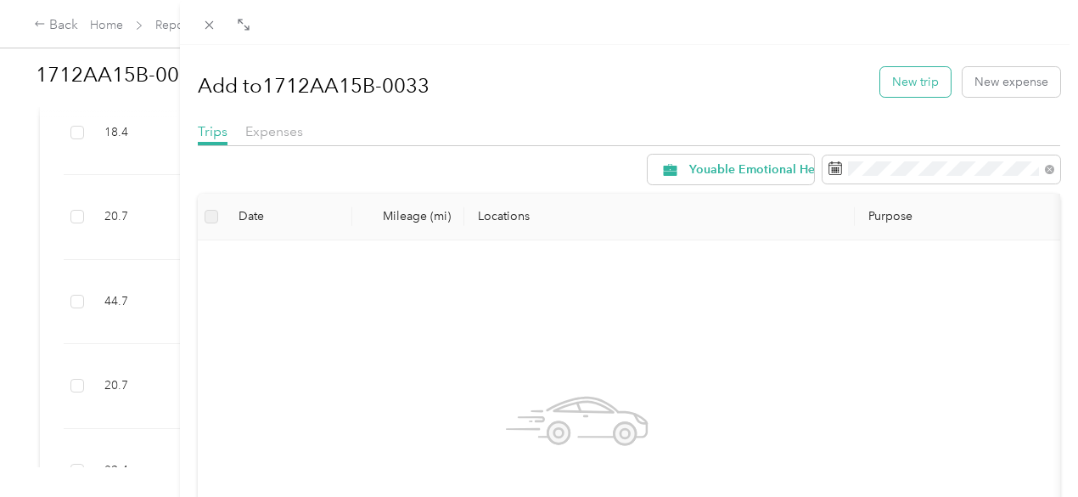
click at [927, 85] on button "New trip" at bounding box center [915, 82] width 70 height 30
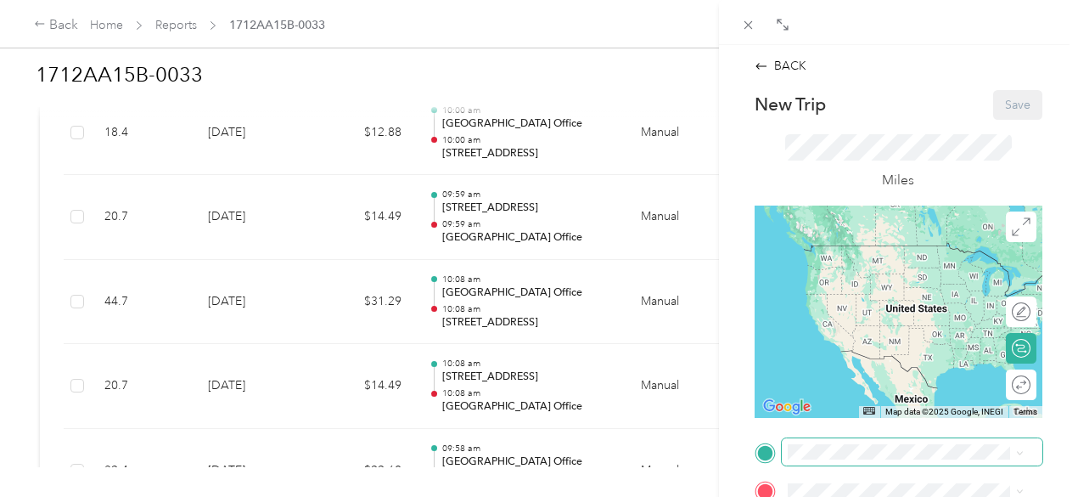
click at [817, 460] on span at bounding box center [912, 451] width 261 height 27
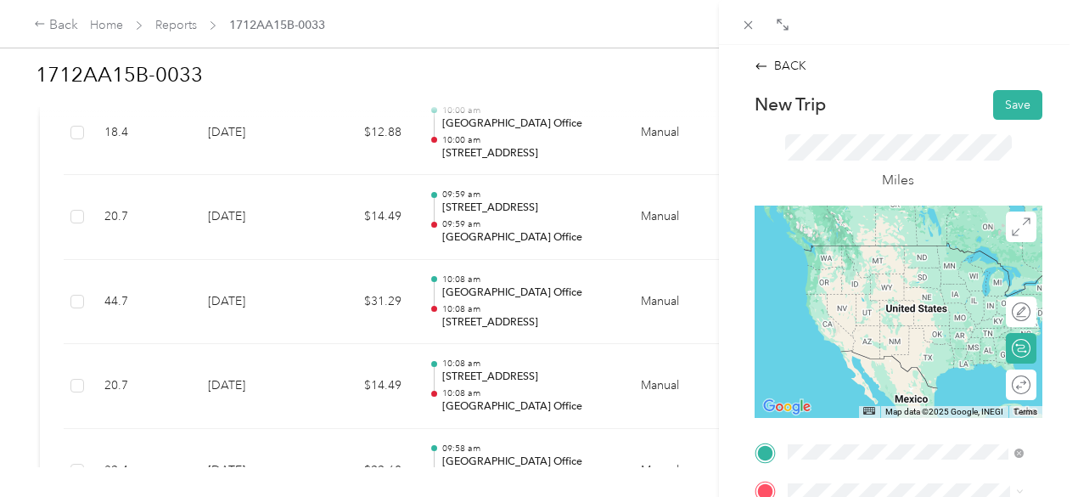
click at [918, 253] on span "[STREET_ADDRESS][US_STATE]" at bounding box center [904, 245] width 170 height 15
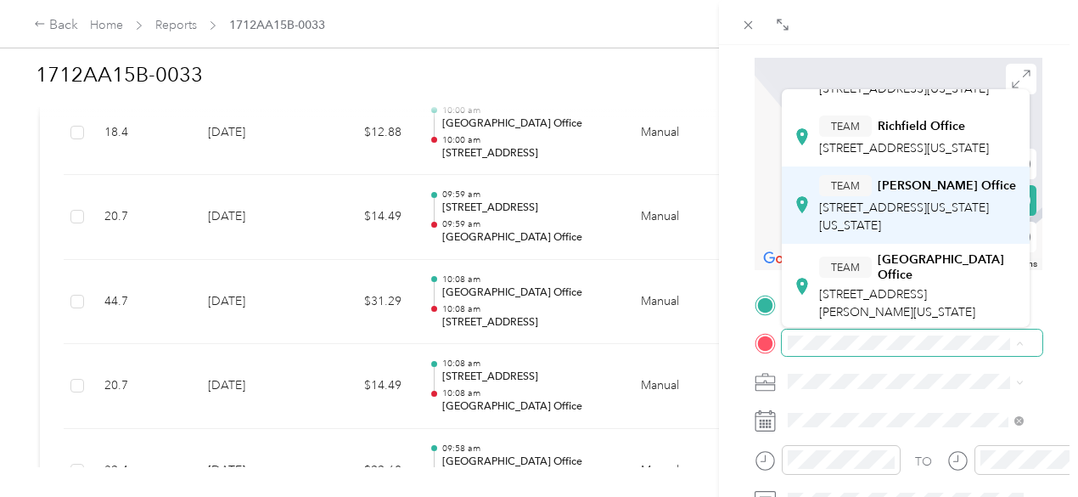
scroll to position [170, 0]
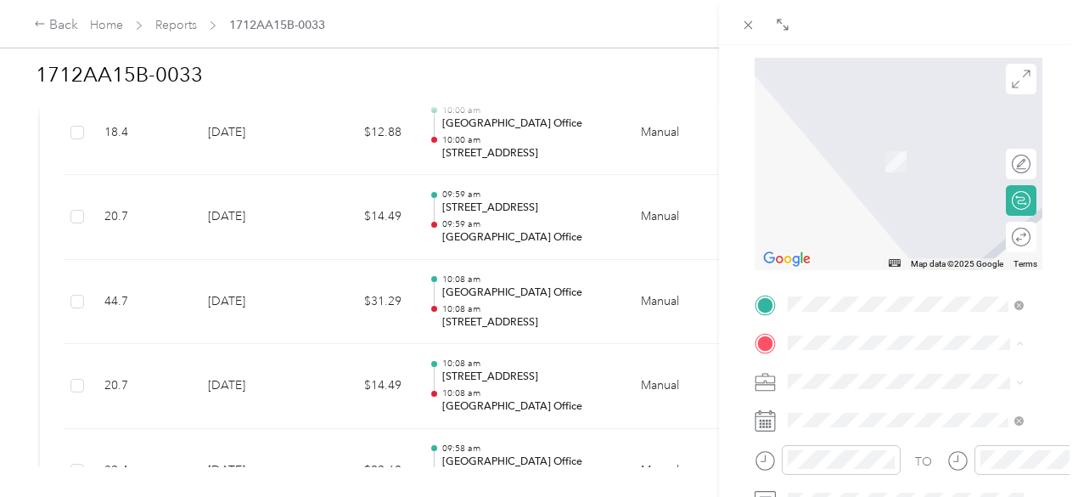
click at [895, 199] on div "TEAM Brooklyn Center Office" at bounding box center [918, 184] width 198 height 30
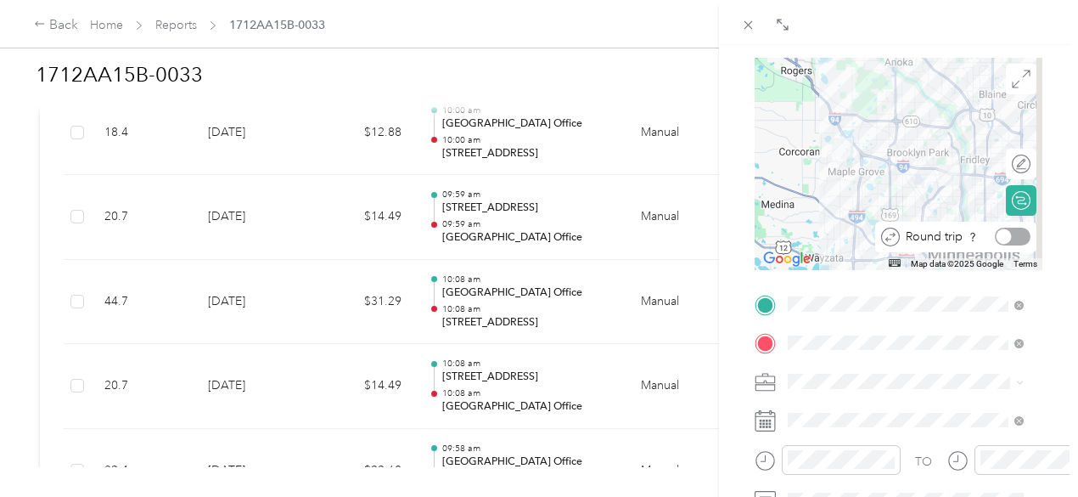
click at [1009, 233] on div at bounding box center [1013, 236] width 36 height 18
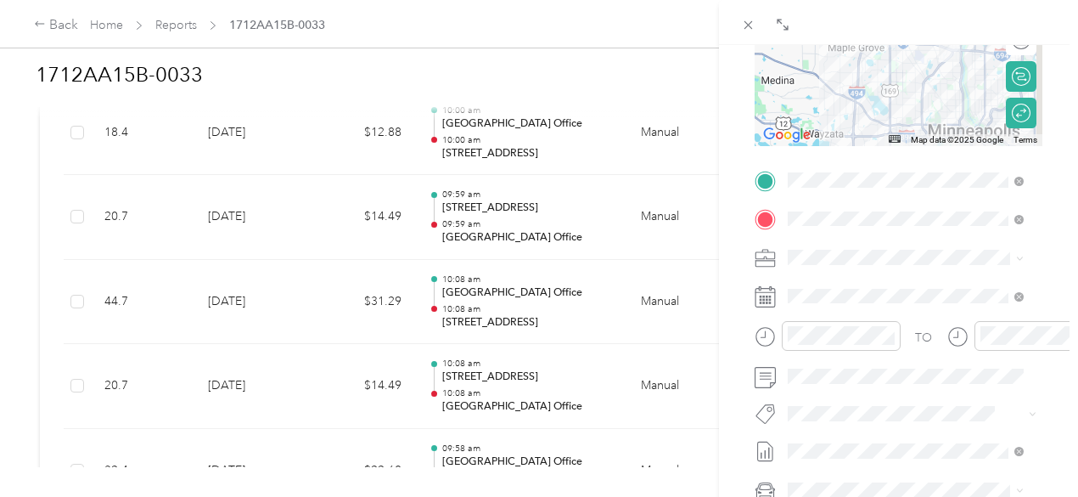
scroll to position [289, 0]
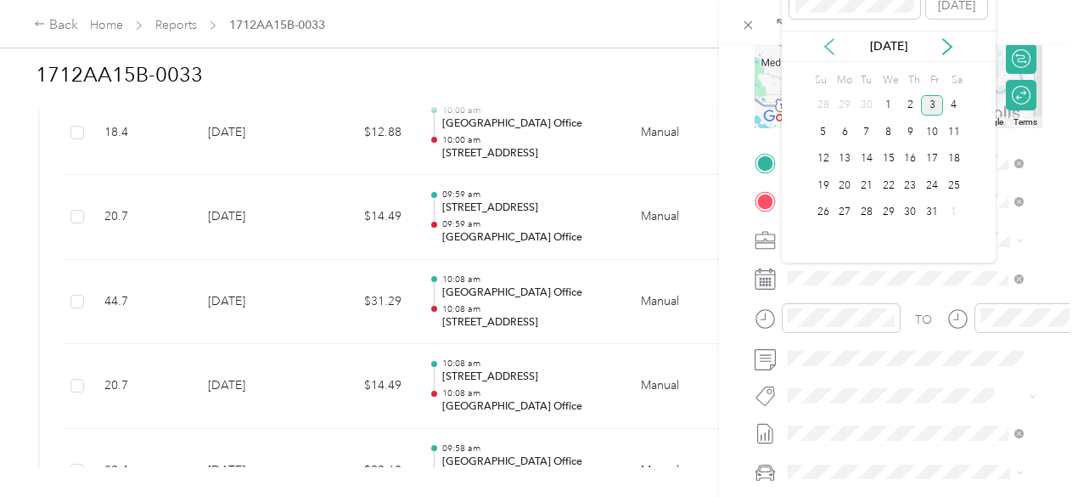
click at [828, 48] on icon at bounding box center [829, 46] width 8 height 15
click at [909, 185] on div "25" at bounding box center [911, 185] width 22 height 21
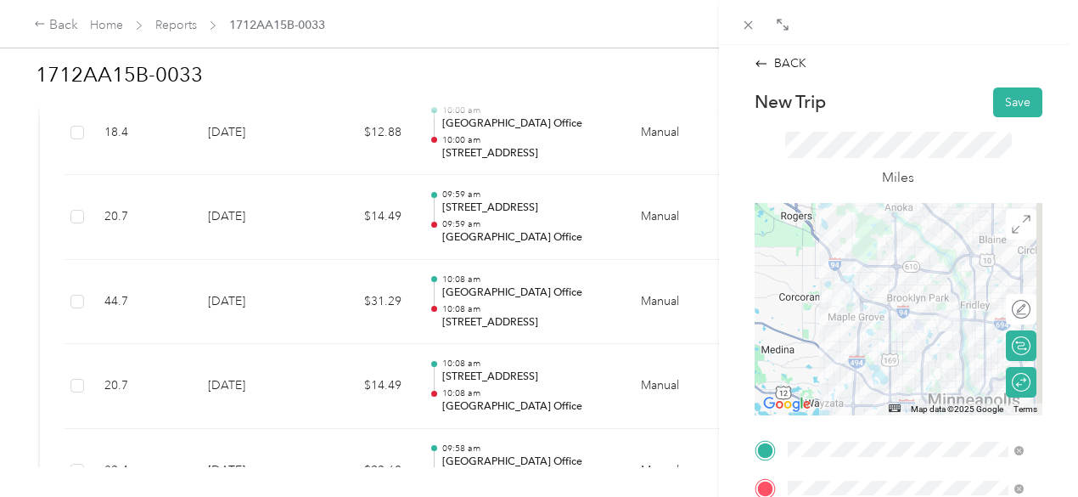
scroll to position [0, 0]
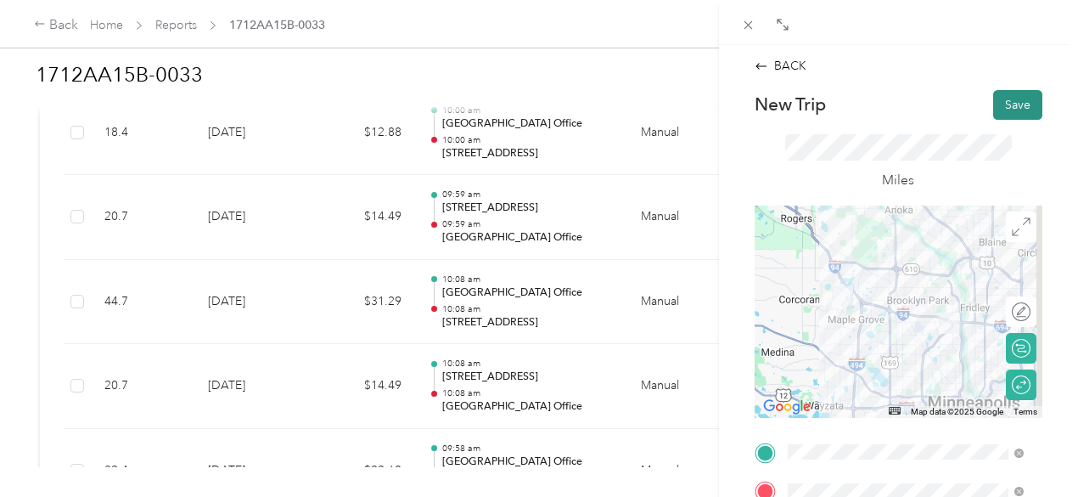
click at [993, 100] on button "Save" at bounding box center [1017, 105] width 49 height 30
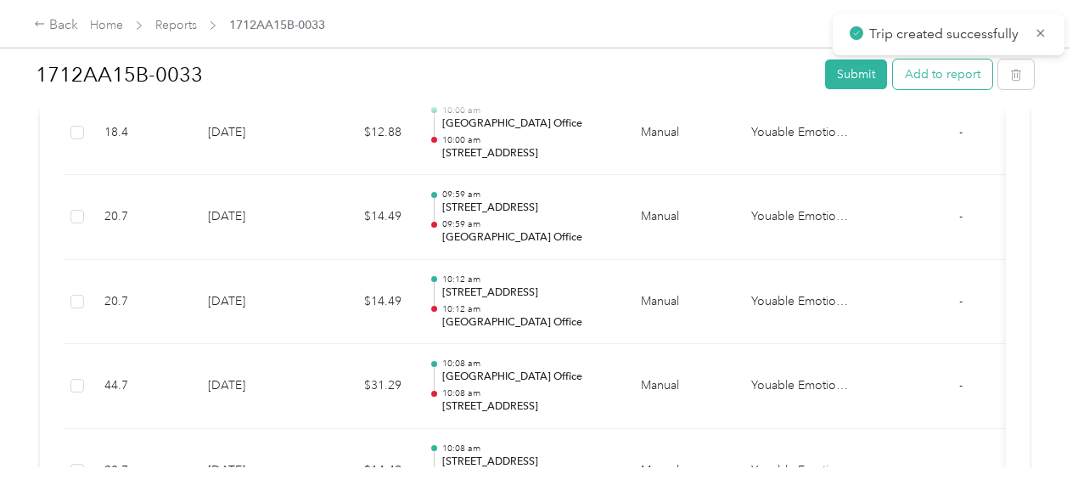
click at [946, 81] on button "Add to report" at bounding box center [942, 74] width 99 height 30
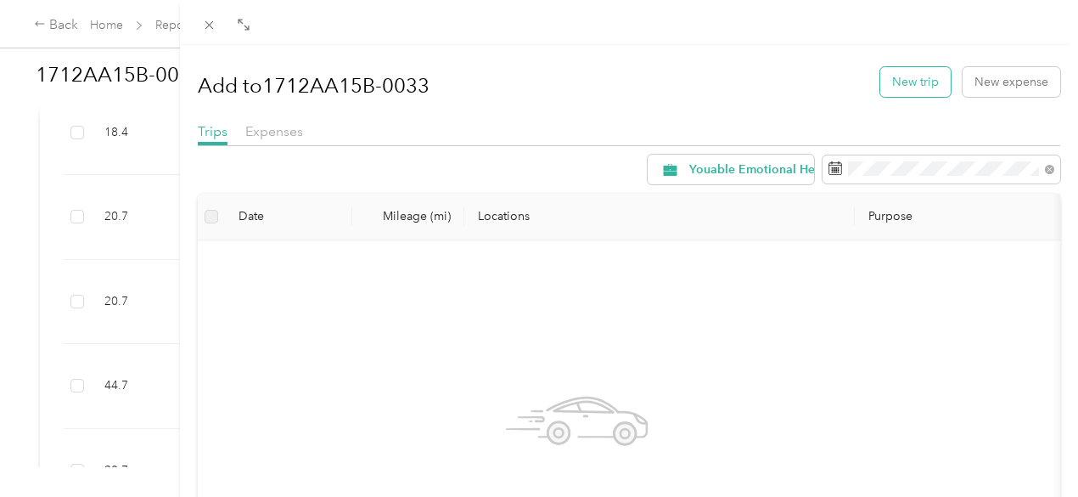
click at [895, 77] on button "New trip" at bounding box center [915, 82] width 70 height 30
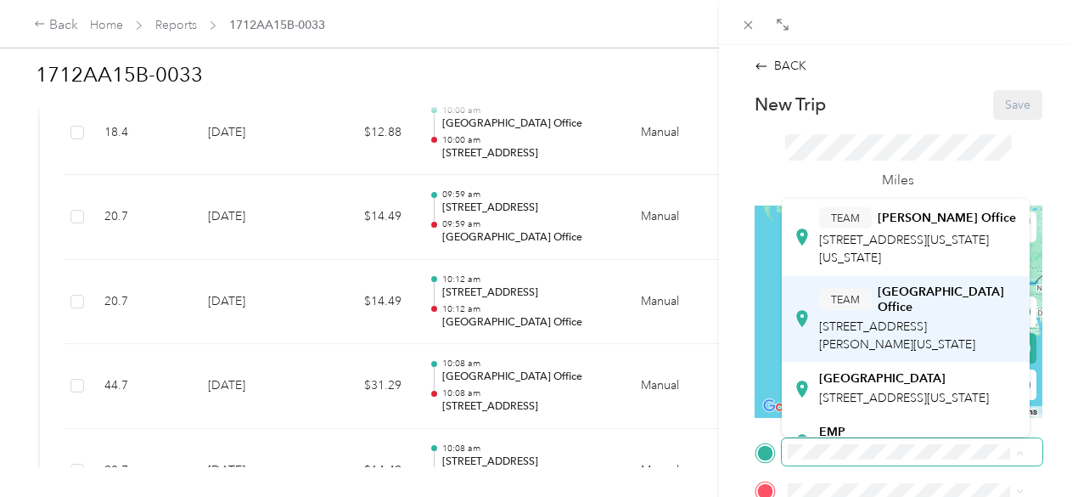
scroll to position [170, 0]
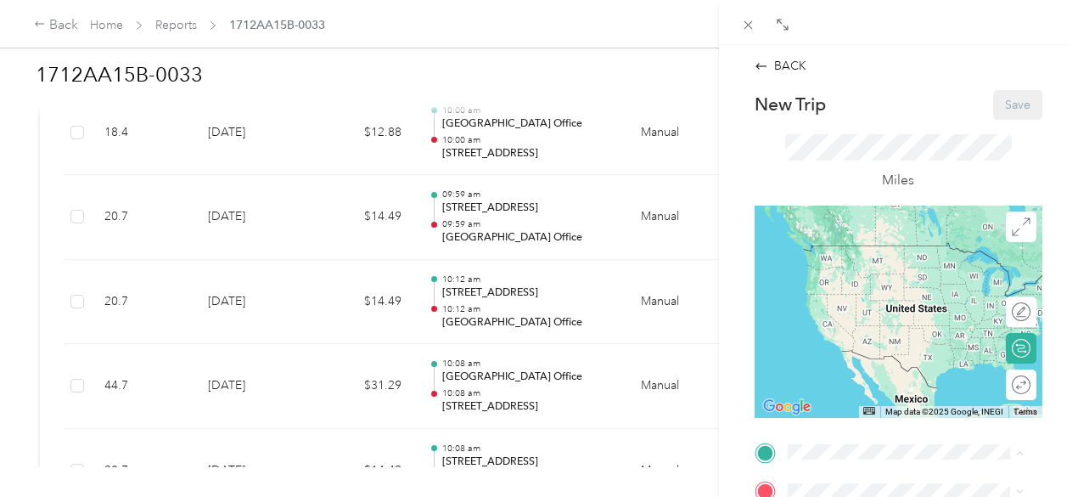
click at [841, 345] on span "[STREET_ADDRESS][PERSON_NAME][US_STATE]" at bounding box center [897, 329] width 156 height 32
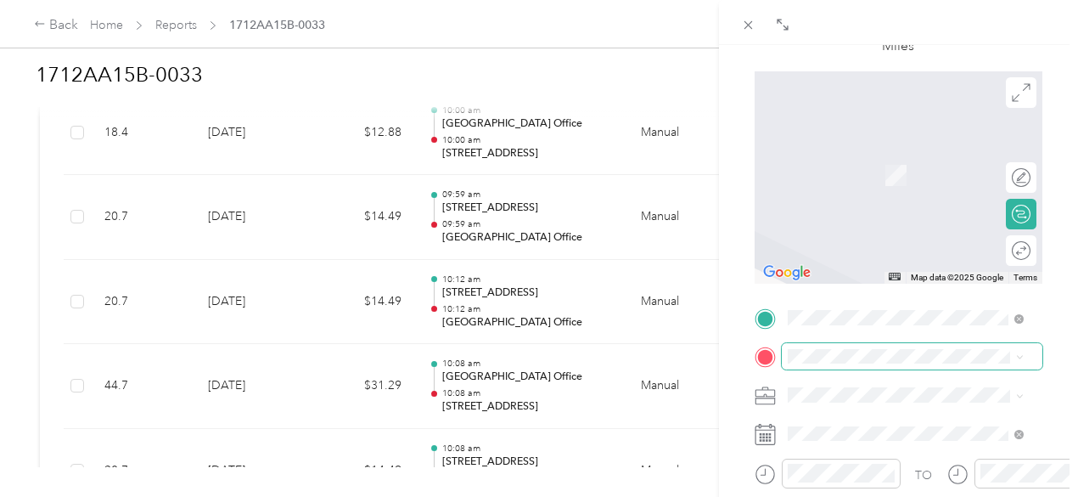
scroll to position [143, 0]
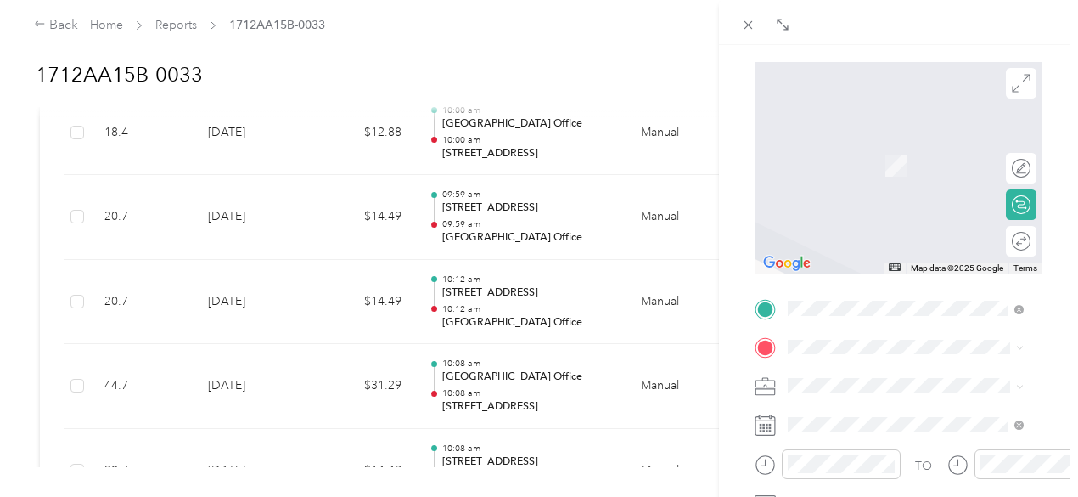
click at [913, 248] on div "TEAM Richfield Office [STREET_ADDRESS][US_STATE]" at bounding box center [904, 227] width 170 height 42
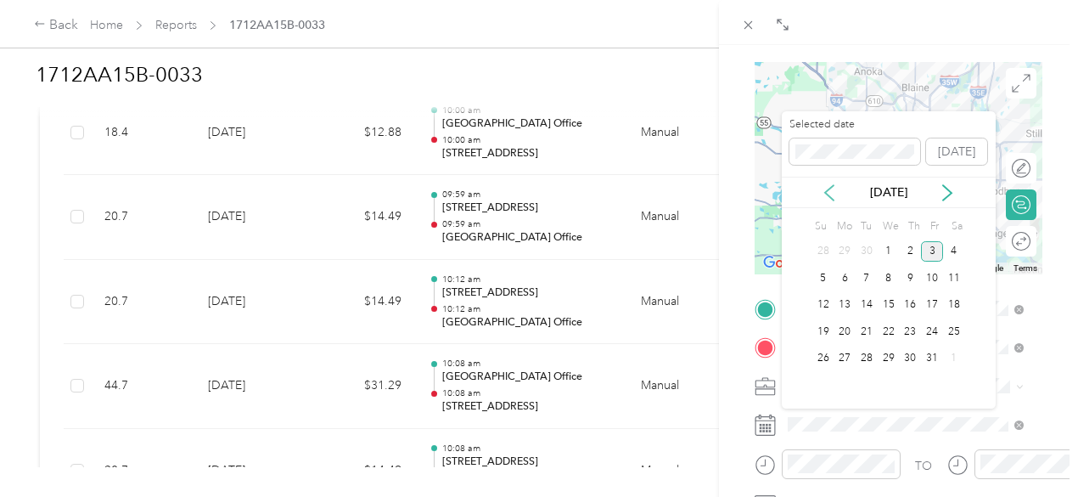
click at [829, 192] on icon at bounding box center [829, 192] width 17 height 17
click at [909, 330] on div "25" at bounding box center [911, 331] width 22 height 21
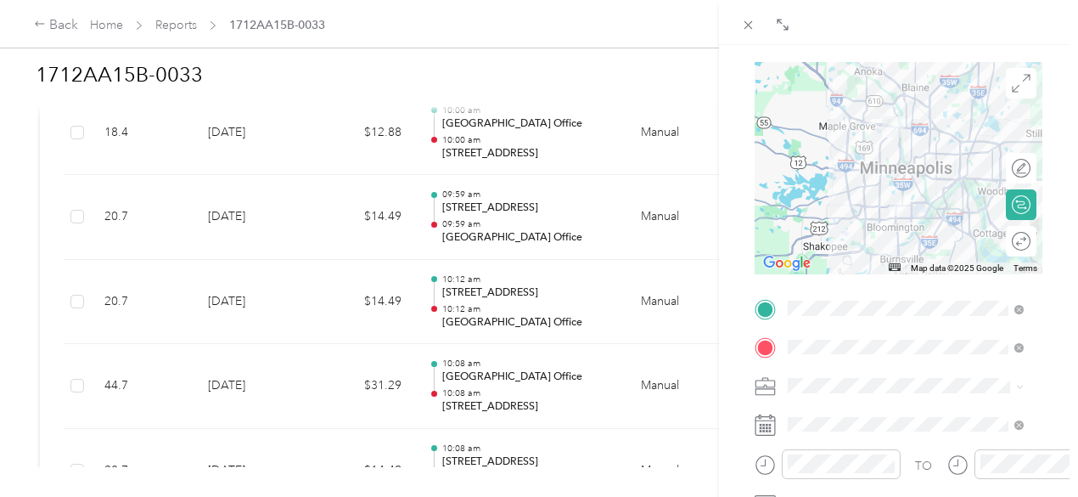
click at [1030, 240] on div "Round trip" at bounding box center [1030, 241] width 0 height 18
click at [1009, 240] on div at bounding box center [1013, 241] width 36 height 18
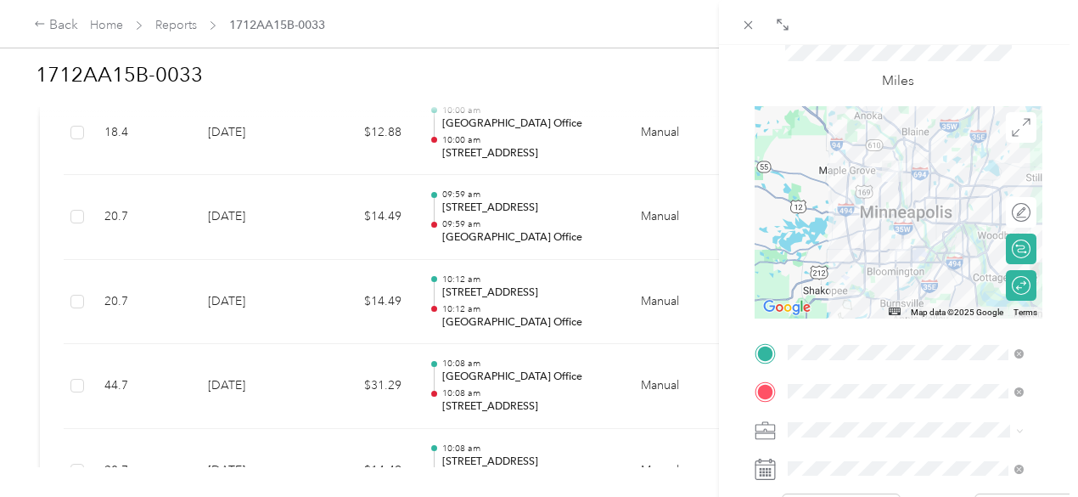
scroll to position [0, 0]
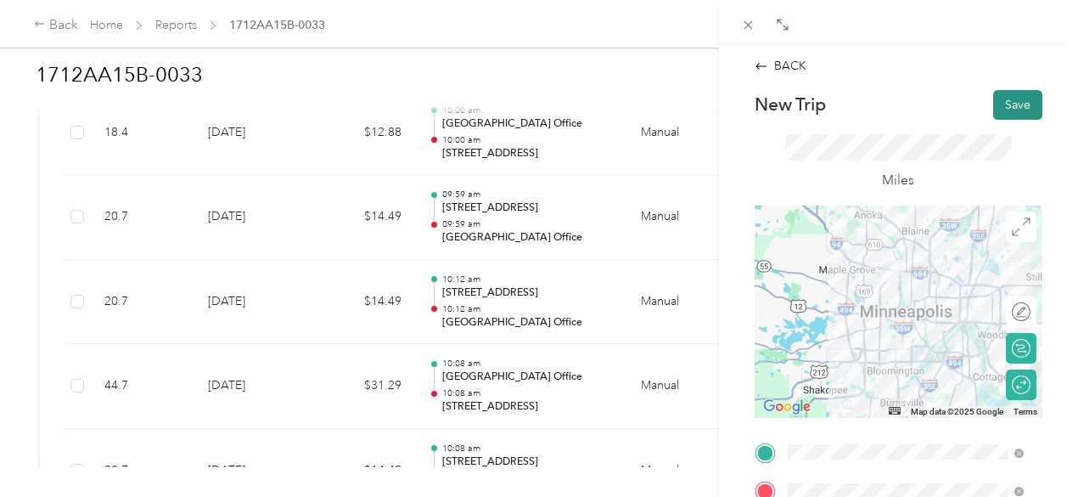
click at [1013, 104] on button "Save" at bounding box center [1017, 105] width 49 height 30
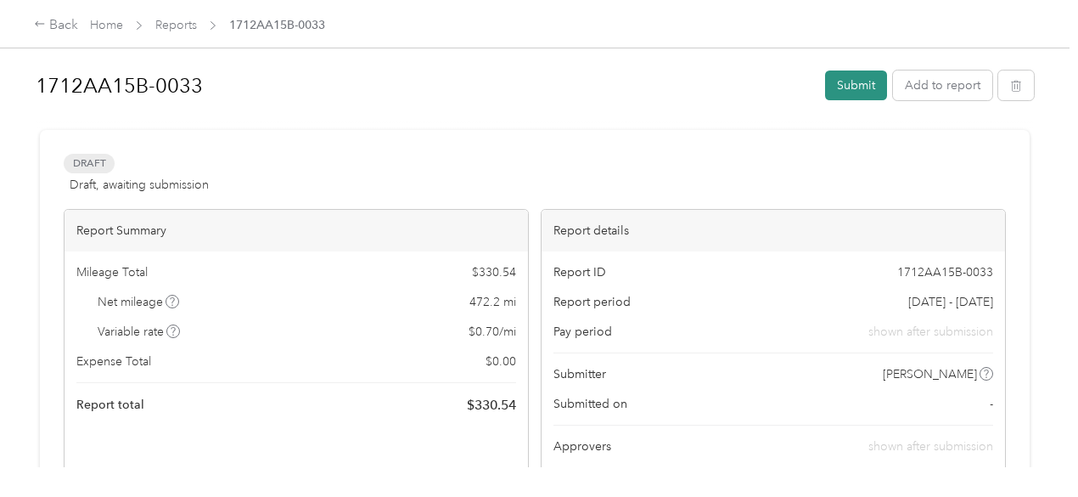
click at [844, 85] on button "Submit" at bounding box center [856, 85] width 62 height 30
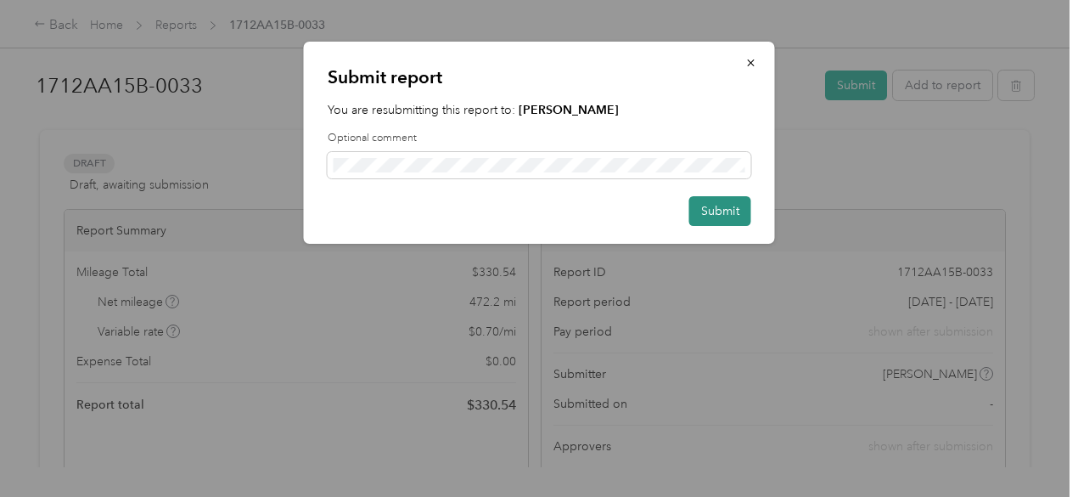
click at [732, 216] on button "Submit" at bounding box center [720, 211] width 62 height 30
